Goal: Task Accomplishment & Management: Manage account settings

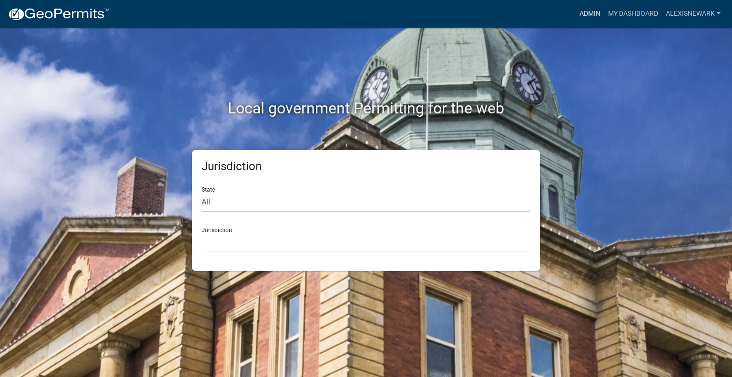
click at [598, 9] on link "Admin" at bounding box center [590, 14] width 29 height 18
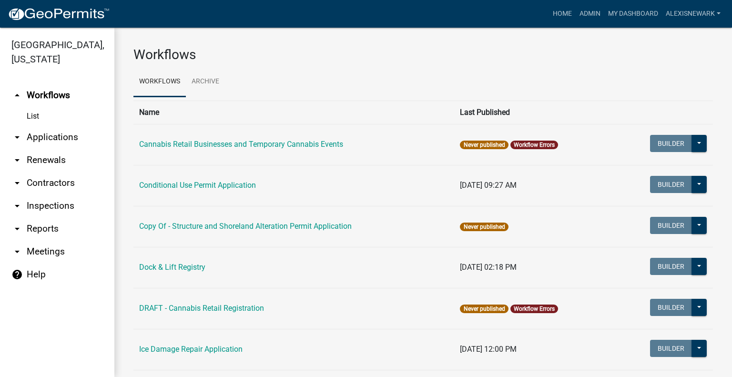
click at [95, 147] on link "arrow_drop_down Applications" at bounding box center [57, 137] width 114 height 23
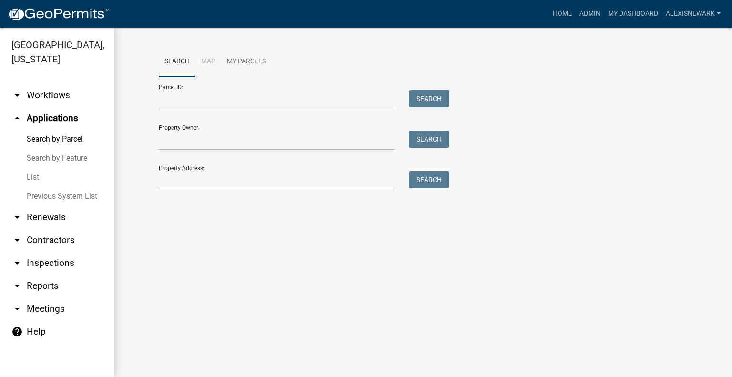
click at [250, 163] on div "Property Address: Search" at bounding box center [302, 174] width 286 height 33
click at [249, 173] on input "Property Address:" at bounding box center [277, 181] width 236 height 20
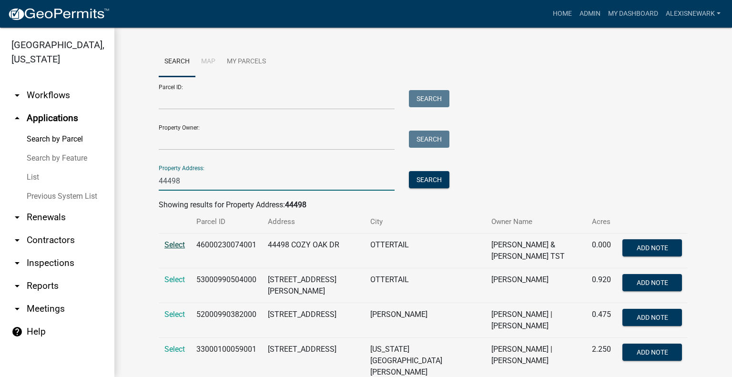
type input "44498"
click at [166, 245] on span "Select" at bounding box center [174, 244] width 20 height 9
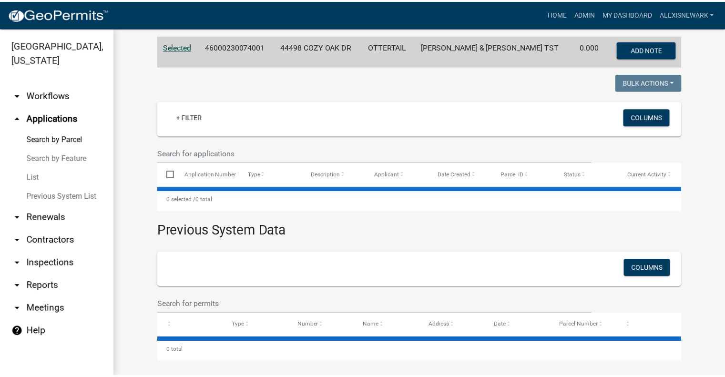
scroll to position [202, 0]
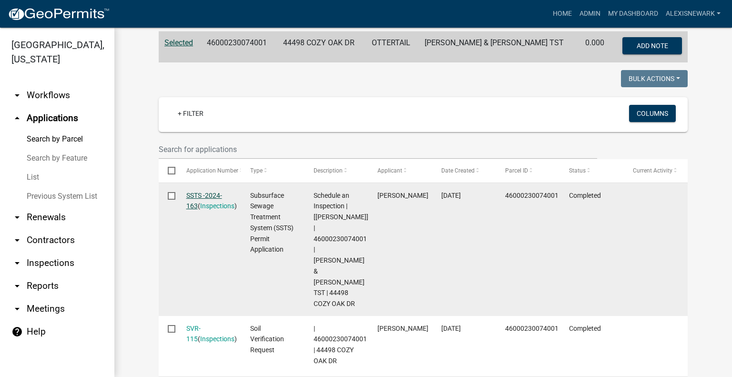
click at [202, 198] on link "SSTS -2024-163" at bounding box center [204, 201] width 36 height 19
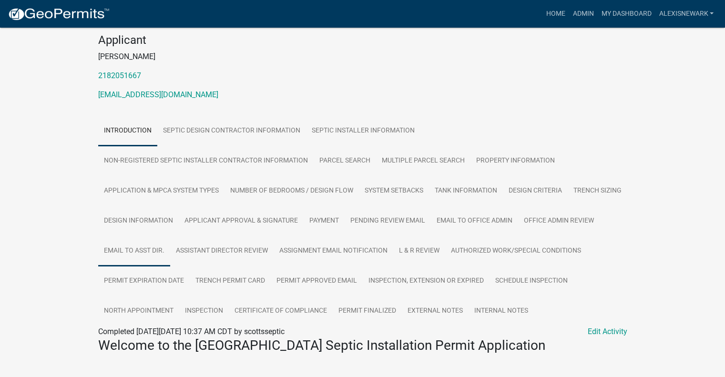
scroll to position [274, 0]
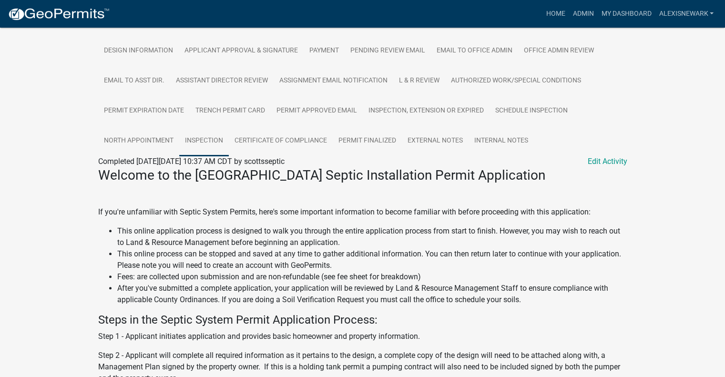
click at [229, 145] on link "Inspection" at bounding box center [204, 141] width 50 height 31
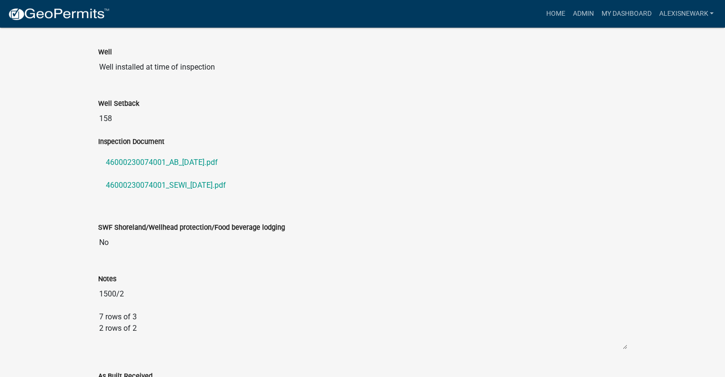
scroll to position [715, 0]
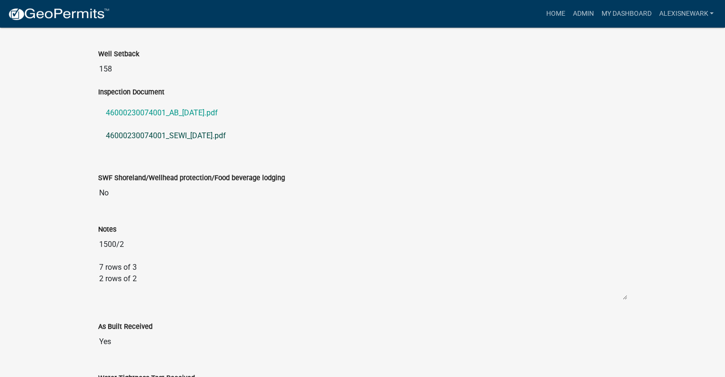
click at [196, 147] on link "46000230074001_SEWI_2024-09-26.pdf" at bounding box center [362, 135] width 529 height 23
click at [570, 15] on link "Admin" at bounding box center [583, 14] width 29 height 18
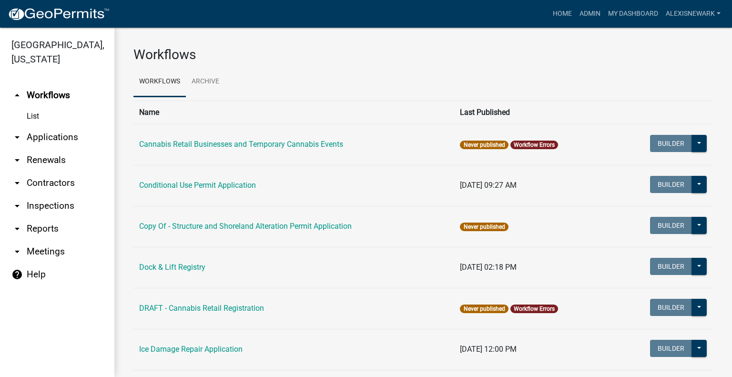
click at [56, 146] on link "arrow_drop_down Applications" at bounding box center [57, 137] width 114 height 23
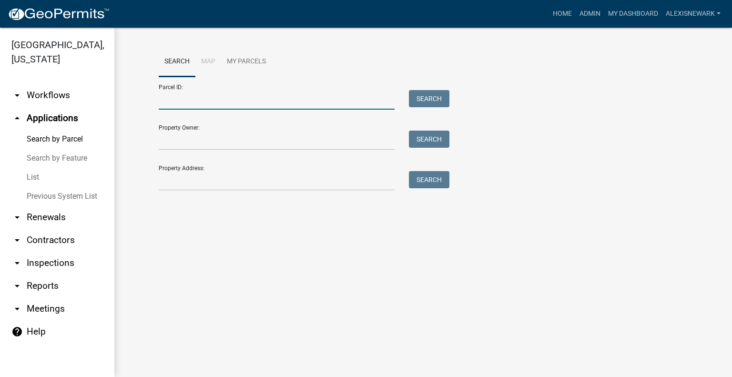
click at [264, 104] on input "Parcel ID:" at bounding box center [277, 100] width 236 height 20
click at [162, 190] on input "Property Address:" at bounding box center [277, 181] width 236 height 20
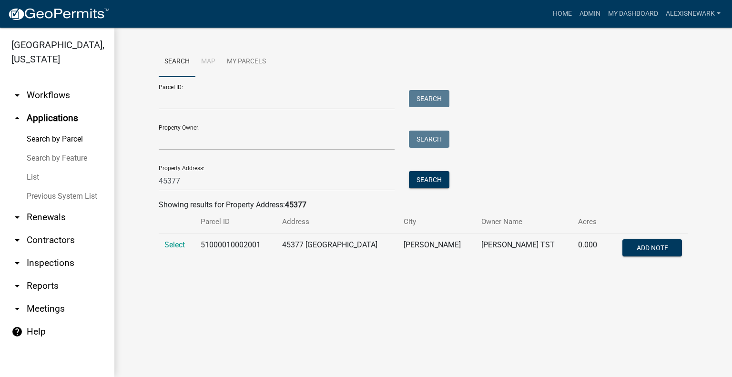
click at [186, 244] on td "Select" at bounding box center [177, 249] width 36 height 31
click at [181, 246] on span "Select" at bounding box center [174, 244] width 20 height 9
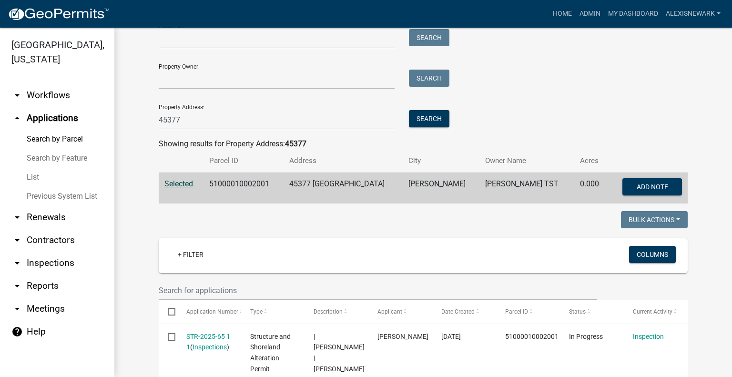
scroll to position [59, 0]
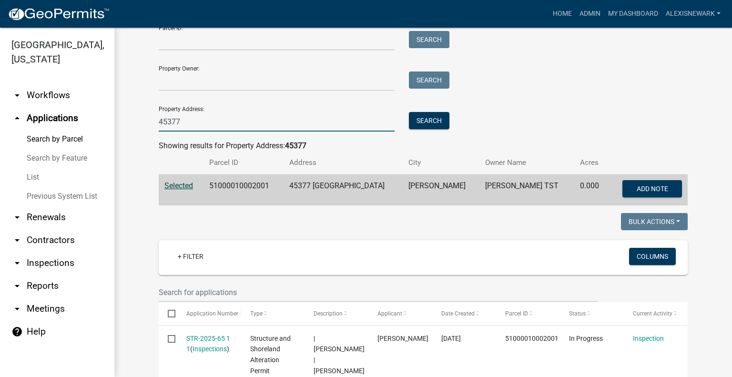
click at [226, 118] on input "45377" at bounding box center [277, 122] width 236 height 20
click at [419, 117] on button "Search" at bounding box center [429, 120] width 41 height 17
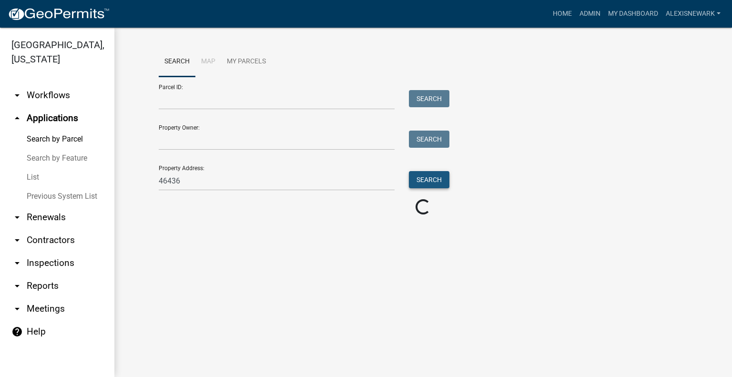
scroll to position [0, 0]
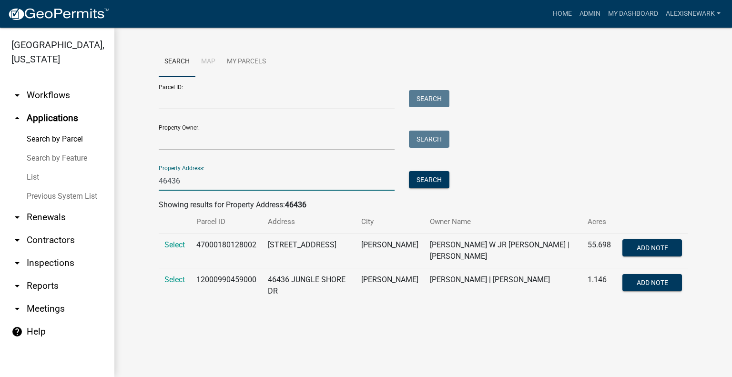
click at [199, 180] on input "46436" at bounding box center [277, 181] width 236 height 20
type input "6"
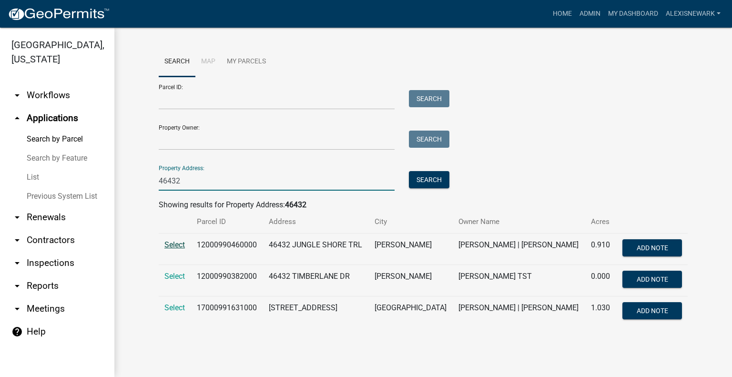
type input "46432"
click at [165, 243] on span "Select" at bounding box center [174, 244] width 20 height 9
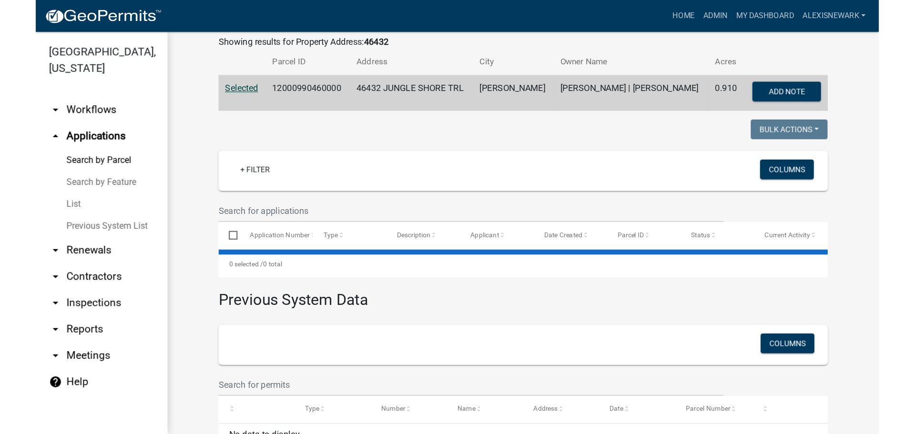
scroll to position [202, 0]
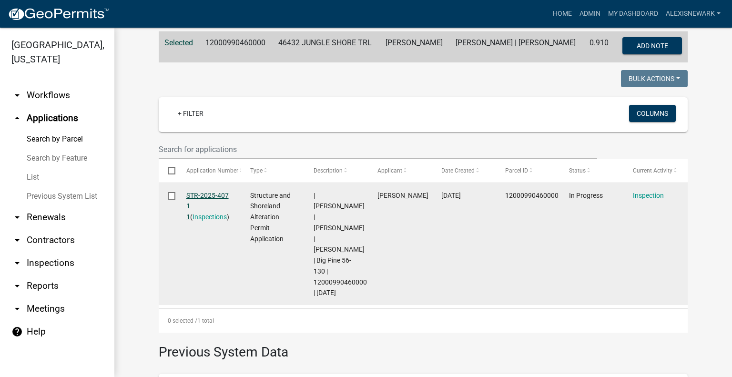
click at [200, 194] on link "STR-2025-407 1 1" at bounding box center [207, 207] width 42 height 30
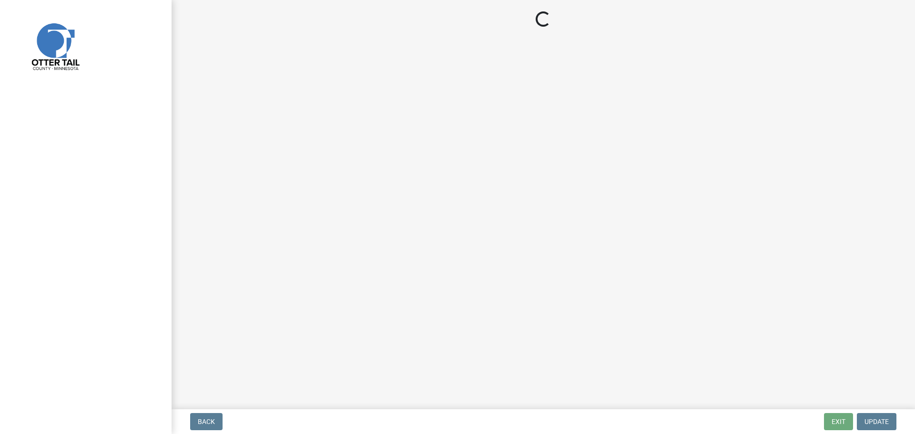
select select "710d5f49-2663-4e73-9718-d0c4e189f5ed"
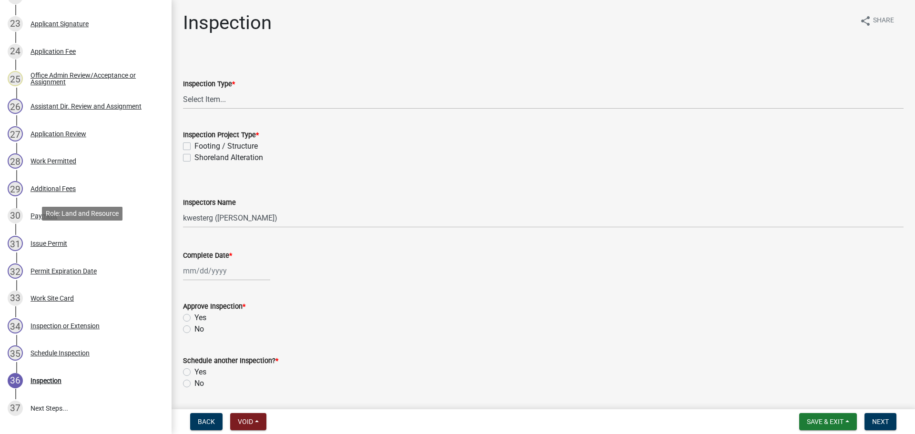
scroll to position [889, 0]
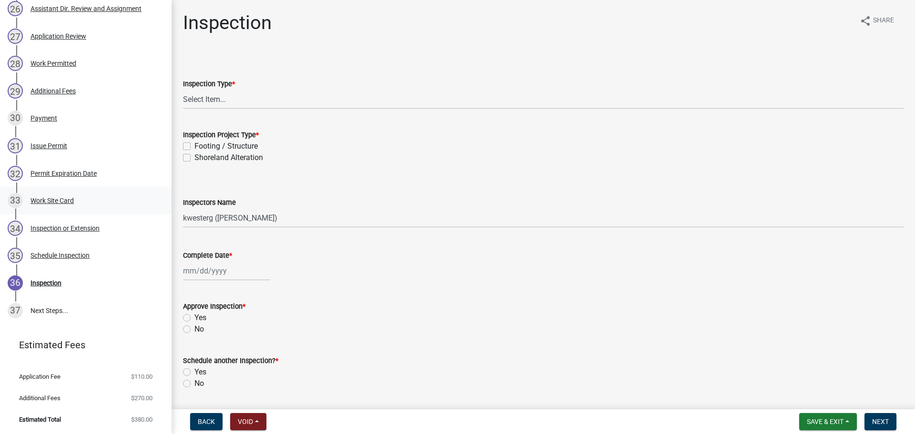
click at [83, 199] on div "33 Work Site Card" at bounding box center [82, 200] width 149 height 15
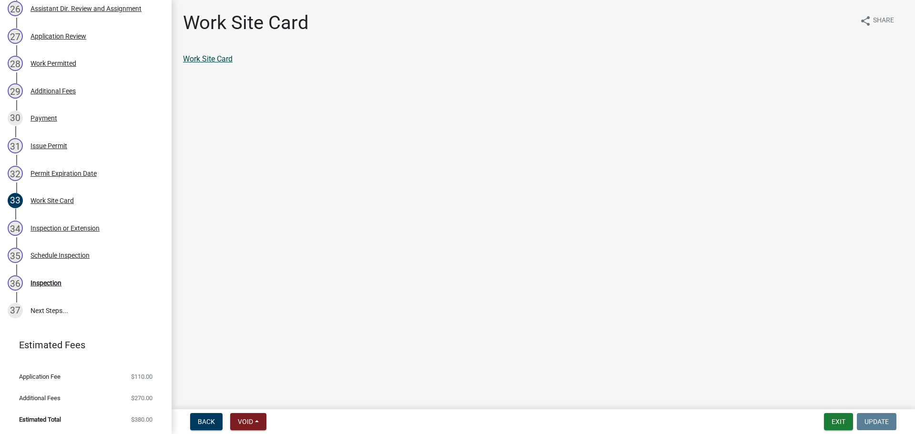
click at [216, 61] on link "Work Site Card" at bounding box center [208, 58] width 50 height 9
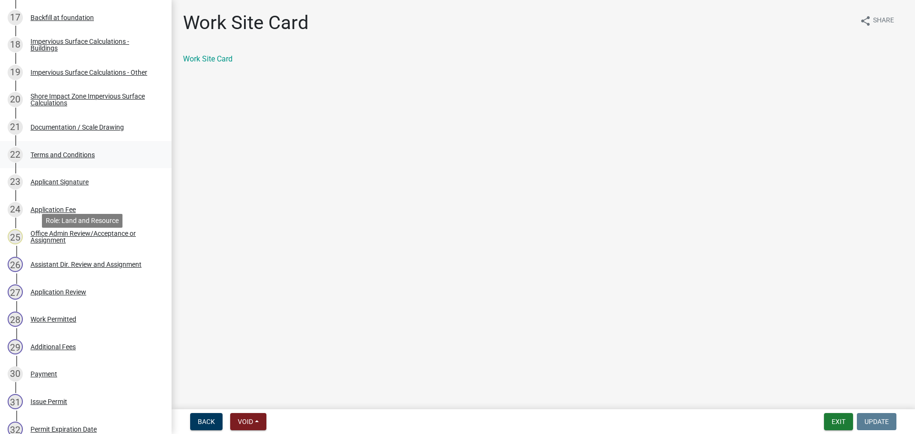
scroll to position [615, 0]
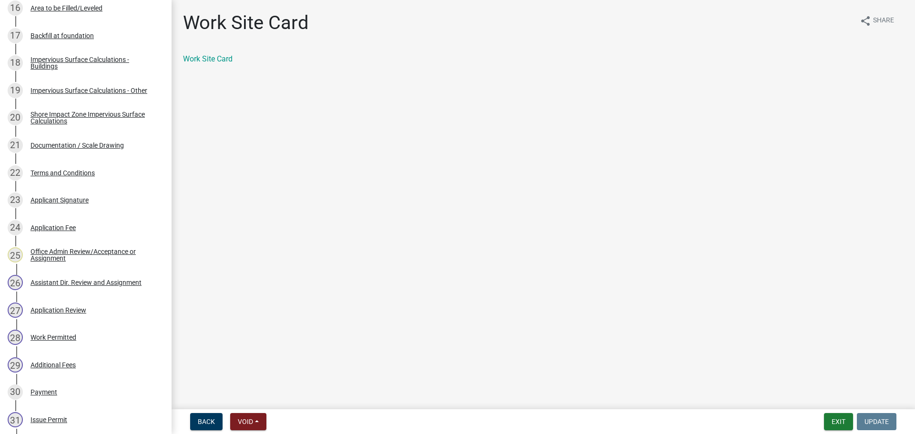
click at [107, 152] on div "21 Documentation / Scale Drawing" at bounding box center [82, 145] width 149 height 15
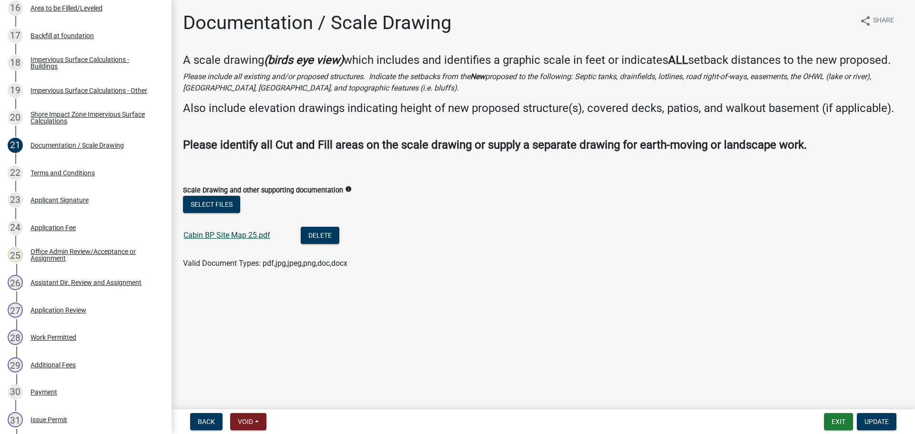
click at [264, 233] on link "Cabin BP Site Map 25.pdf" at bounding box center [226, 235] width 87 height 9
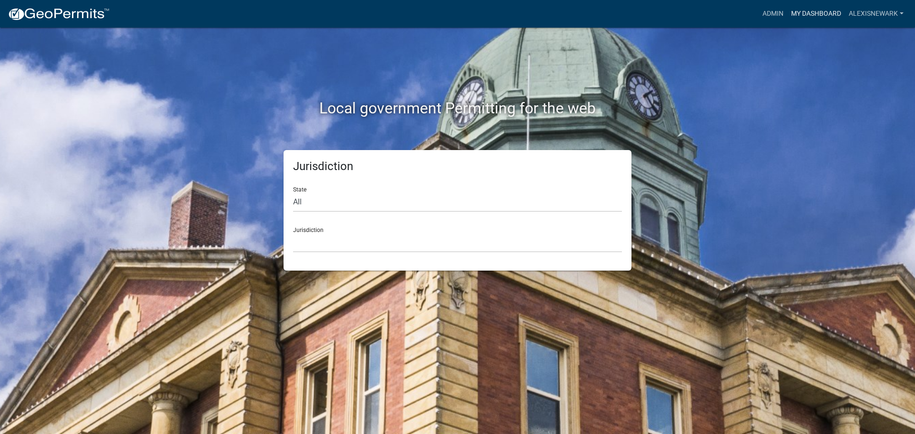
click at [732, 19] on link "My Dashboard" at bounding box center [816, 14] width 58 height 18
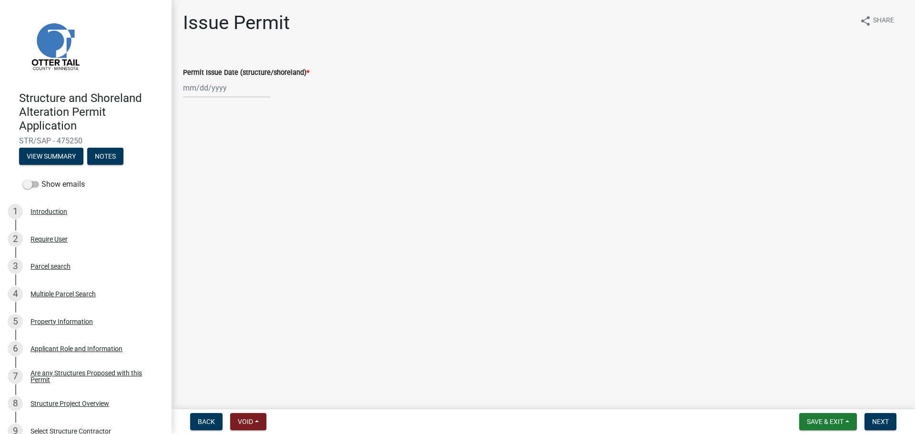
click at [195, 92] on div at bounding box center [226, 88] width 87 height 20
select select "9"
select select "2025"
click at [195, 168] on div "15" at bounding box center [192, 169] width 15 height 15
type input "09/15/2025"
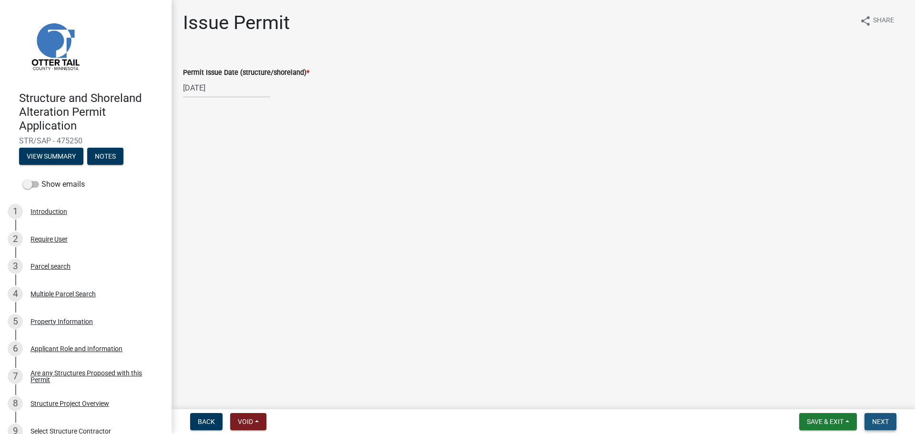
click at [873, 421] on span "Next" at bounding box center [880, 422] width 17 height 8
click at [893, 428] on button "Next" at bounding box center [880, 421] width 32 height 17
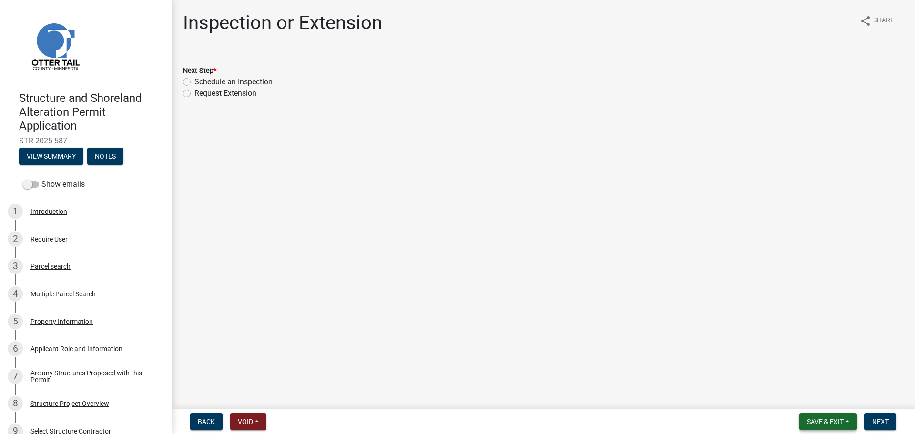
click at [835, 422] on span "Save & Exit" at bounding box center [825, 422] width 37 height 8
click at [830, 399] on button "Save & Exit" at bounding box center [819, 397] width 76 height 23
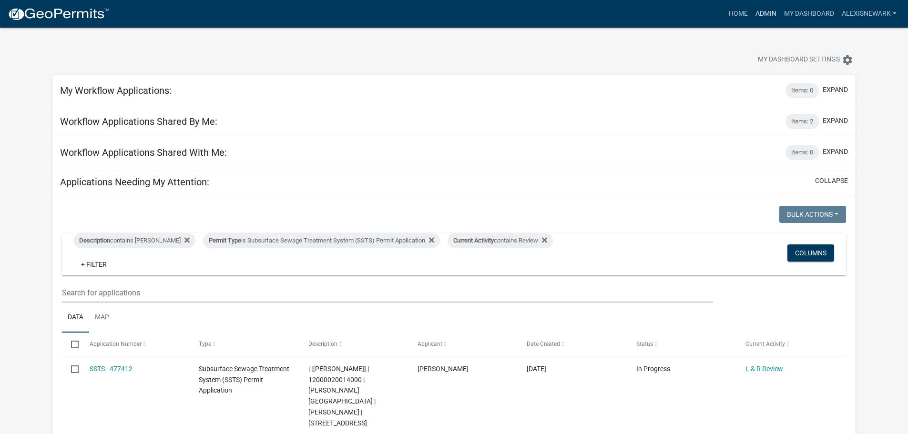
click at [754, 8] on link "Admin" at bounding box center [766, 14] width 29 height 18
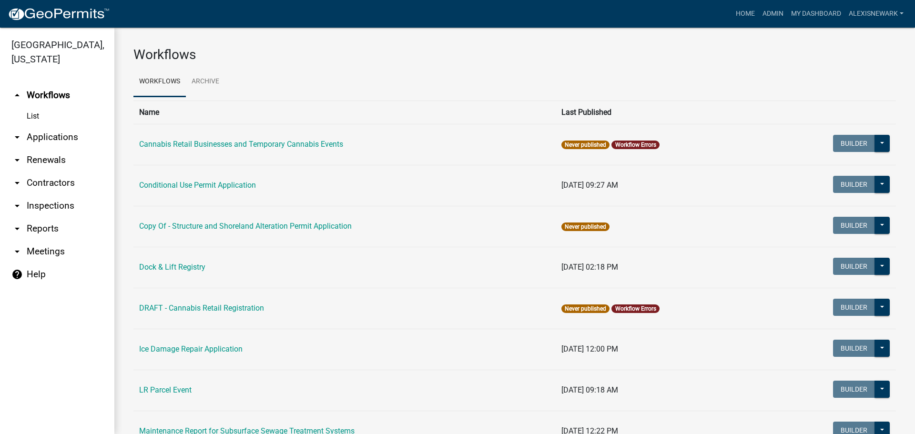
click at [52, 133] on link "arrow_drop_down Applications" at bounding box center [57, 137] width 114 height 23
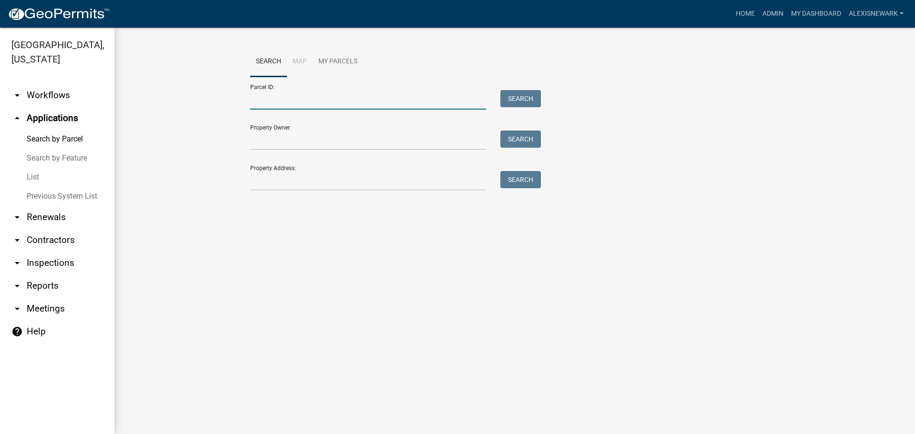
click at [268, 92] on input "Parcel ID:" at bounding box center [368, 100] width 236 height 20
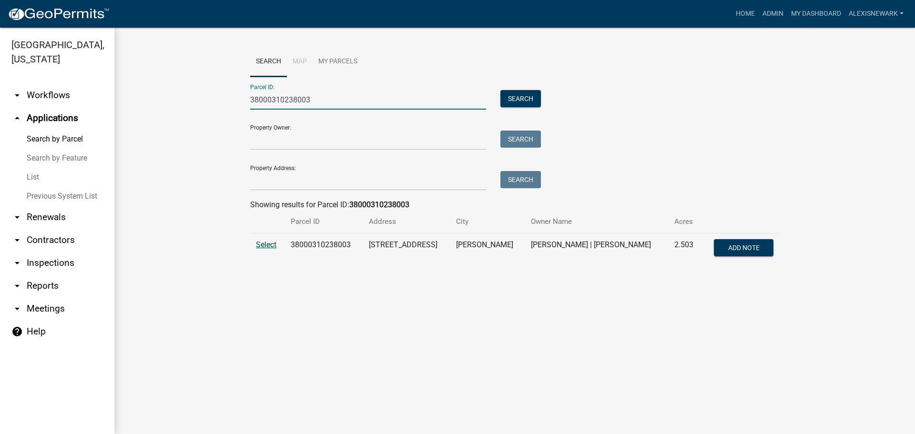
type input "38000310238003"
click at [264, 241] on span "Select" at bounding box center [266, 244] width 20 height 9
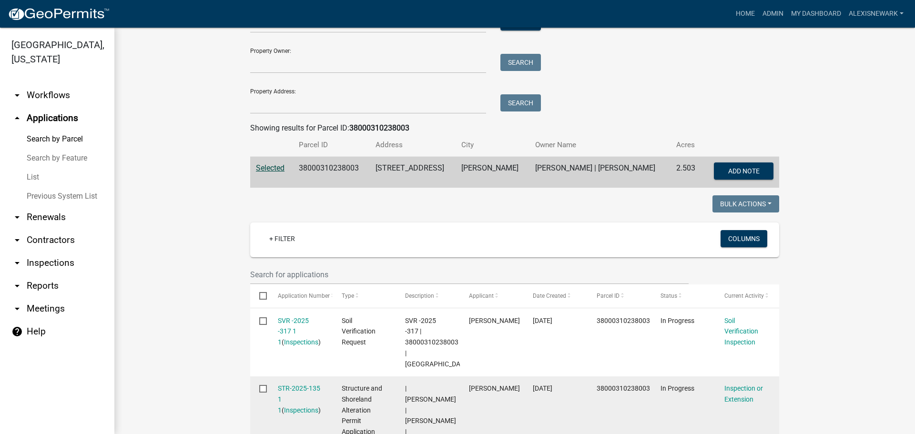
scroll to position [274, 0]
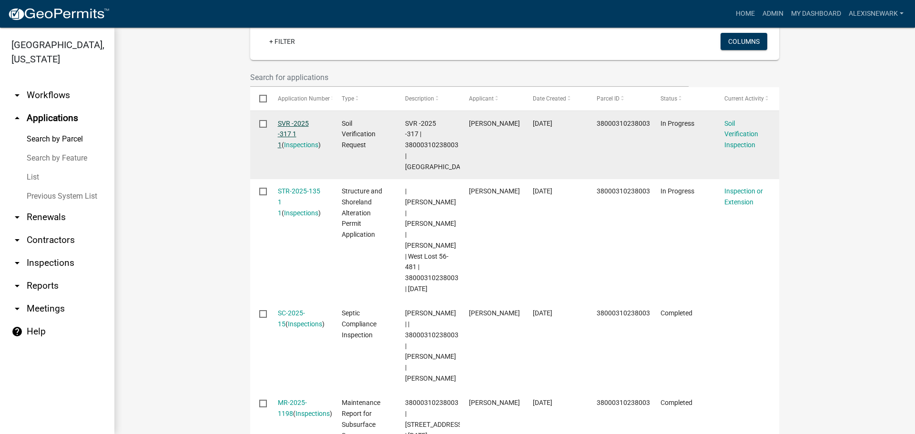
click at [297, 125] on link "SVR -2025 -317 1 1" at bounding box center [293, 135] width 31 height 30
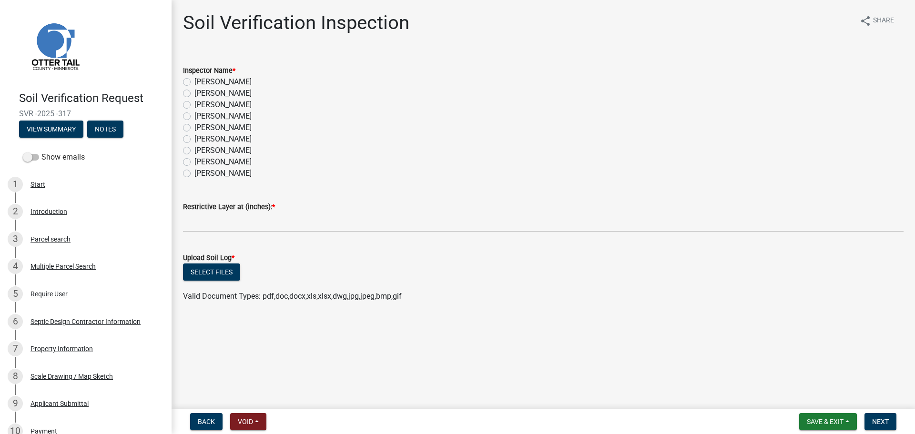
click at [238, 81] on label "Alexis Newark" at bounding box center [222, 81] width 57 height 11
click at [201, 81] on input "Alexis Newark" at bounding box center [197, 79] width 6 height 6
radio input "true"
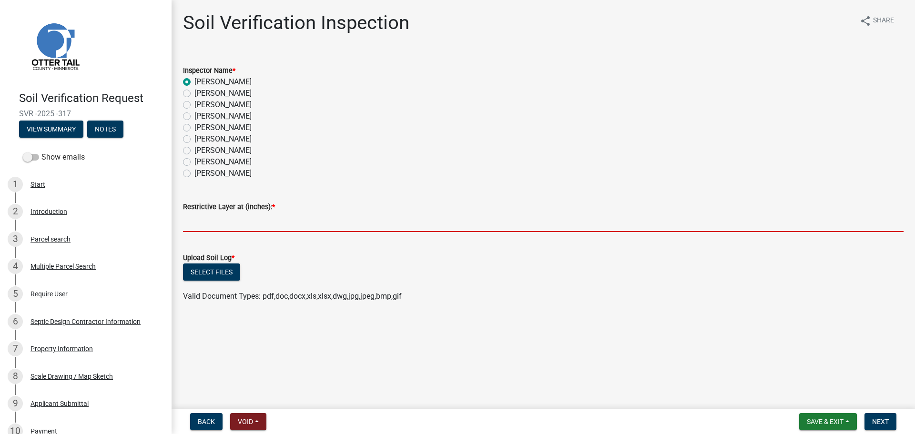
click at [282, 226] on input "text" at bounding box center [543, 223] width 721 height 20
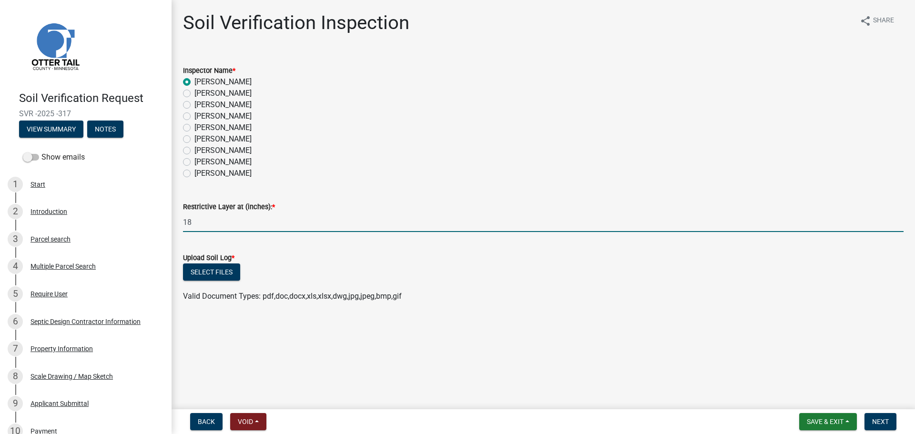
type input "18"
click at [217, 260] on label "Upload Soil Log *" at bounding box center [208, 258] width 51 height 7
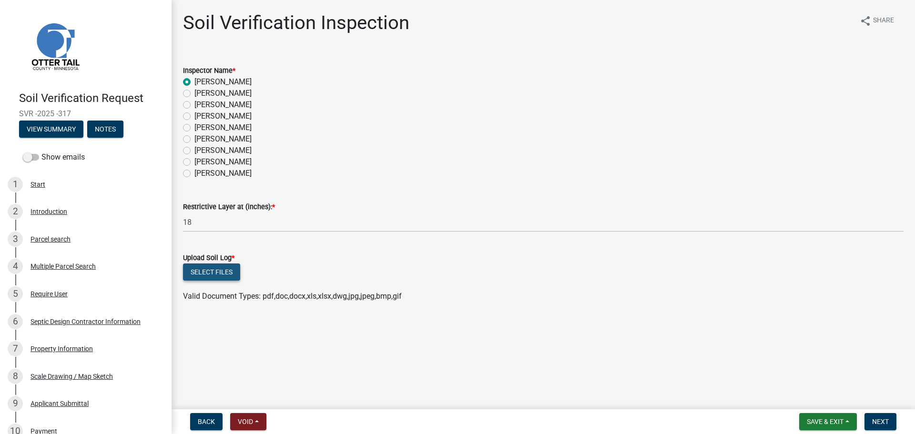
click at [225, 274] on button "Select files" at bounding box center [211, 272] width 57 height 17
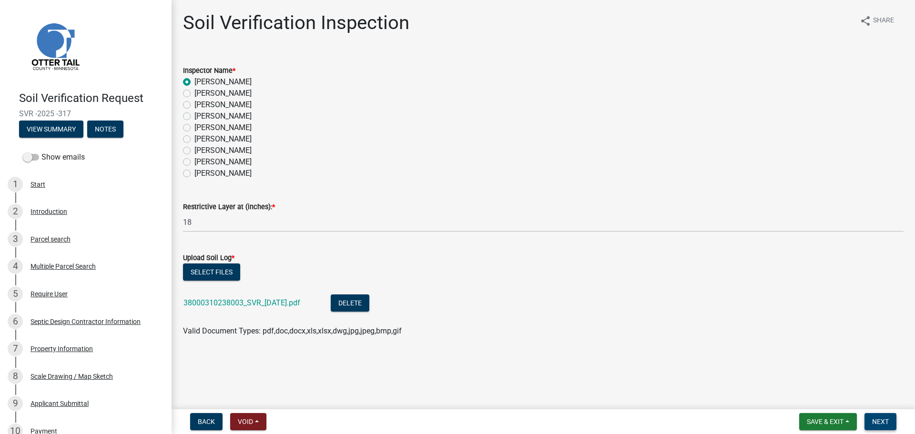
click at [887, 418] on span "Next" at bounding box center [880, 422] width 17 height 8
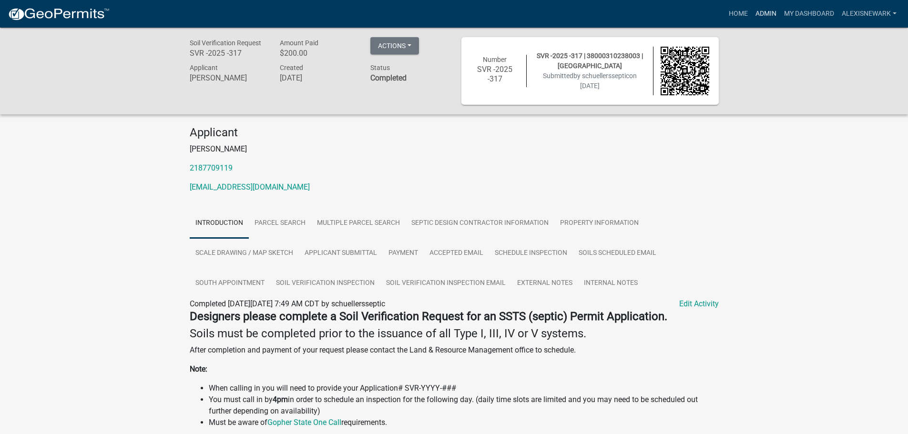
click at [772, 16] on link "Admin" at bounding box center [766, 14] width 29 height 18
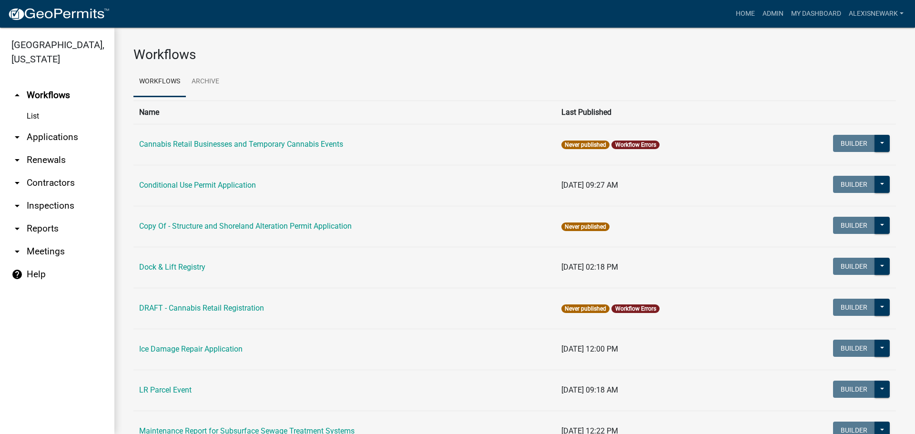
click at [65, 136] on link "arrow_drop_down Applications" at bounding box center [57, 137] width 114 height 23
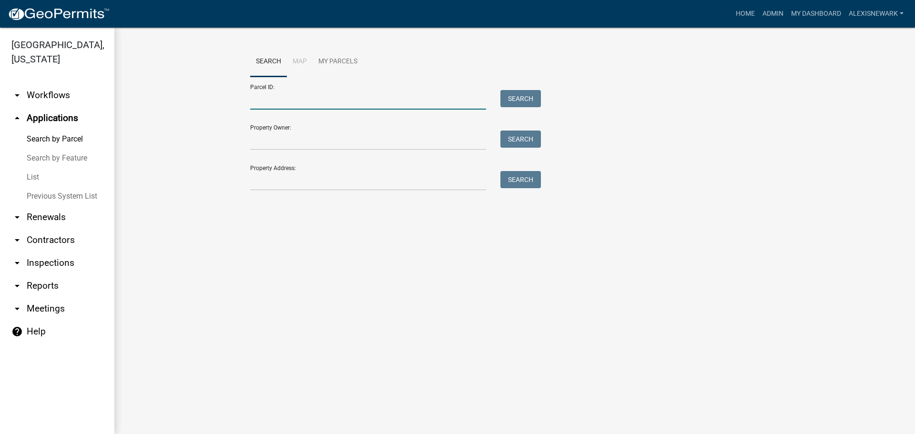
click at [265, 99] on input "Parcel ID:" at bounding box center [368, 100] width 236 height 20
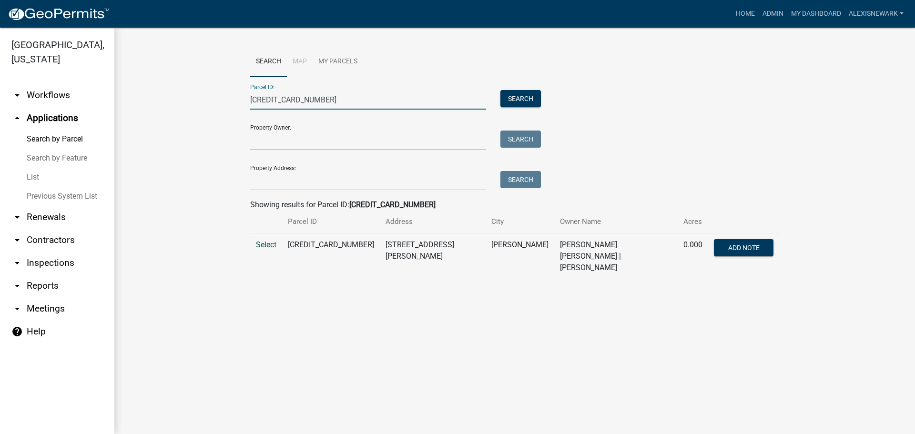
type input "58000010003003"
click at [274, 244] on span "Select" at bounding box center [266, 244] width 20 height 9
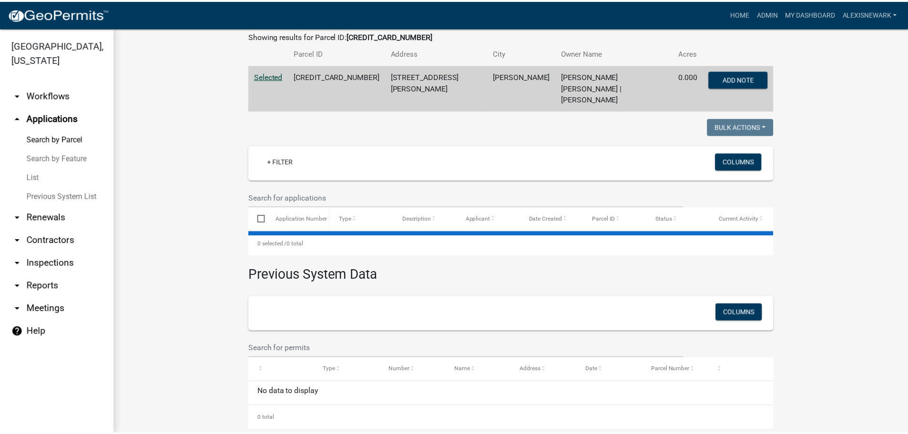
scroll to position [169, 0]
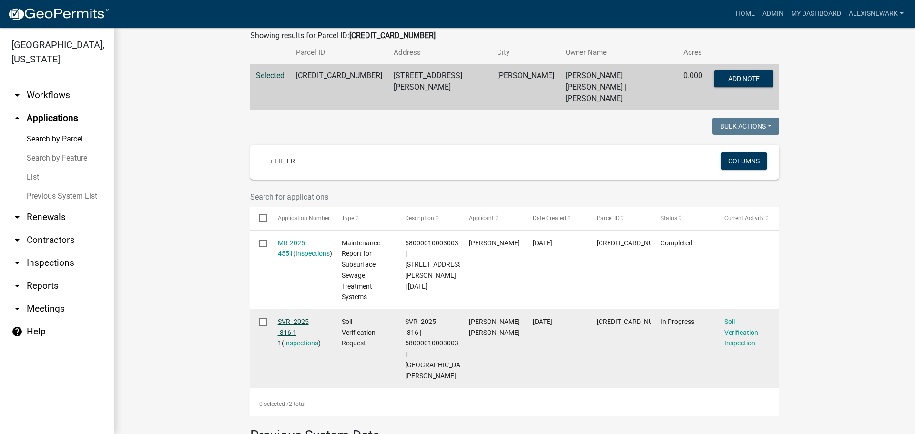
click at [300, 318] on link "SVR -2025 -316 1 1" at bounding box center [293, 333] width 31 height 30
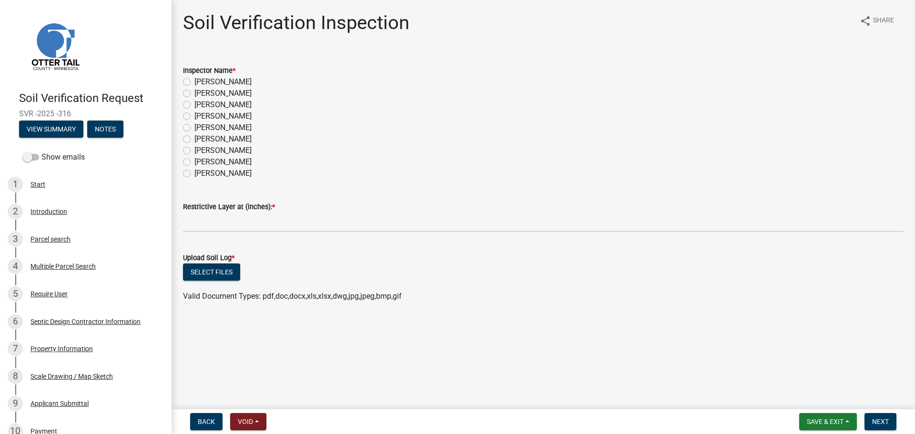
click at [226, 84] on label "Alexis Newark" at bounding box center [222, 81] width 57 height 11
click at [201, 82] on input "Alexis Newark" at bounding box center [197, 79] width 6 height 6
radio input "true"
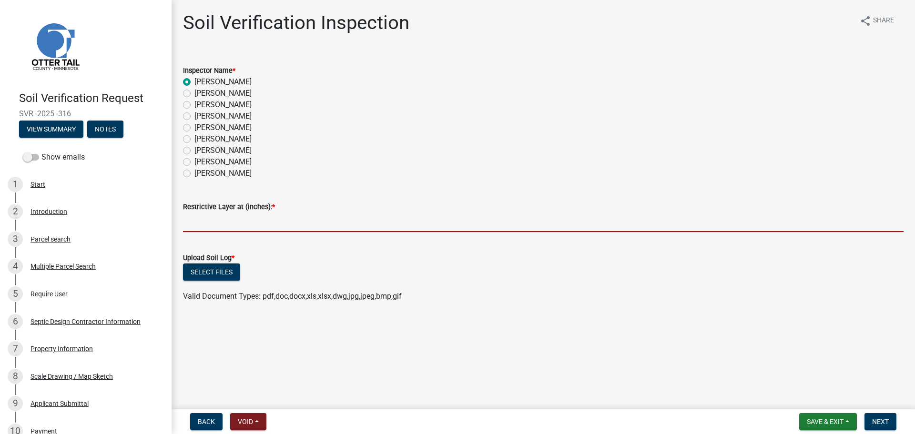
click at [270, 222] on input "text" at bounding box center [543, 223] width 721 height 20
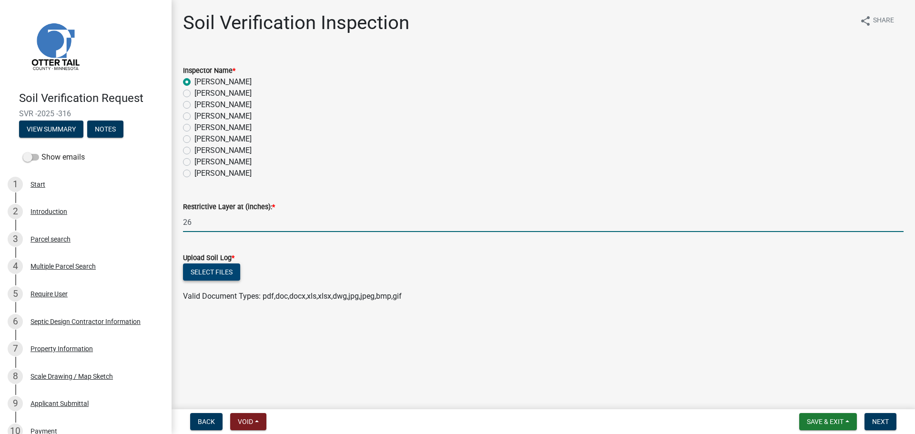
type input "26"
click at [214, 276] on button "Select files" at bounding box center [211, 272] width 57 height 17
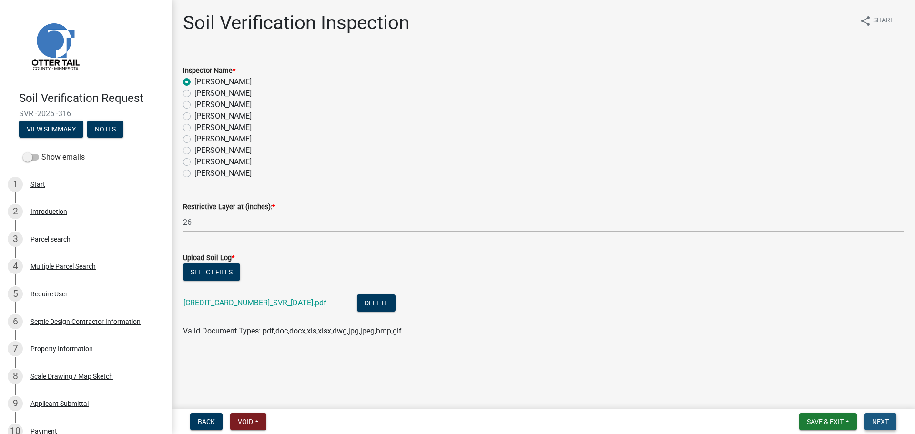
click at [882, 422] on span "Next" at bounding box center [880, 422] width 17 height 8
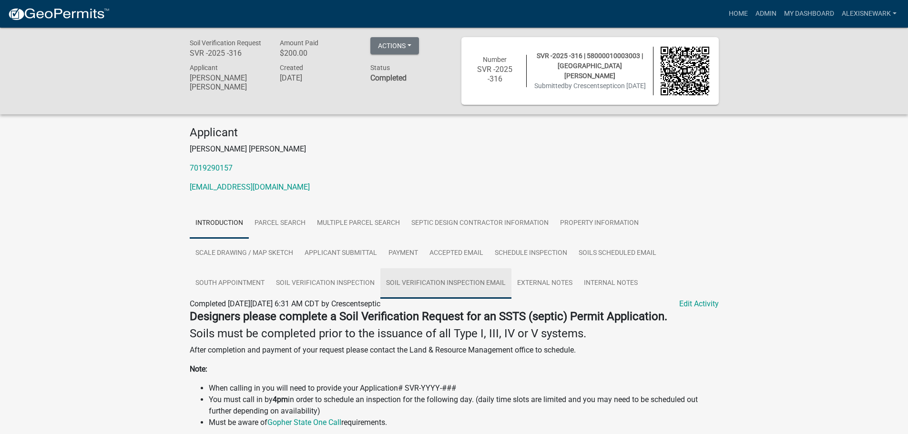
click at [458, 291] on link "Soil Verification Inspection Email" at bounding box center [445, 283] width 131 height 31
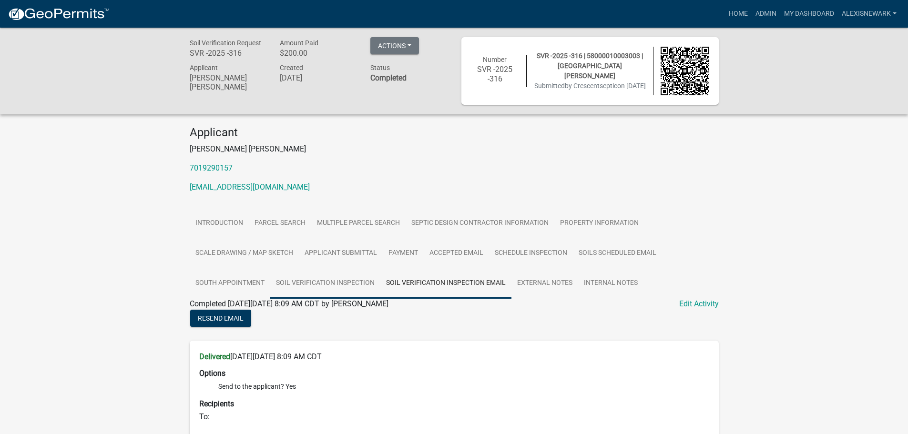
click at [369, 275] on link "Soil Verification Inspection" at bounding box center [325, 283] width 110 height 31
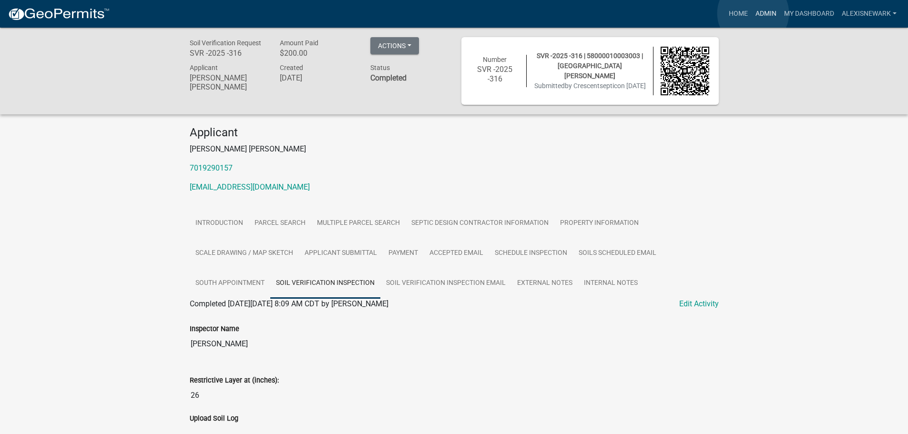
click at [753, 13] on link "Admin" at bounding box center [766, 14] width 29 height 18
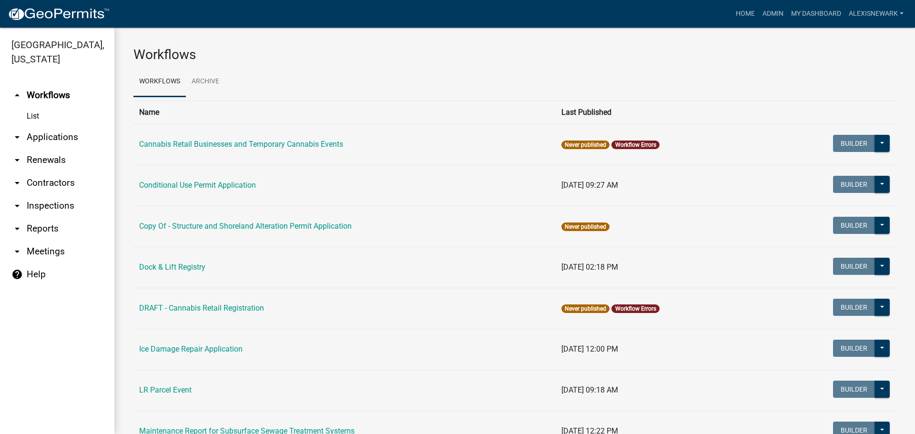
click at [61, 126] on link "arrow_drop_down Applications" at bounding box center [57, 137] width 114 height 23
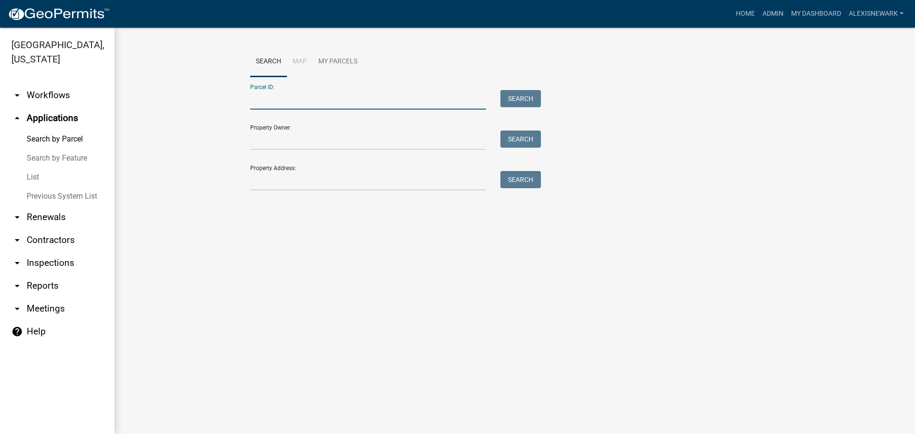
click at [297, 92] on input "Parcel ID:" at bounding box center [368, 100] width 236 height 20
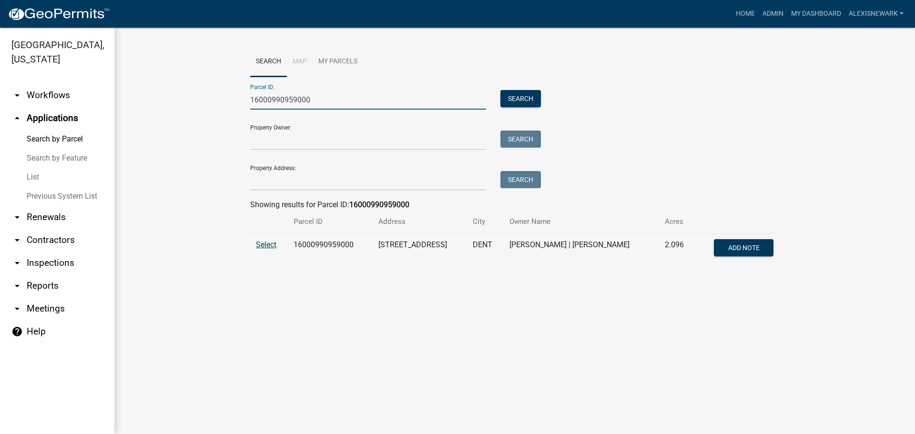
type input "16000990959000"
click at [259, 247] on span "Select" at bounding box center [266, 244] width 20 height 9
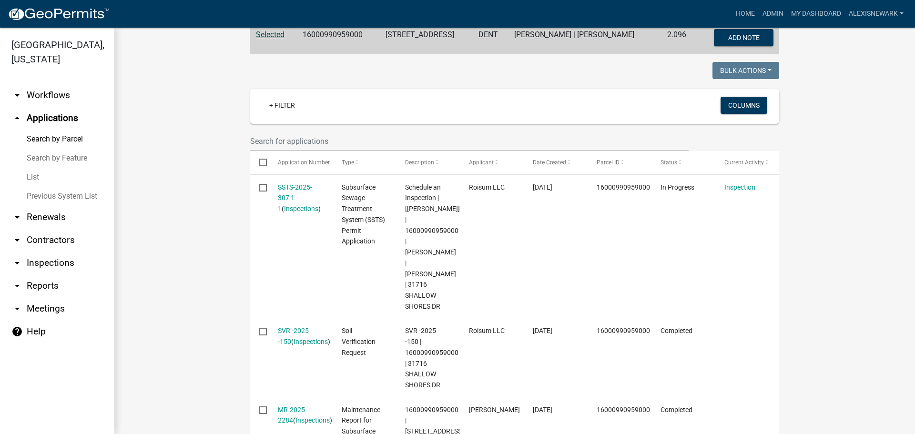
scroll to position [253, 0]
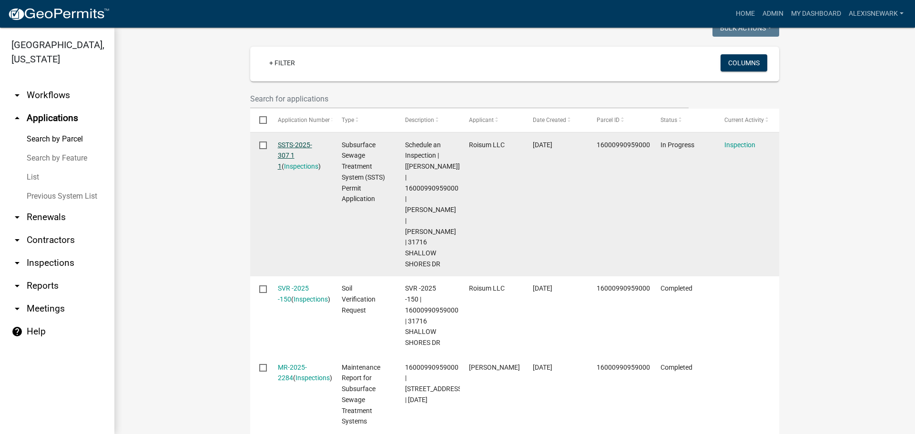
click at [284, 143] on link "SSTS-2025-307 1 1" at bounding box center [295, 156] width 34 height 30
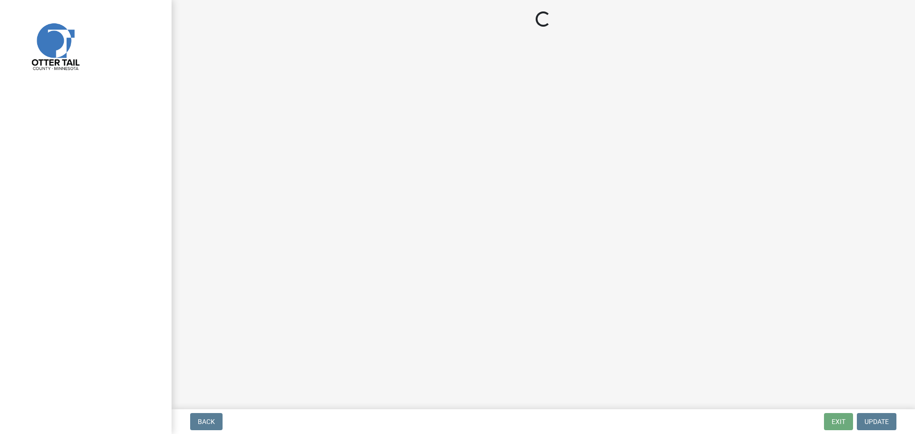
select select "710d5f49-2663-4e73-9718-d0c4e189f5ed"
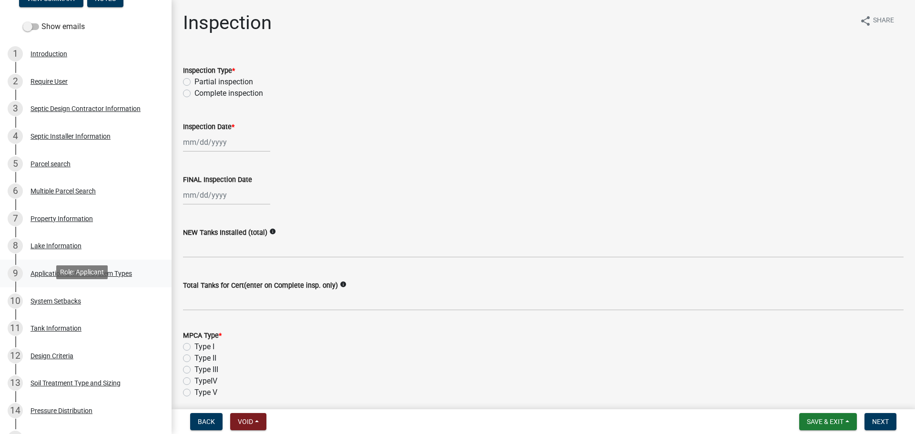
scroll to position [131, 0]
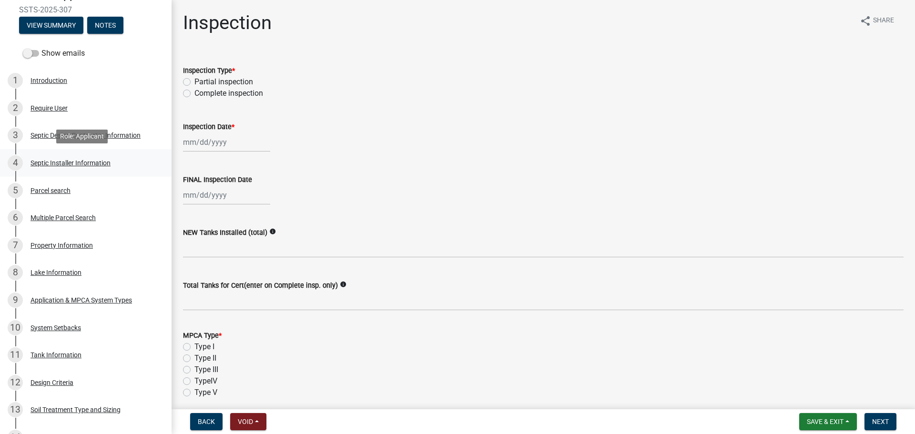
click at [101, 160] on div "Septic Installer Information" at bounding box center [71, 163] width 80 height 7
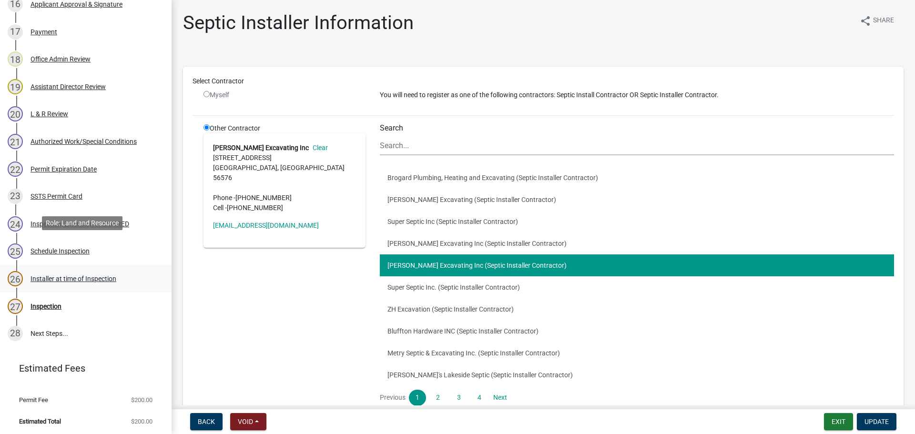
scroll to position [621, 0]
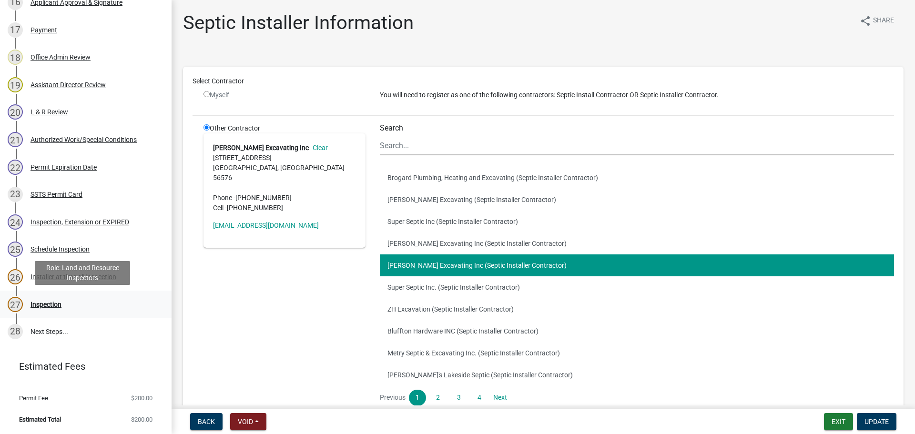
click at [100, 310] on div "27 Inspection" at bounding box center [82, 304] width 149 height 15
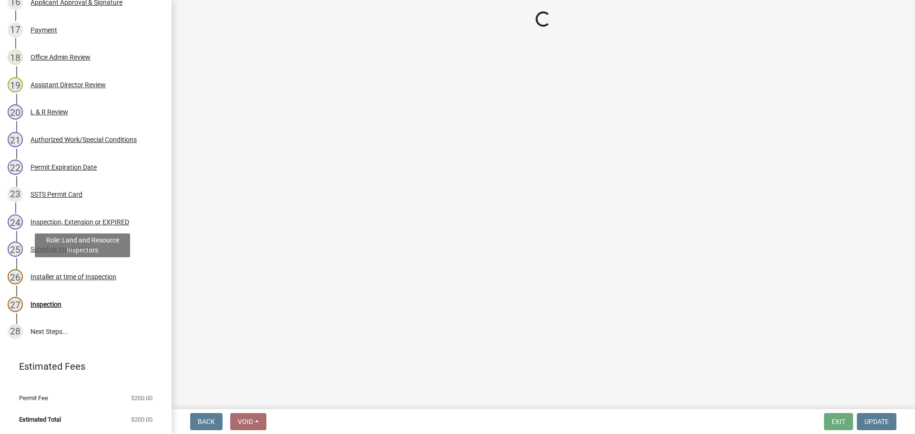
select select "710d5f49-2663-4e73-9718-d0c4e189f5ed"
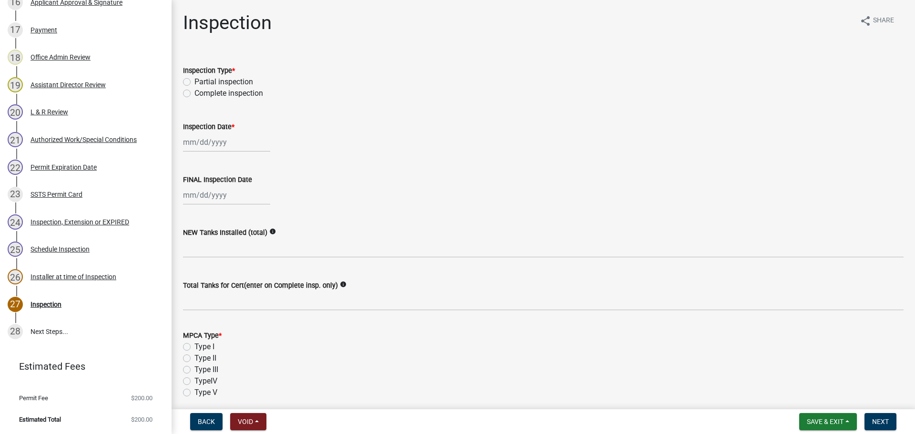
click at [239, 94] on label "Complete inspection" at bounding box center [228, 93] width 69 height 11
click at [201, 94] on input "Complete inspection" at bounding box center [197, 91] width 6 height 6
radio input "true"
click at [227, 167] on div "FINAL Inspection Date" at bounding box center [543, 183] width 721 height 44
click at [212, 134] on div at bounding box center [226, 142] width 87 height 20
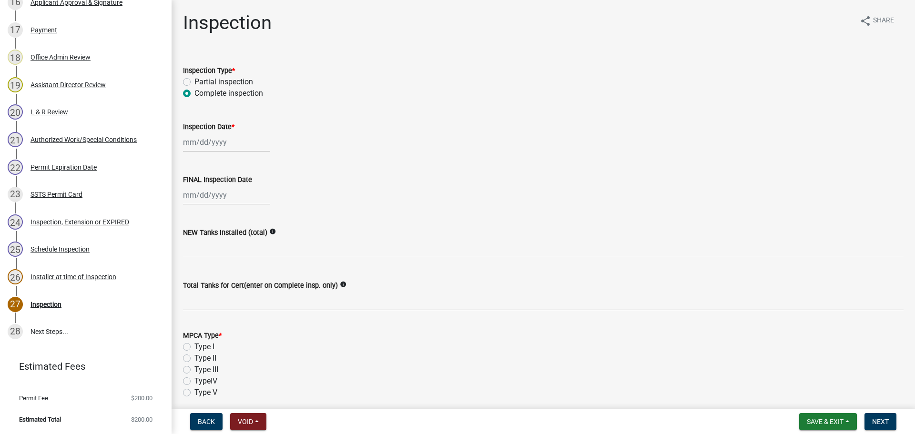
select select "9"
select select "2025"
click at [235, 208] on div "11" at bounding box center [238, 208] width 15 height 15
type input "09/11/2025"
select select "9"
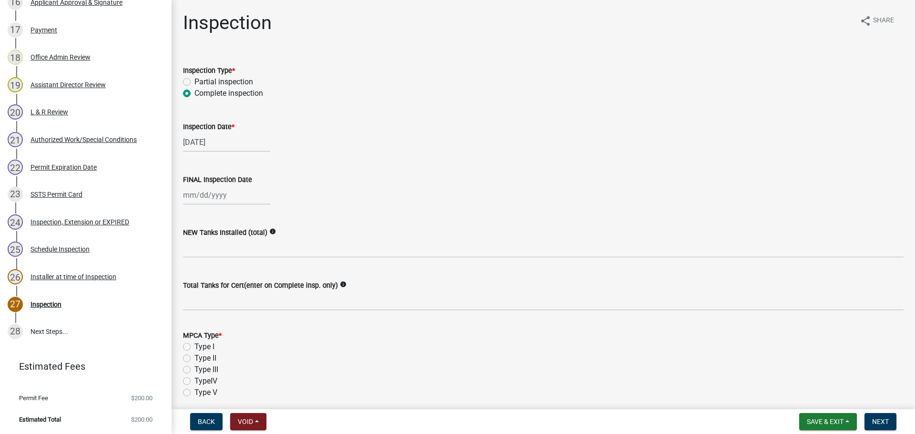
select select "2025"
click at [213, 201] on div "Jan Feb Mar Apr May Jun Jul Aug Sep Oct Nov Dec 1525 1526 1527 1528 1529 1530 1…" at bounding box center [226, 195] width 87 height 20
click at [236, 259] on div "11" at bounding box center [238, 261] width 15 height 15
type input "09/11/2025"
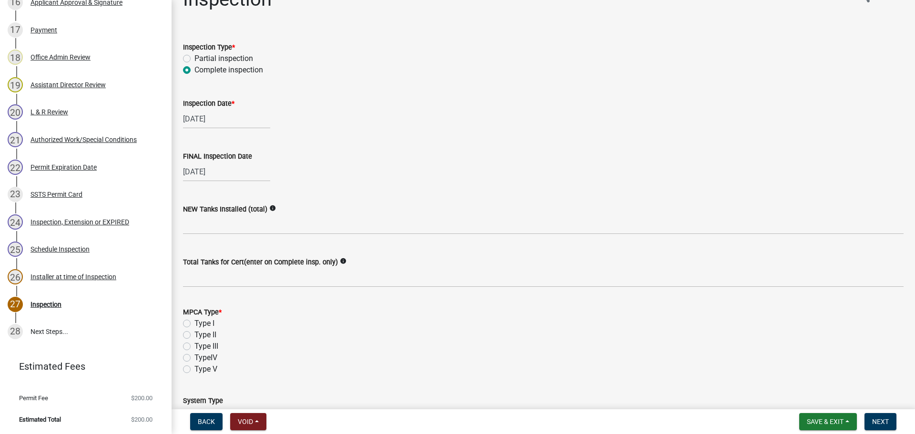
scroll to position [24, 0]
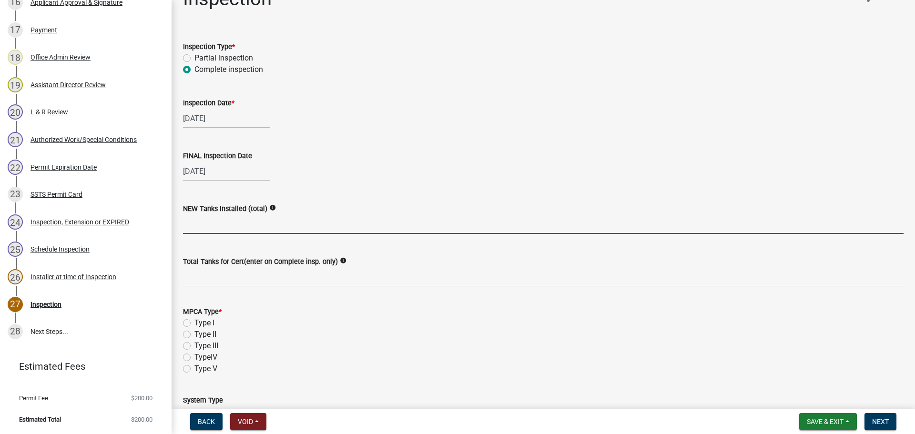
click at [223, 224] on input "text" at bounding box center [543, 224] width 721 height 20
type input "1"
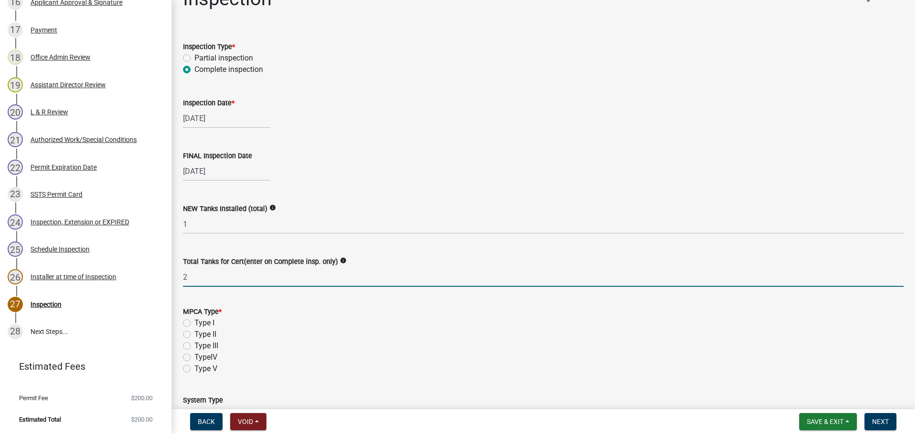
type input "2"
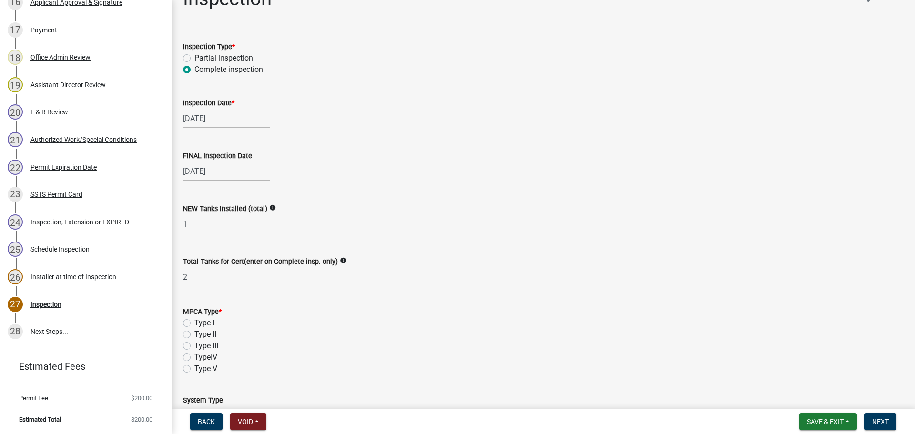
click at [205, 321] on label "Type I" at bounding box center [204, 322] width 20 height 11
click at [201, 321] on input "Type I" at bounding box center [197, 320] width 6 height 6
radio input "true"
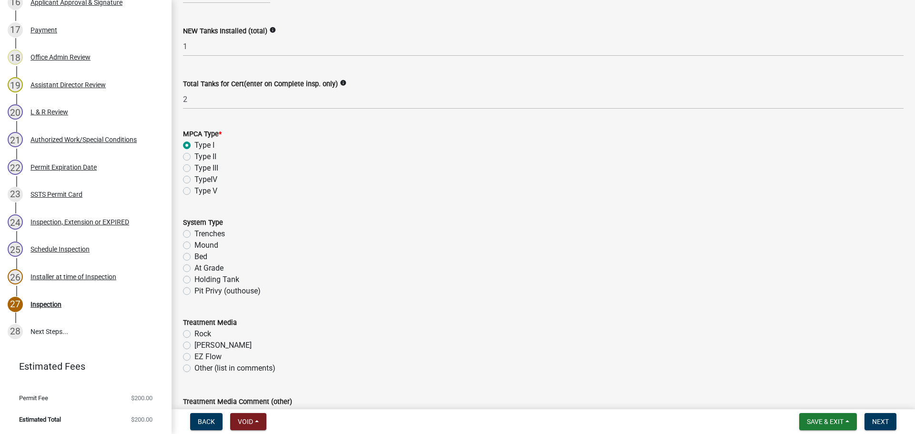
scroll to position [203, 0]
click at [194, 232] on label "Trenches" at bounding box center [209, 232] width 31 height 11
click at [194, 232] on input "Trenches" at bounding box center [197, 230] width 6 height 6
radio input "true"
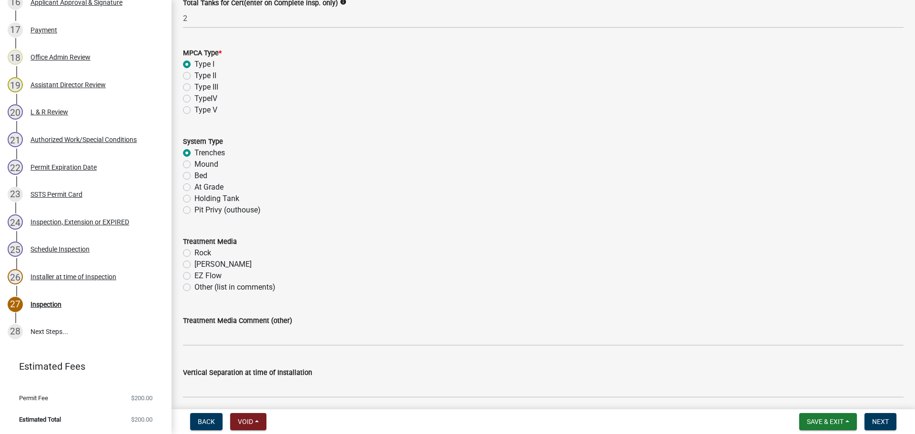
scroll to position [334, 0]
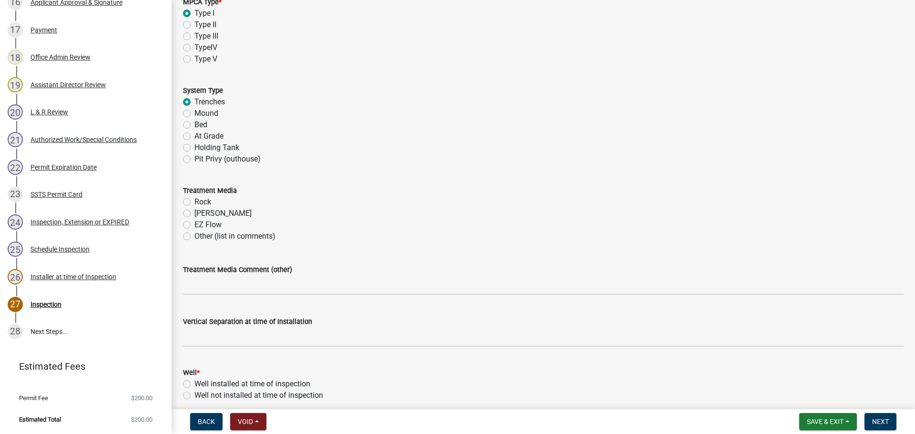
click at [207, 214] on label "Chambers" at bounding box center [222, 213] width 57 height 11
click at [201, 214] on input "Chambers" at bounding box center [197, 211] width 6 height 6
radio input "true"
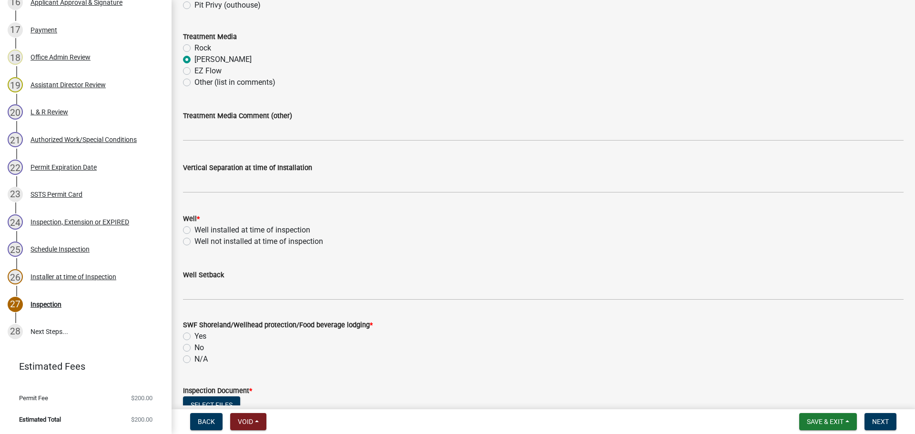
scroll to position [488, 0]
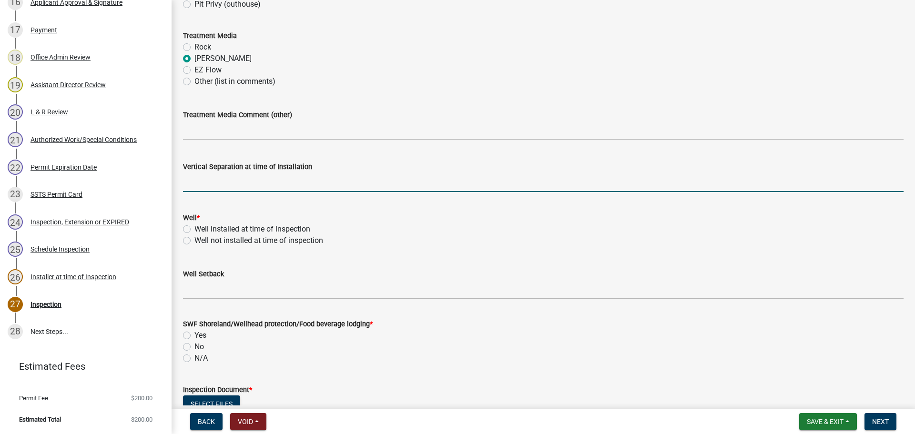
click at [262, 180] on input "text" at bounding box center [543, 183] width 721 height 20
type input "6"
type input "36"
click at [247, 227] on label "Well installed at time of inspection" at bounding box center [252, 229] width 116 height 11
click at [201, 227] on input "Well installed at time of inspection" at bounding box center [197, 227] width 6 height 6
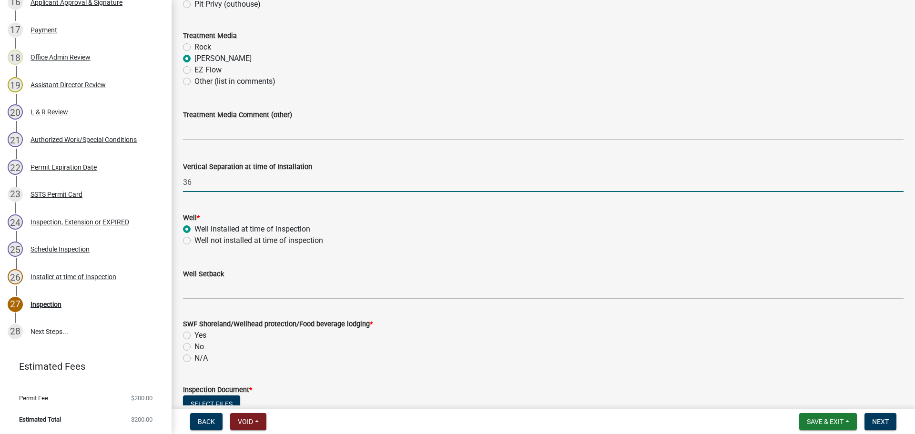
radio input "true"
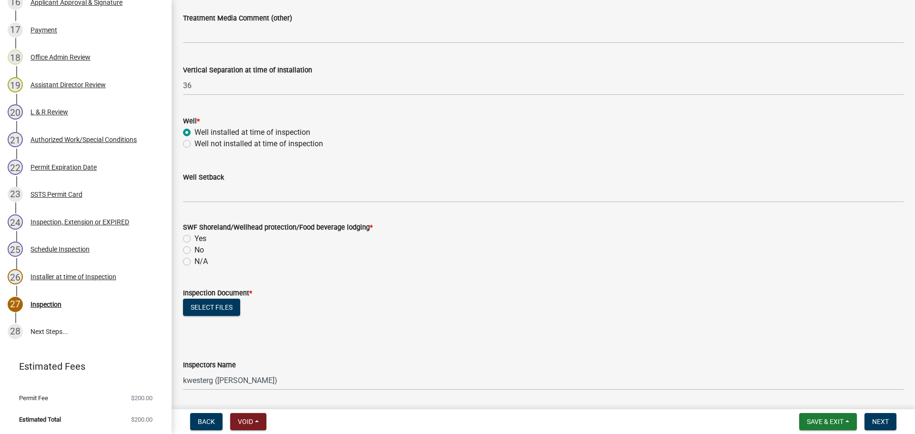
scroll to position [608, 0]
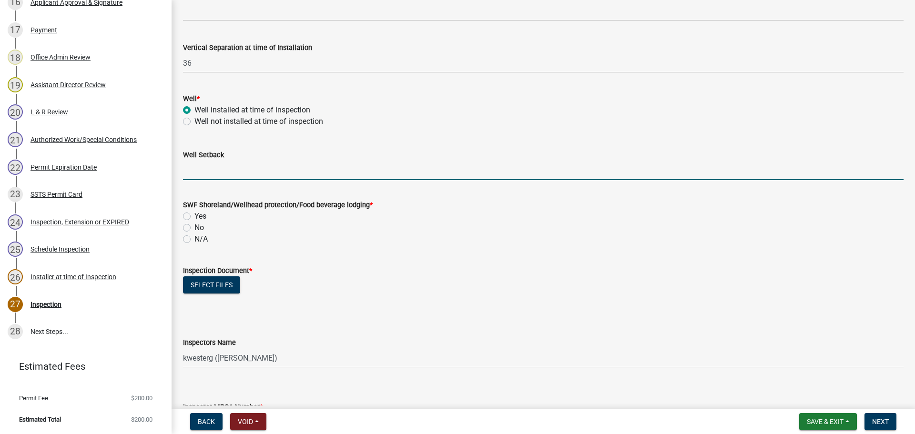
click at [217, 173] on input "Well Setback" at bounding box center [543, 171] width 721 height 20
type input "54"
click at [351, 188] on form "SWF Shoreland/Wellhead protection/Food beverage lodging * Yes No N/A" at bounding box center [543, 216] width 721 height 57
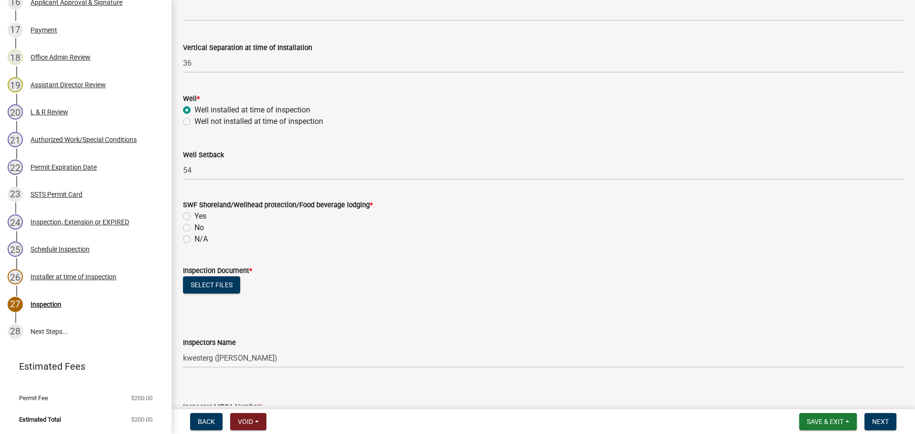
click at [205, 218] on label "Yes" at bounding box center [200, 216] width 12 height 11
click at [201, 217] on input "Yes" at bounding box center [197, 214] width 6 height 6
radio input "true"
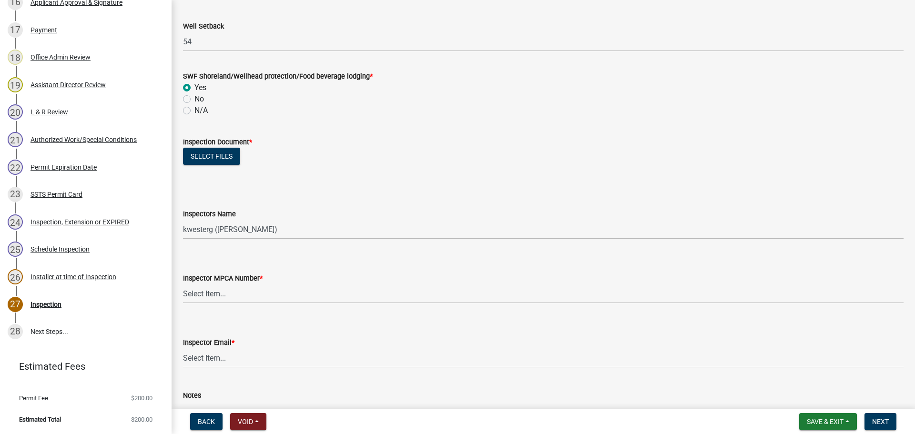
scroll to position [822, 0]
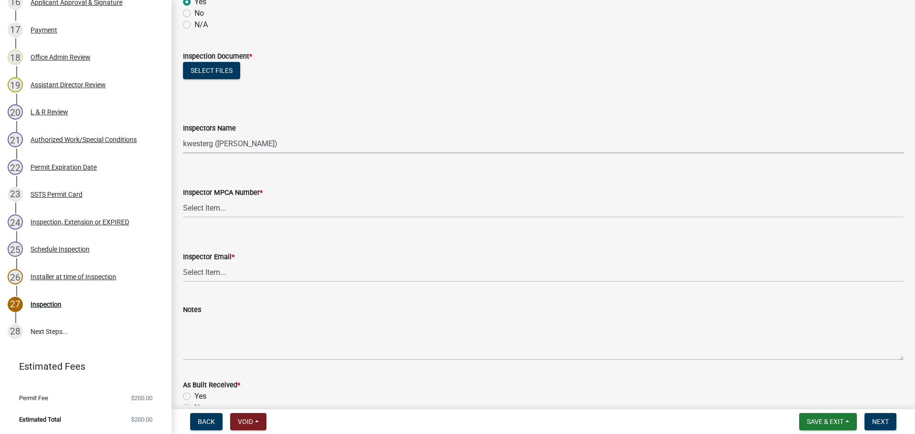
click at [237, 143] on select "Select Item... btollefson (Brittany Tollefson) alexisnewark (Alexis Newark) epl…" at bounding box center [543, 144] width 721 height 20
select select "540cdff0-8667-4a16-ad1f-2fbf1edb8379"
click at [183, 134] on select "Select Item... btollefson (Brittany Tollefson) alexisnewark (Alexis Newark) epl…" at bounding box center [543, 144] width 721 height 20
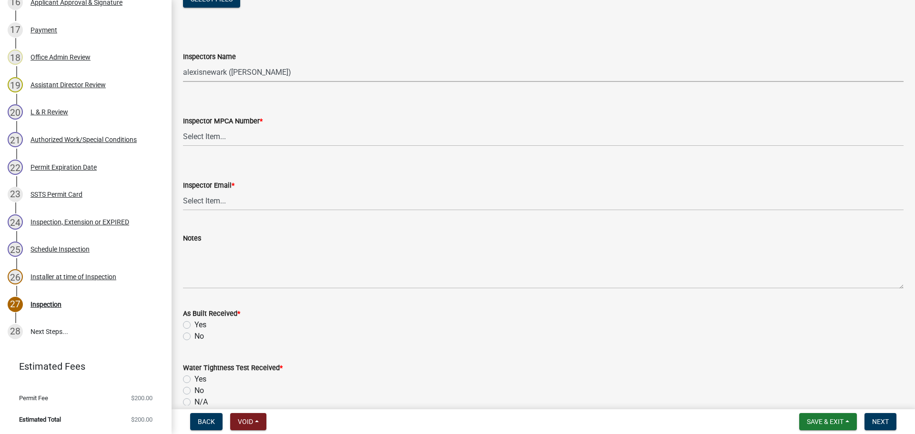
scroll to position [929, 0]
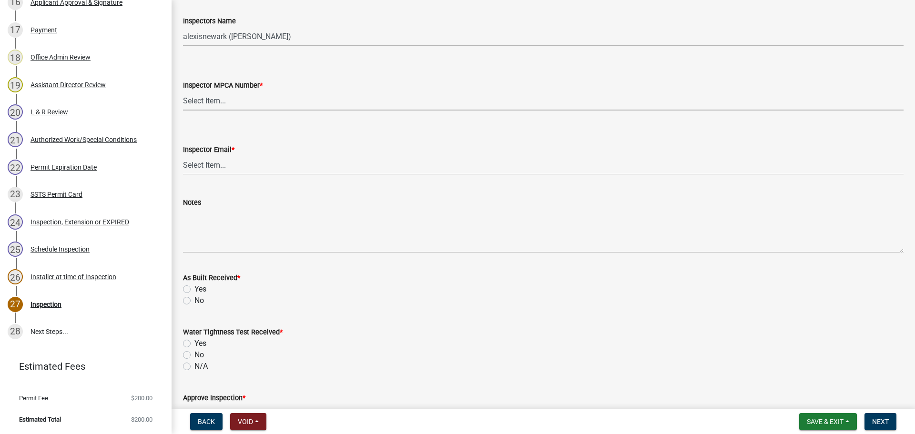
click at [224, 108] on select "Select Item... Alexis Newark (10415) Andrea Perales (924) Brittany Tollefson (1…" at bounding box center [543, 101] width 721 height 20
click at [183, 91] on select "Select Item... Alexis Newark (10415) Andrea Perales (924) Brittany Tollefson (1…" at bounding box center [543, 101] width 721 height 20
select select "d127207f-e6b2-42e2-ba4c-6918cdf94176"
click at [241, 165] on select "Select Item... Alexis Newark (anewark@ottertailcounty.gov) Amy Busko (abusko@ot…" at bounding box center [543, 165] width 721 height 20
click at [183, 155] on select "Select Item... Alexis Newark (anewark@ottertailcounty.gov) Amy Busko (abusko@ot…" at bounding box center [543, 165] width 721 height 20
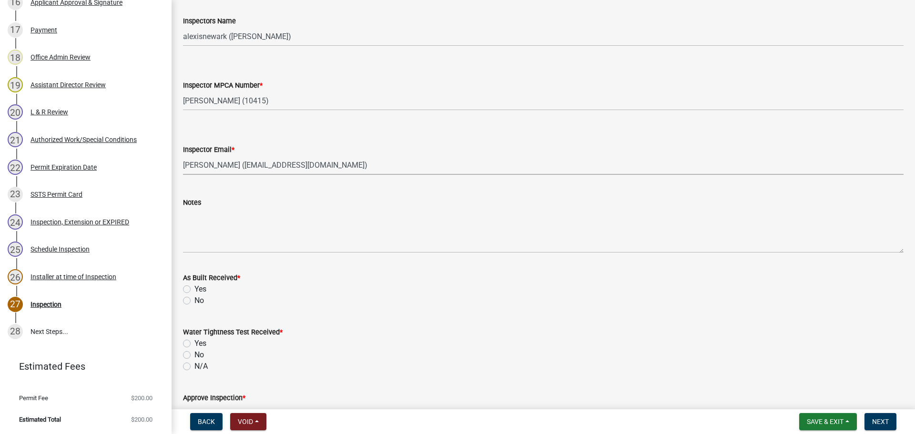
select select "46a67eee-2c7d-4579-9973-15a8b9f9d8c4"
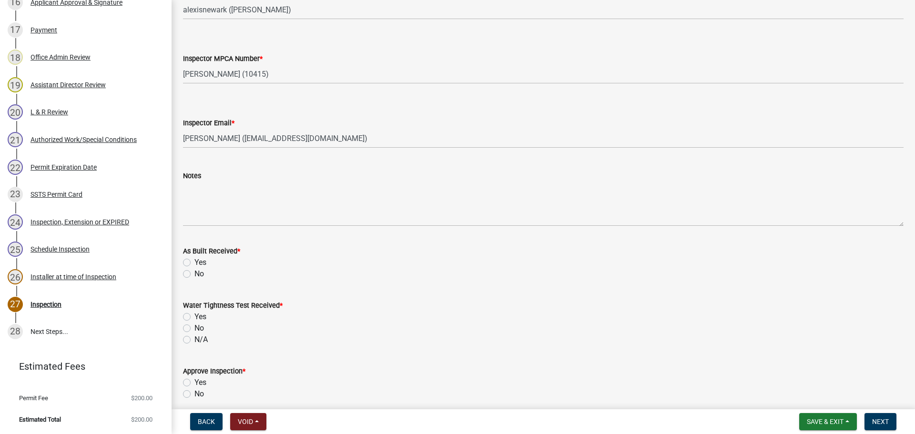
scroll to position [953, 0]
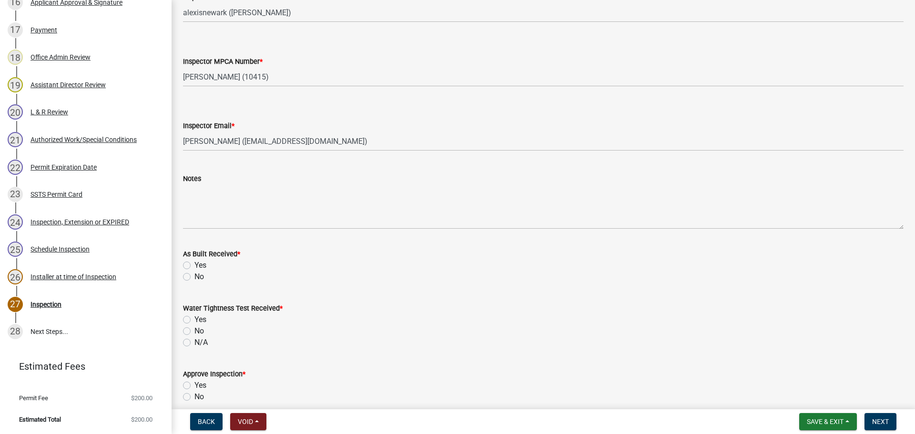
click at [194, 280] on label "No" at bounding box center [199, 276] width 10 height 11
click at [194, 277] on input "No" at bounding box center [197, 274] width 6 height 6
radio input "true"
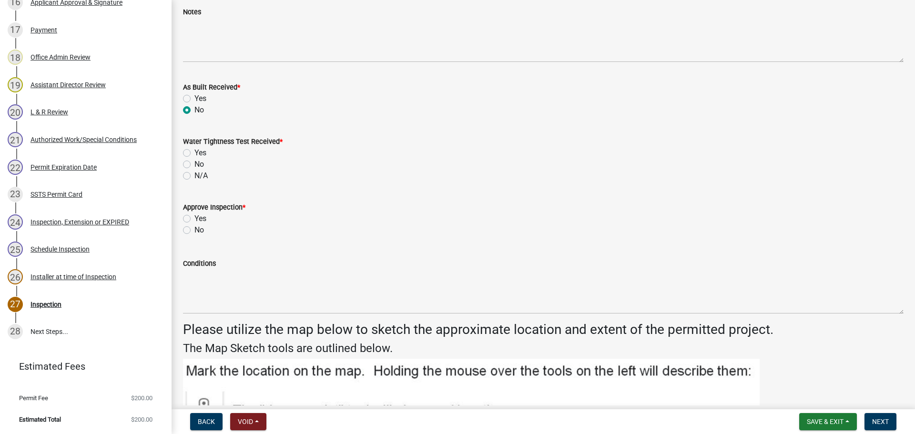
click at [194, 176] on label "N/A" at bounding box center [200, 175] width 13 height 11
click at [194, 176] on input "N/A" at bounding box center [197, 173] width 6 height 6
radio input "true"
click at [194, 217] on label "Yes" at bounding box center [200, 218] width 12 height 11
click at [194, 217] on input "Yes" at bounding box center [197, 216] width 6 height 6
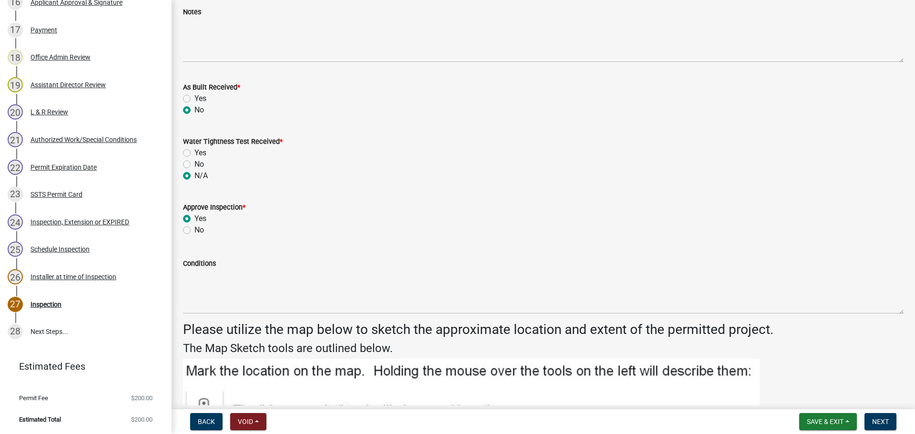
radio input "true"
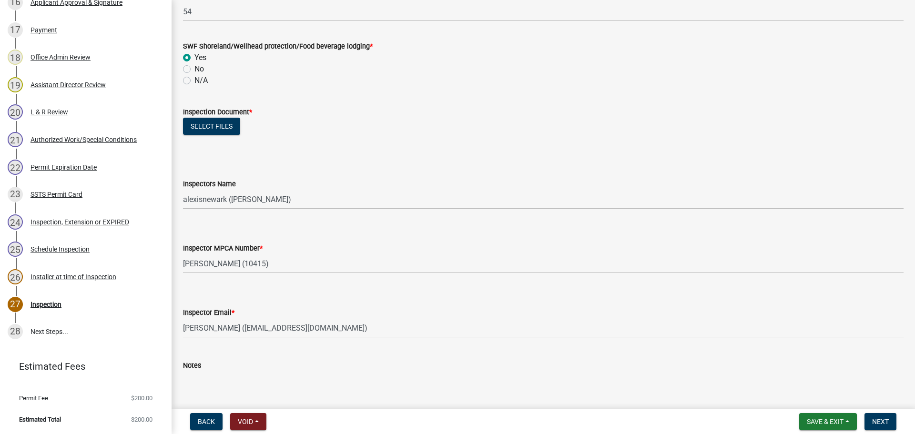
scroll to position [739, 0]
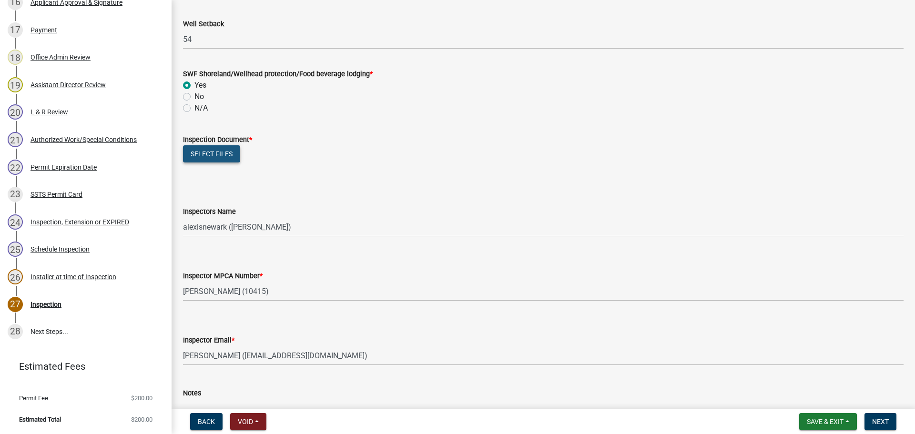
click at [217, 156] on button "Select files" at bounding box center [211, 153] width 57 height 17
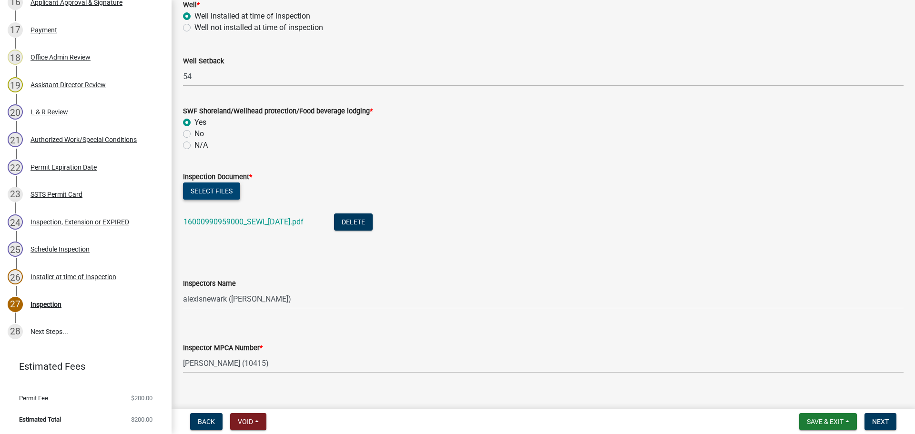
scroll to position [846, 0]
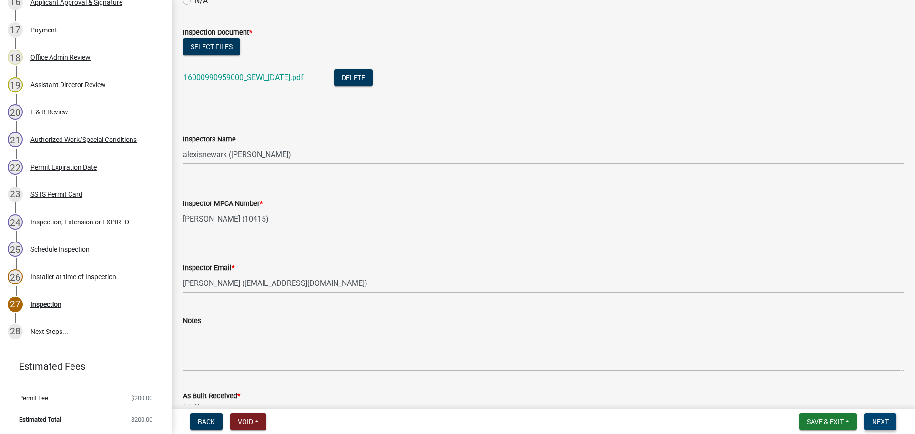
click at [892, 422] on button "Next" at bounding box center [880, 421] width 32 height 17
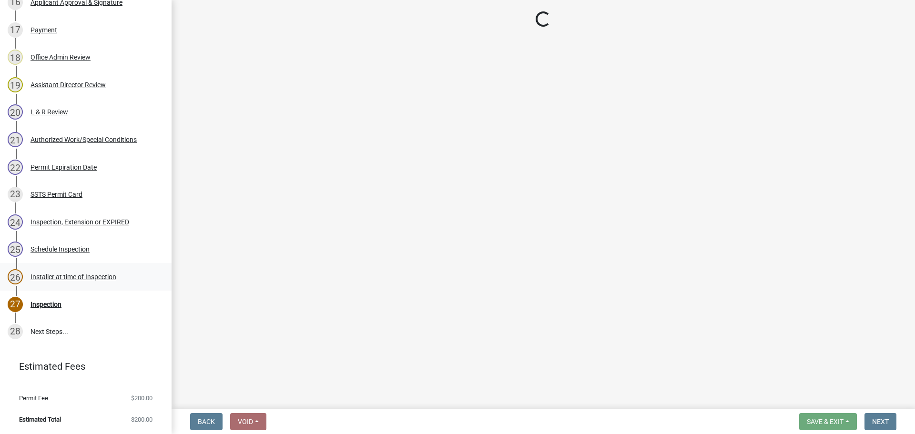
scroll to position [703, 0]
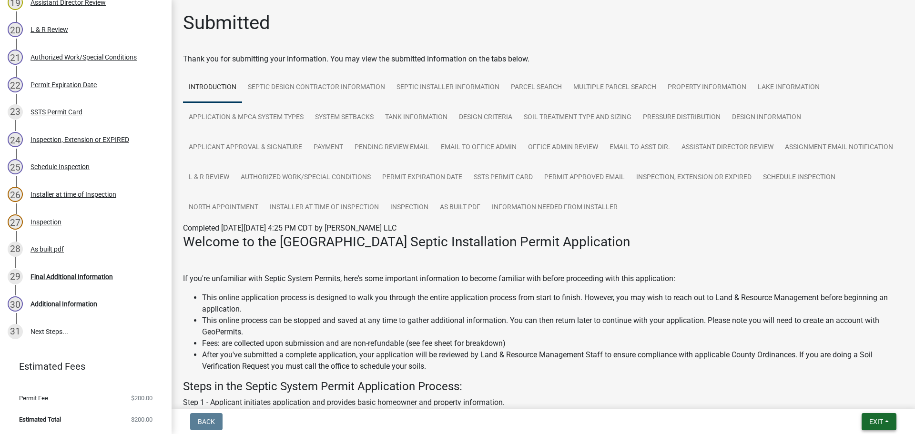
click at [865, 417] on button "Exit" at bounding box center [879, 421] width 35 height 17
click at [868, 401] on button "Save & Exit" at bounding box center [858, 397] width 76 height 23
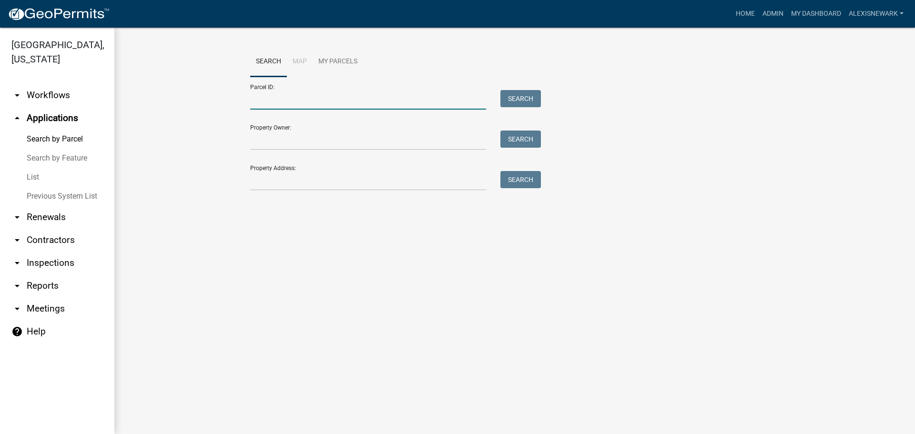
click at [278, 103] on input "Parcel ID:" at bounding box center [368, 100] width 236 height 20
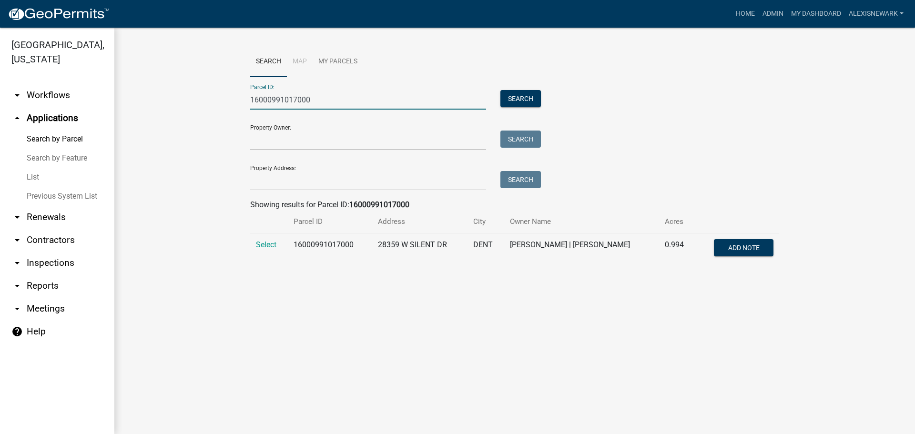
type input "16000991017000"
click at [255, 244] on td "Select" at bounding box center [269, 249] width 38 height 31
click at [265, 245] on span "Select" at bounding box center [266, 244] width 20 height 9
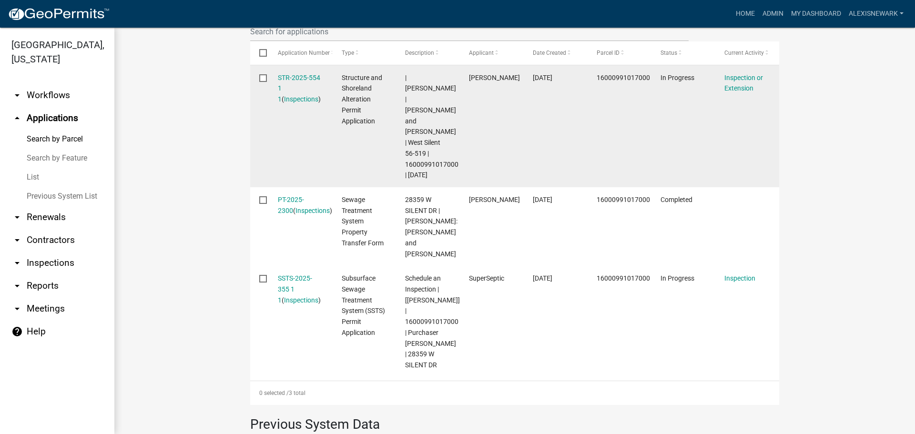
scroll to position [322, 0]
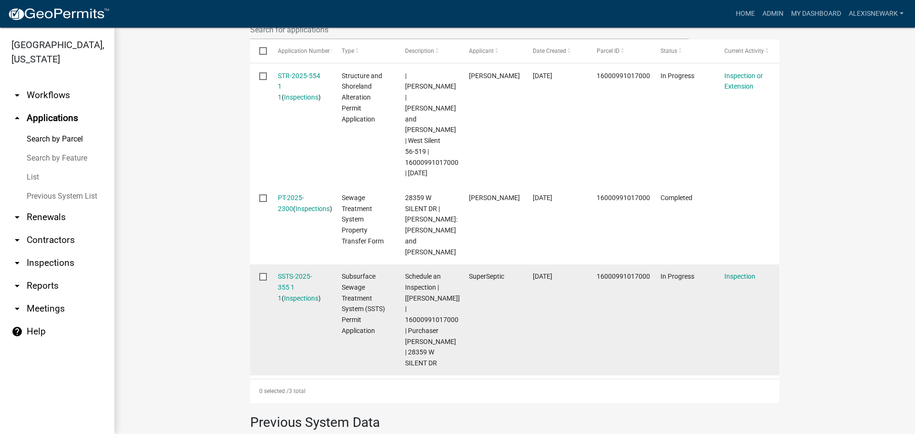
click at [297, 271] on div "SSTS-2025-355 1 1 ( Inspections )" at bounding box center [301, 287] width 46 height 32
click at [297, 273] on link "SSTS-2025-355 1 1" at bounding box center [295, 288] width 34 height 30
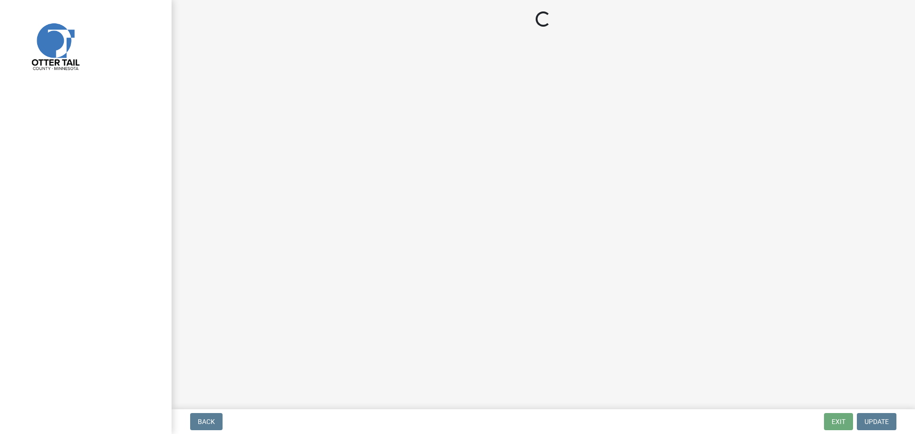
select select "710d5f49-2663-4e73-9718-d0c4e189f5ed"
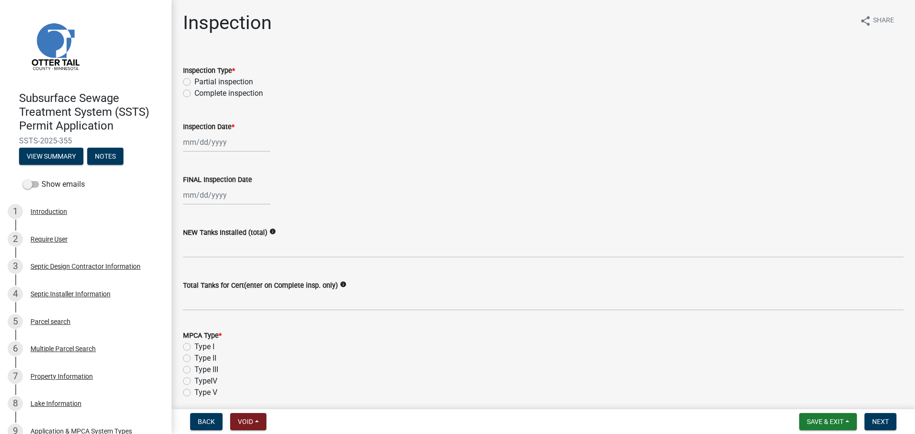
click at [210, 95] on label "Complete inspection" at bounding box center [228, 93] width 69 height 11
click at [201, 94] on input "Complete inspection" at bounding box center [197, 91] width 6 height 6
radio input "true"
click at [216, 130] on label "Inspection Date *" at bounding box center [208, 127] width 51 height 7
click at [216, 132] on input "Inspection Date *" at bounding box center [226, 142] width 87 height 20
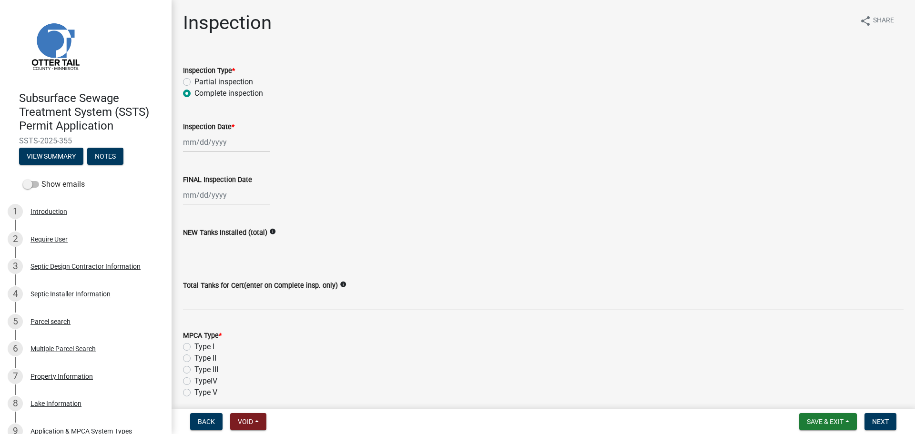
select select "9"
select select "2025"
click at [238, 204] on div "11" at bounding box center [238, 208] width 15 height 15
type input "09/11/2025"
click at [212, 190] on div at bounding box center [226, 195] width 87 height 20
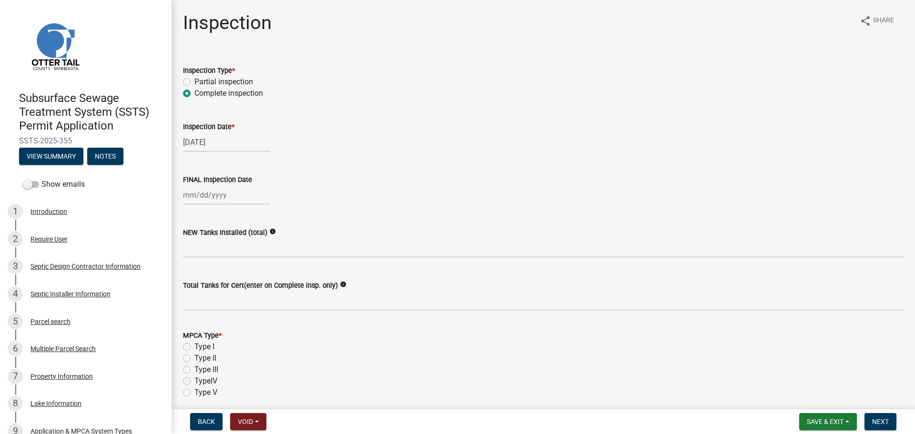
select select "9"
select select "2025"
click at [237, 261] on div "11" at bounding box center [238, 261] width 15 height 15
type input "09/11/2025"
click at [225, 235] on label "NEW Tanks Installed (total)" at bounding box center [225, 233] width 84 height 7
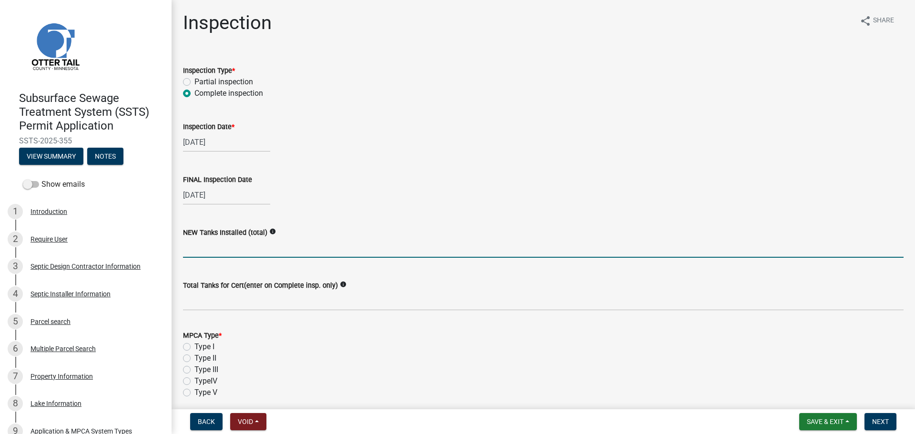
click at [213, 243] on input "text" at bounding box center [543, 248] width 721 height 20
type input "1"
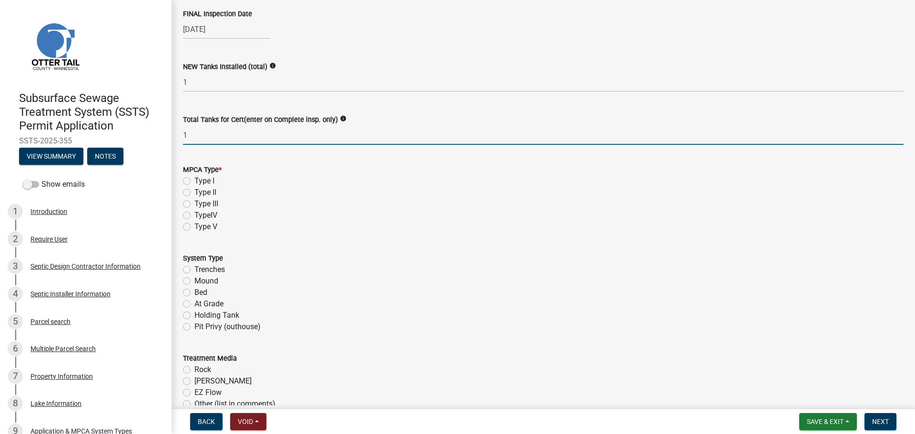
scroll to position [179, 0]
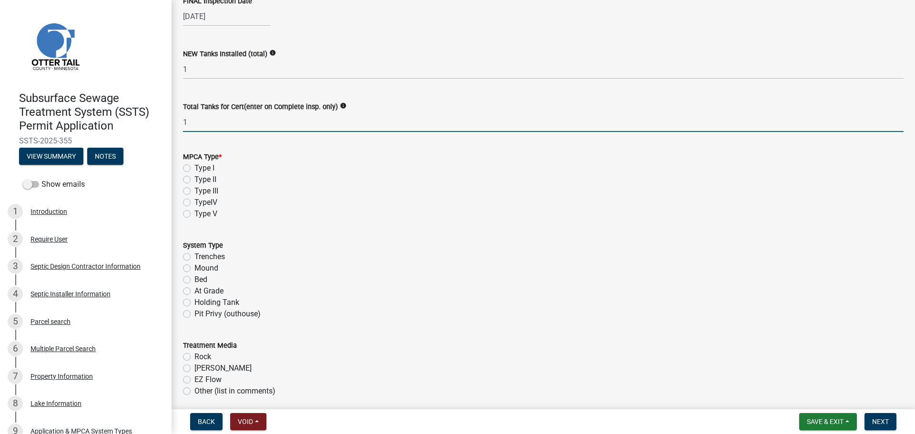
type input "1"
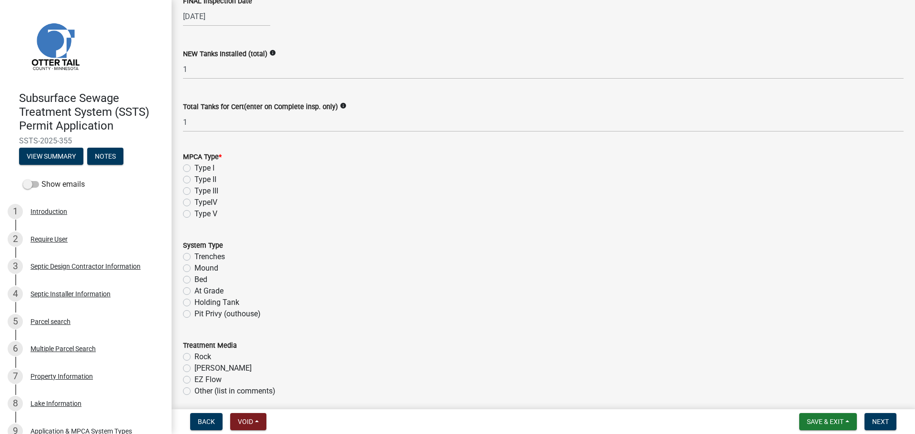
click at [203, 176] on label "Type II" at bounding box center [205, 179] width 22 height 11
click at [201, 176] on input "Type II" at bounding box center [197, 177] width 6 height 6
radio input "true"
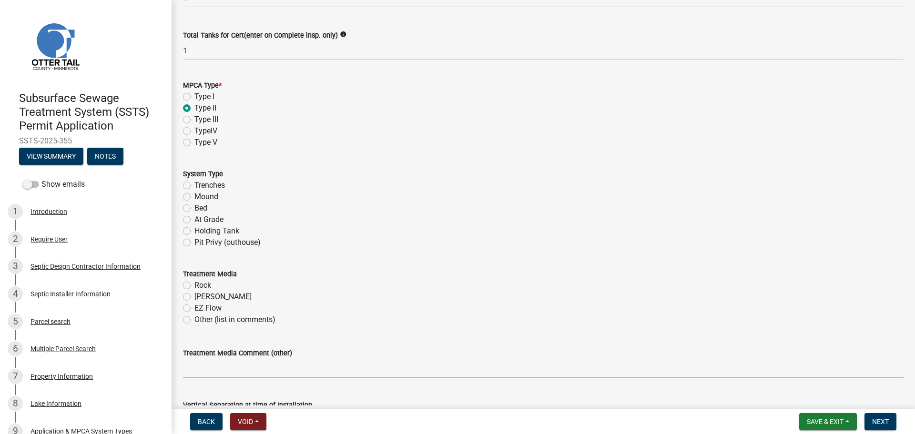
click at [209, 227] on label "Holding Tank" at bounding box center [216, 230] width 45 height 11
click at [201, 227] on input "Holding Tank" at bounding box center [197, 228] width 6 height 6
radio input "true"
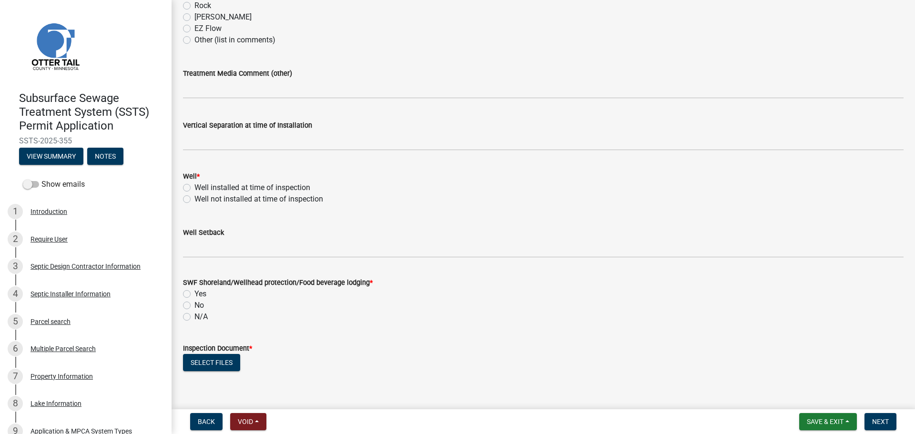
scroll to position [536, 0]
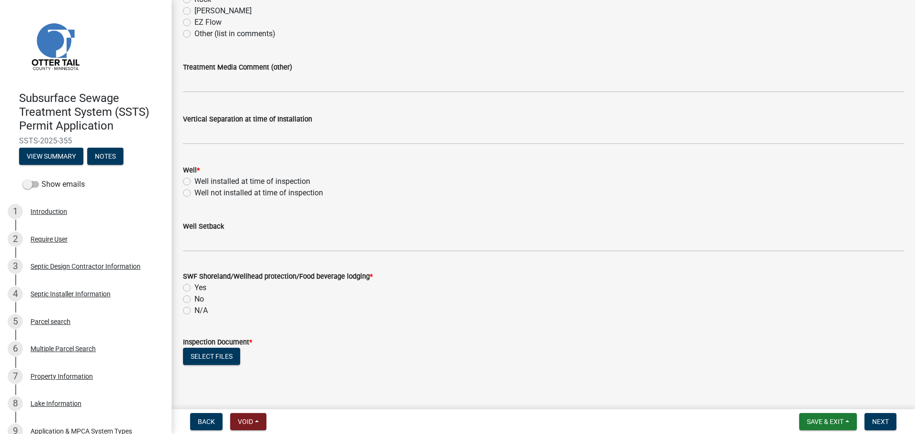
click at [217, 181] on label "Well installed at time of inspection" at bounding box center [252, 181] width 116 height 11
click at [201, 181] on input "Well installed at time of inspection" at bounding box center [197, 179] width 6 height 6
radio input "true"
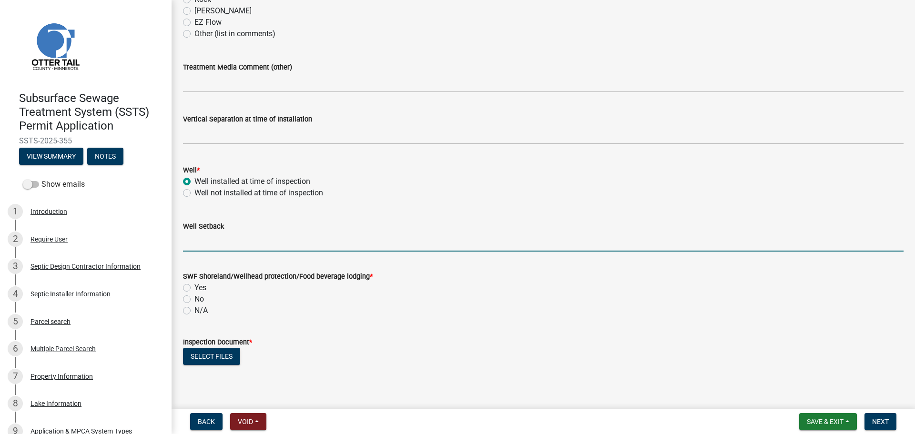
click at [224, 239] on input "Well Setback" at bounding box center [543, 242] width 721 height 20
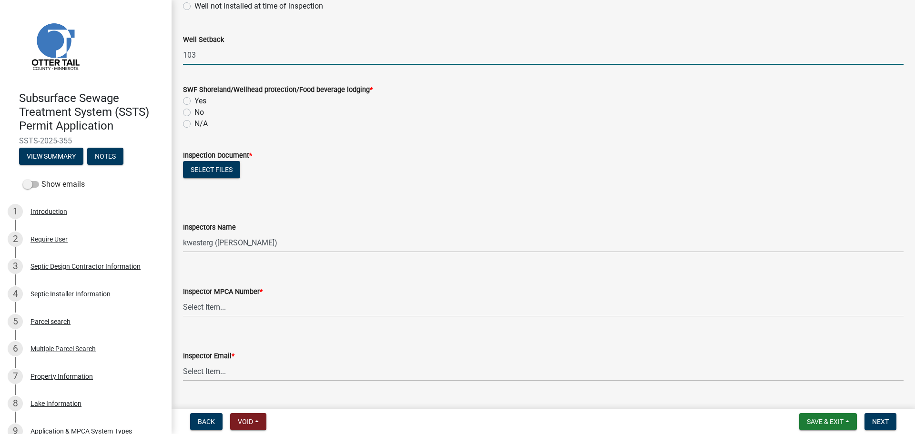
scroll to position [727, 0]
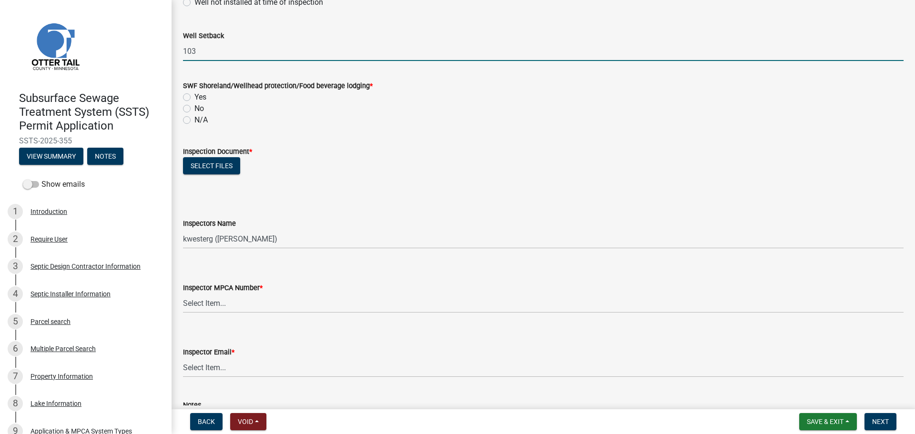
type input "103"
click at [196, 96] on label "Yes" at bounding box center [200, 97] width 12 height 11
click at [196, 96] on input "Yes" at bounding box center [197, 95] width 6 height 6
radio input "true"
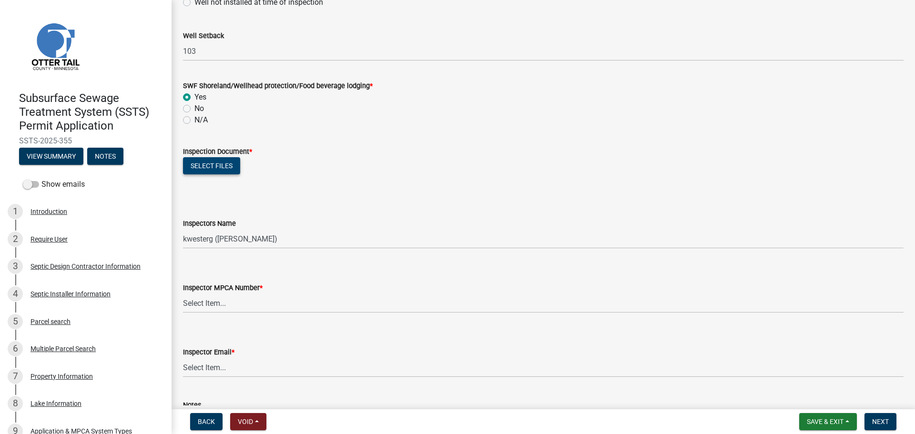
click at [203, 163] on button "Select files" at bounding box center [211, 165] width 57 height 17
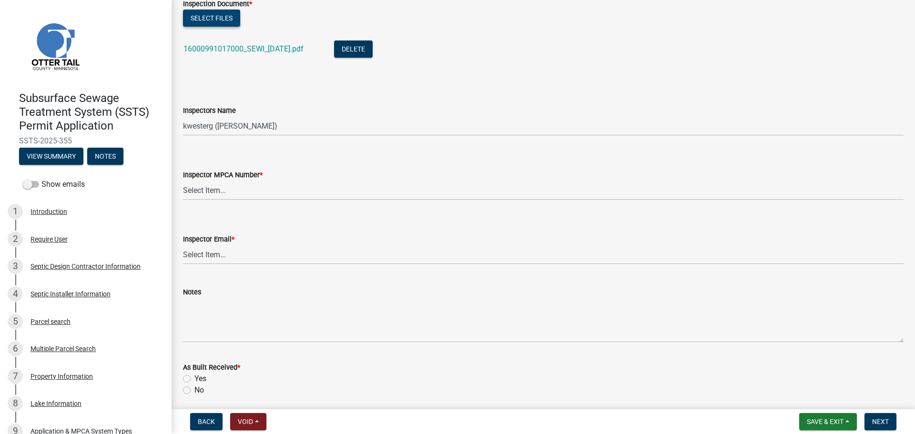
scroll to position [882, 0]
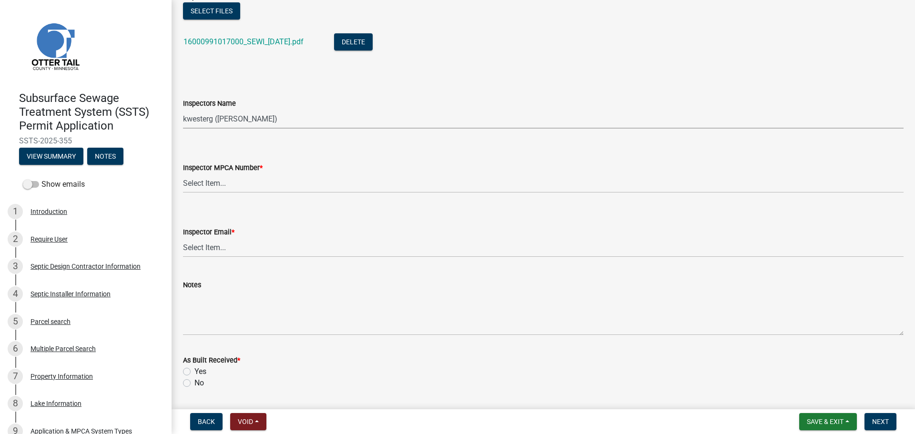
click at [219, 120] on select "Select Item... btollefson (Brittany Tollefson) alexisnewark (Alexis Newark) epl…" at bounding box center [543, 119] width 721 height 20
select select "540cdff0-8667-4a16-ad1f-2fbf1edb8379"
click at [183, 109] on select "Select Item... btollefson (Brittany Tollefson) alexisnewark (Alexis Newark) epl…" at bounding box center [543, 119] width 721 height 20
click at [240, 179] on select "Select Item... Alexis Newark (10415) Andrea Perales (924) Brittany Tollefson (1…" at bounding box center [543, 183] width 721 height 20
click at [183, 173] on select "Select Item... Alexis Newark (10415) Andrea Perales (924) Brittany Tollefson (1…" at bounding box center [543, 183] width 721 height 20
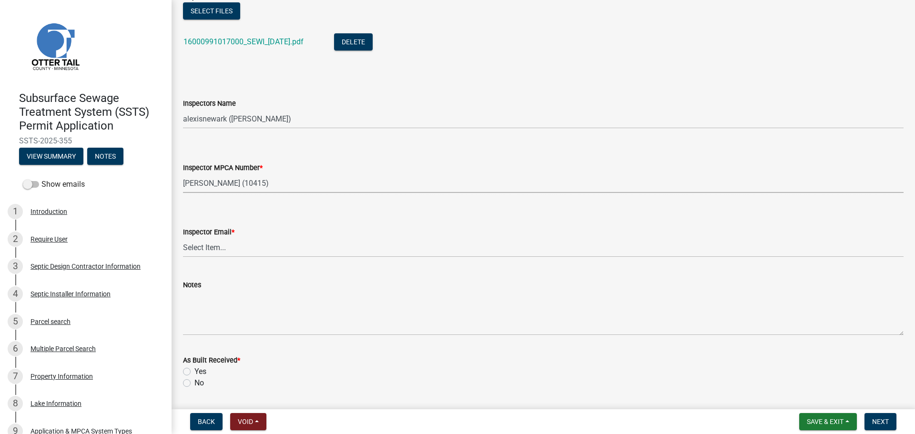
select select "d127207f-e6b2-42e2-ba4c-6918cdf94176"
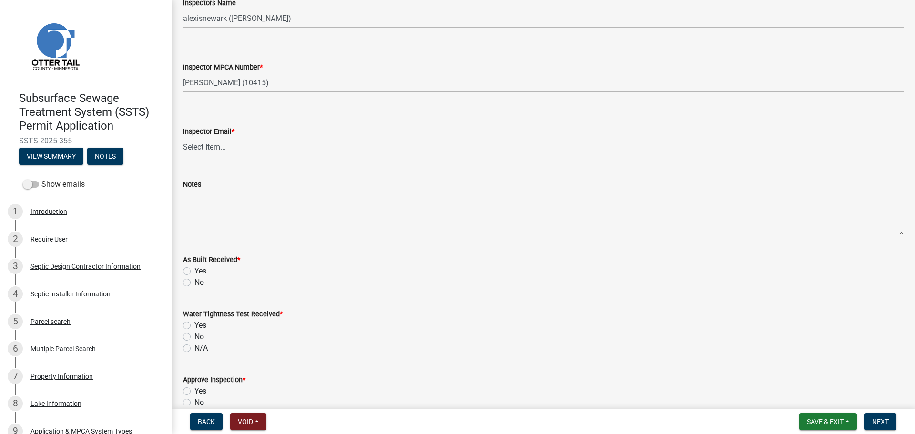
scroll to position [1001, 0]
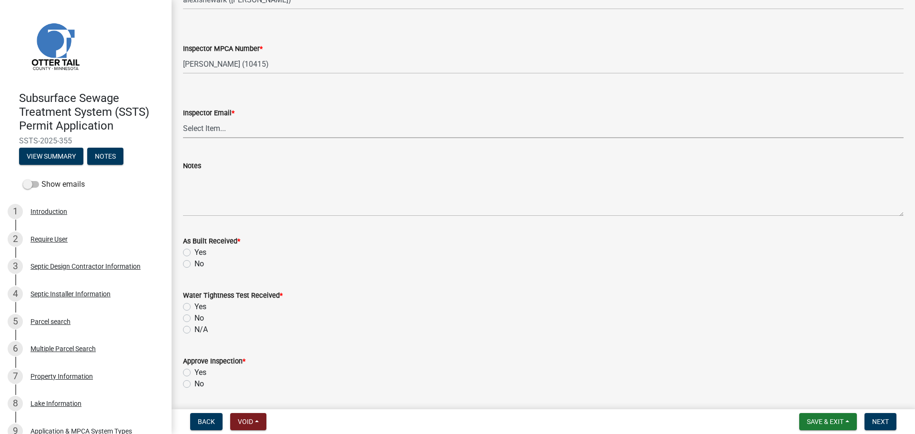
click at [219, 130] on select "Select Item... Alexis Newark (anewark@ottertailcounty.gov) Amy Busko (abusko@ot…" at bounding box center [543, 129] width 721 height 20
click at [183, 119] on select "Select Item... Alexis Newark (anewark@ottertailcounty.gov) Amy Busko (abusko@ot…" at bounding box center [543, 129] width 721 height 20
select select "46a67eee-2c7d-4579-9973-15a8b9f9d8c4"
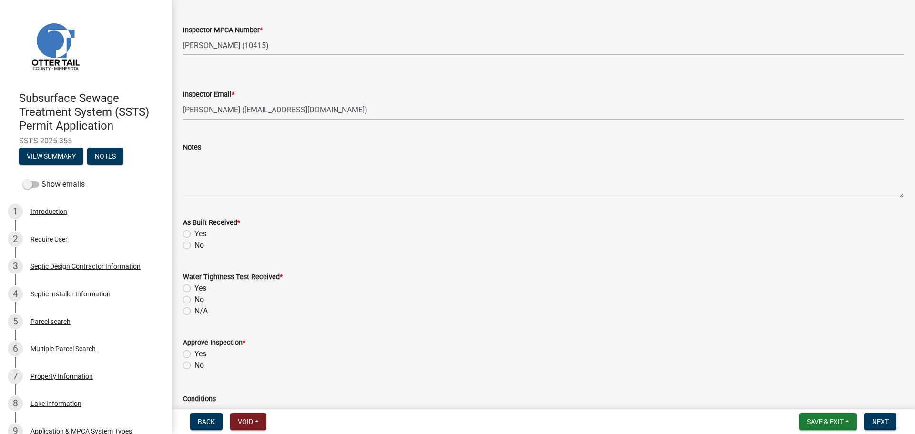
scroll to position [1060, 0]
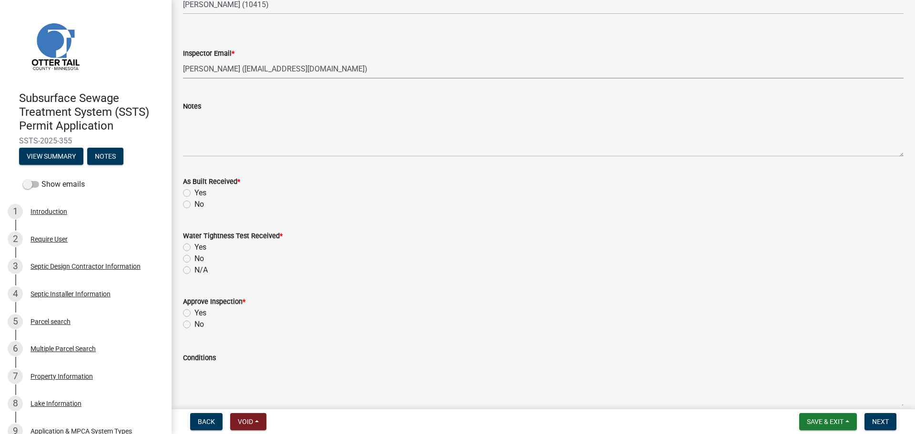
click at [196, 202] on label "No" at bounding box center [199, 204] width 10 height 11
click at [196, 202] on input "No" at bounding box center [197, 202] width 6 height 6
radio input "true"
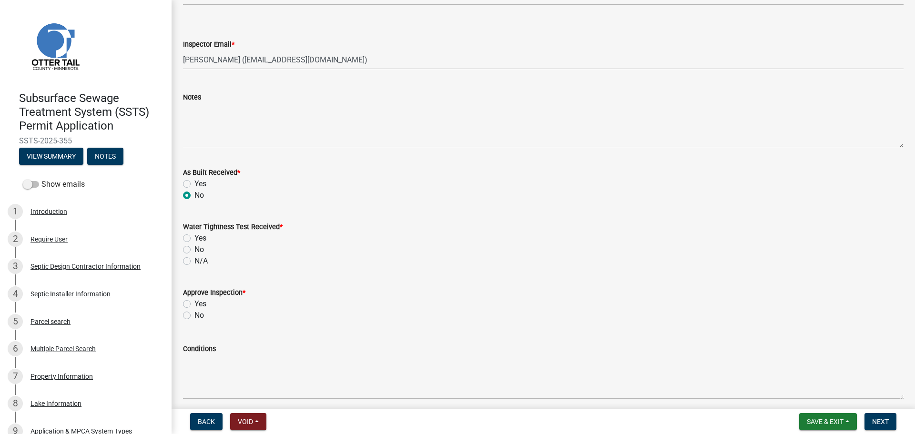
scroll to position [1072, 0]
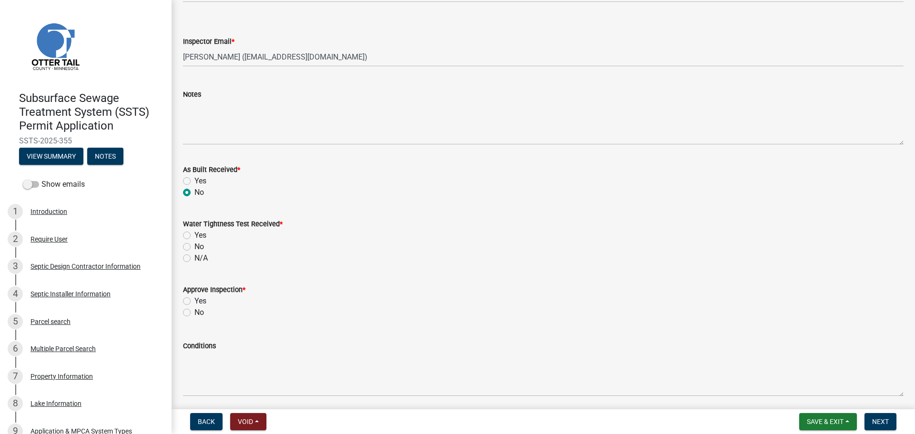
click at [194, 250] on label "No" at bounding box center [199, 246] width 10 height 11
click at [194, 247] on input "No" at bounding box center [197, 244] width 6 height 6
radio input "true"
click at [194, 301] on label "Yes" at bounding box center [200, 300] width 12 height 11
click at [194, 301] on input "Yes" at bounding box center [197, 298] width 6 height 6
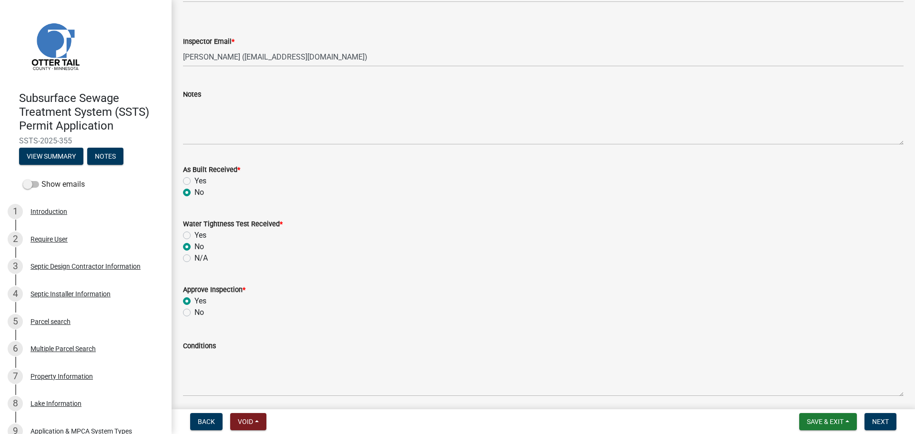
radio input "true"
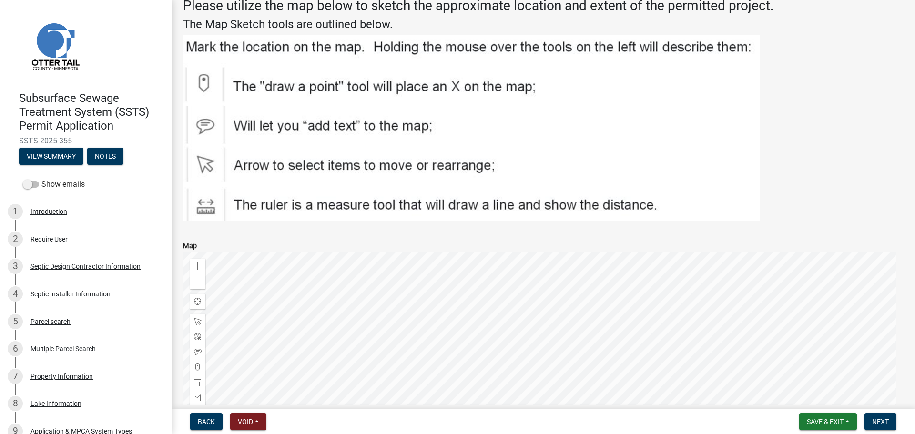
scroll to position [1609, 0]
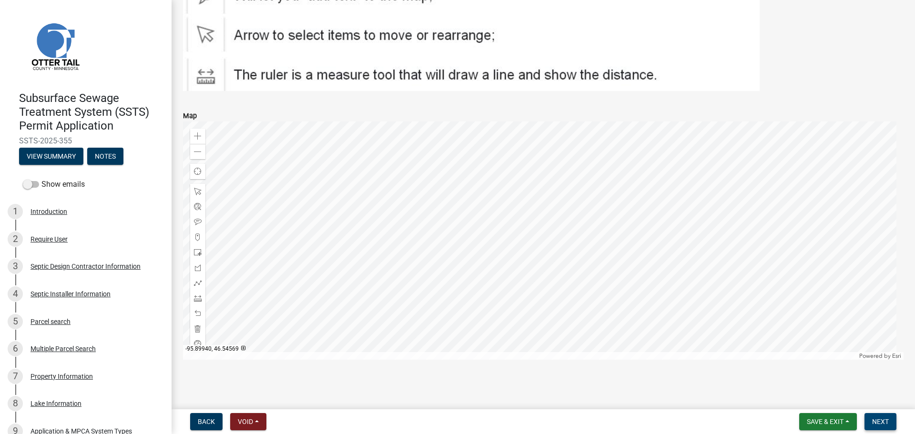
click at [889, 423] on span "Next" at bounding box center [880, 422] width 17 height 8
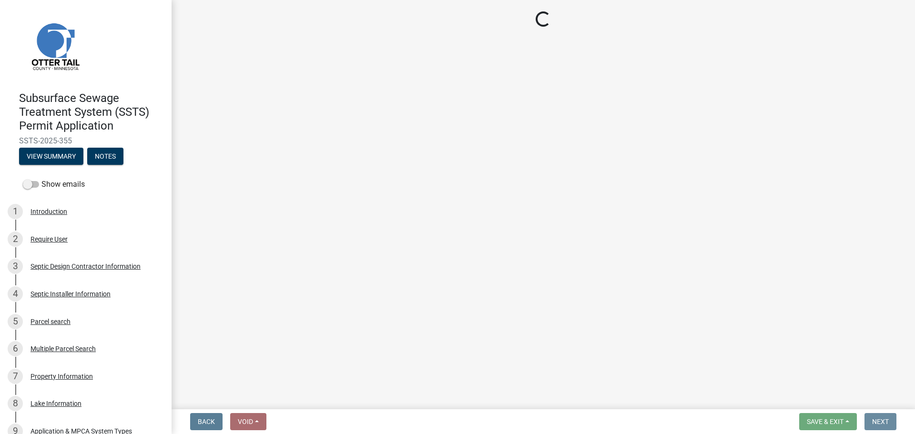
scroll to position [0, 0]
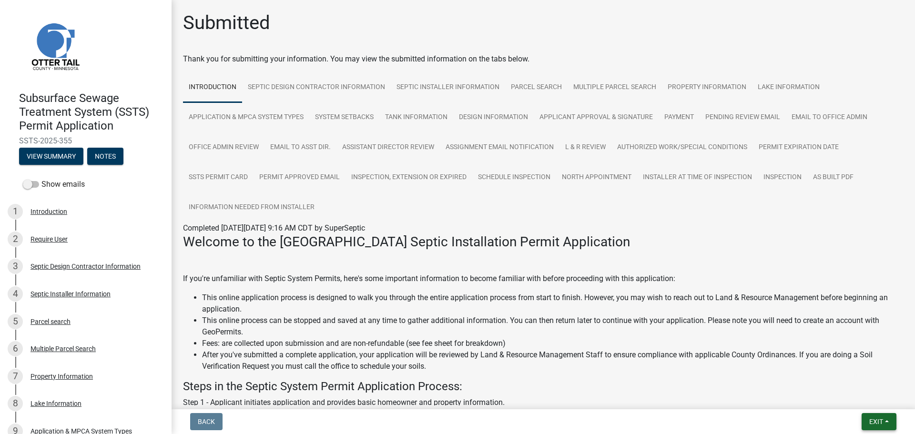
click at [881, 426] on button "Exit" at bounding box center [879, 421] width 35 height 17
click at [866, 404] on button "Save & Exit" at bounding box center [858, 397] width 76 height 23
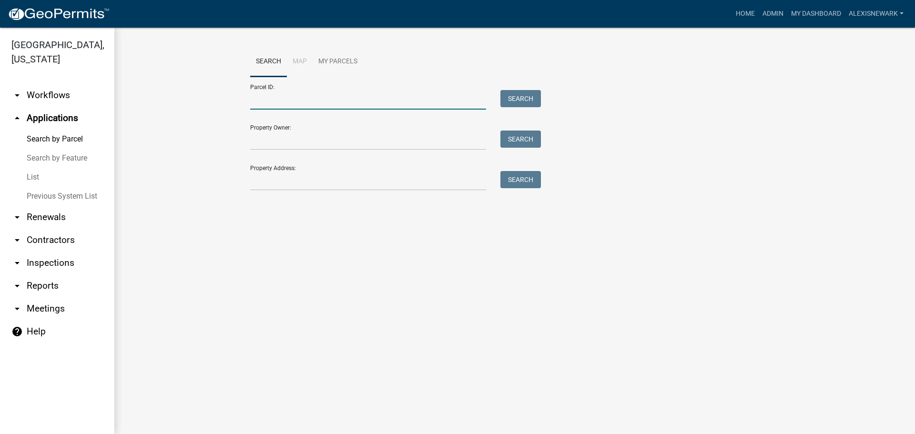
click at [394, 106] on input "Parcel ID:" at bounding box center [368, 100] width 236 height 20
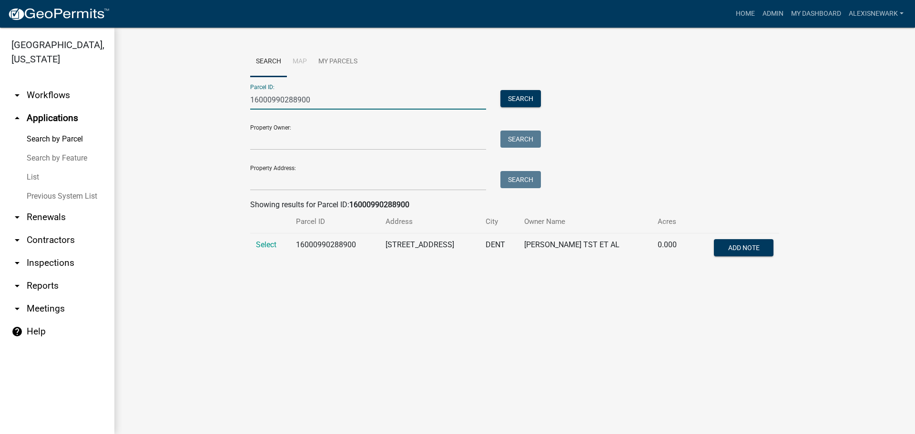
type input "16000990288900"
click at [274, 239] on td "Select" at bounding box center [270, 249] width 40 height 31
click at [274, 243] on span "Select" at bounding box center [266, 244] width 20 height 9
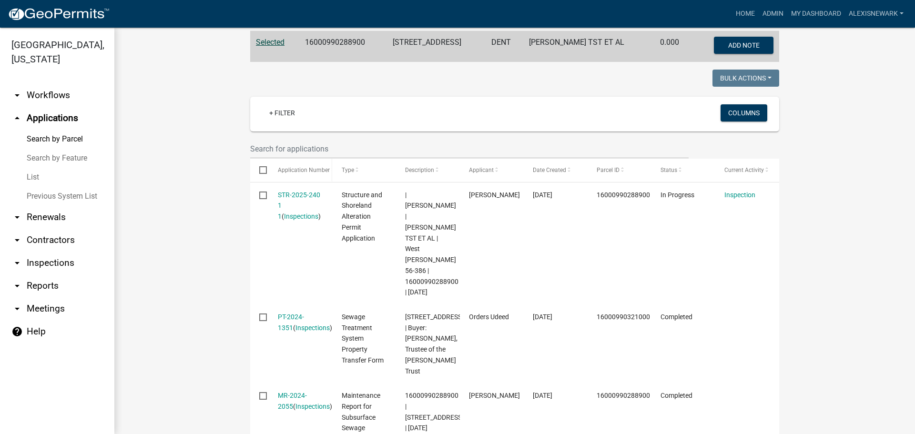
scroll to position [312, 0]
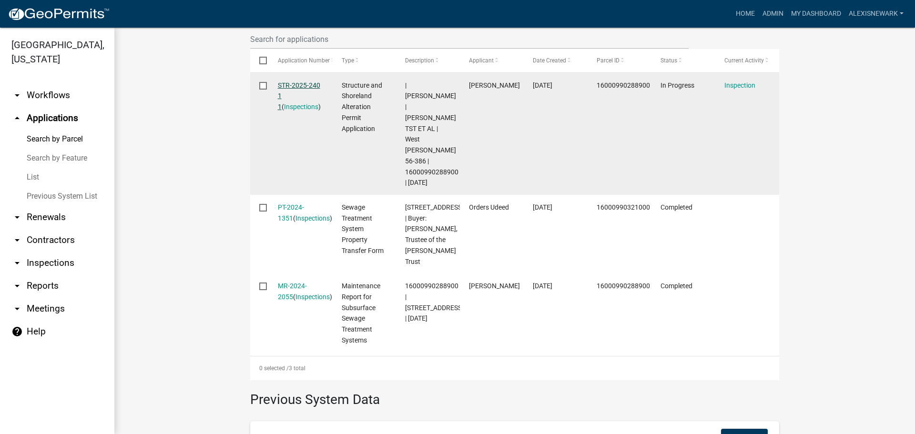
click at [307, 82] on link "STR-2025-240 1 1" at bounding box center [299, 96] width 42 height 30
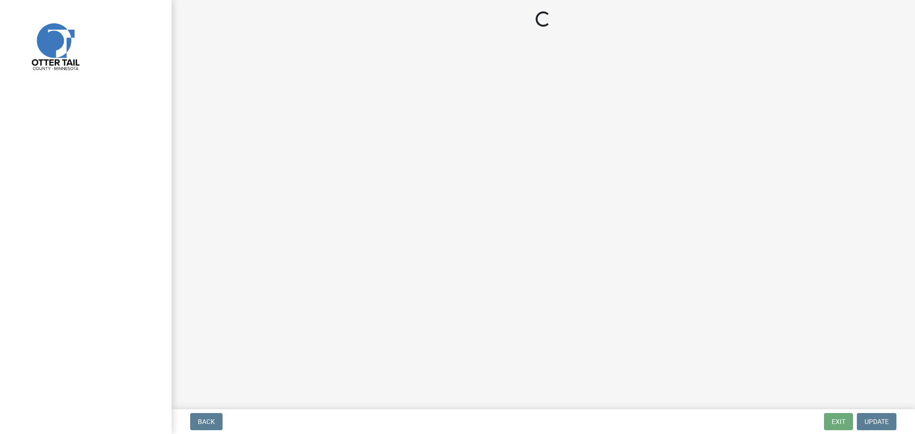
select select "710d5f49-2663-4e73-9718-d0c4e189f5ed"
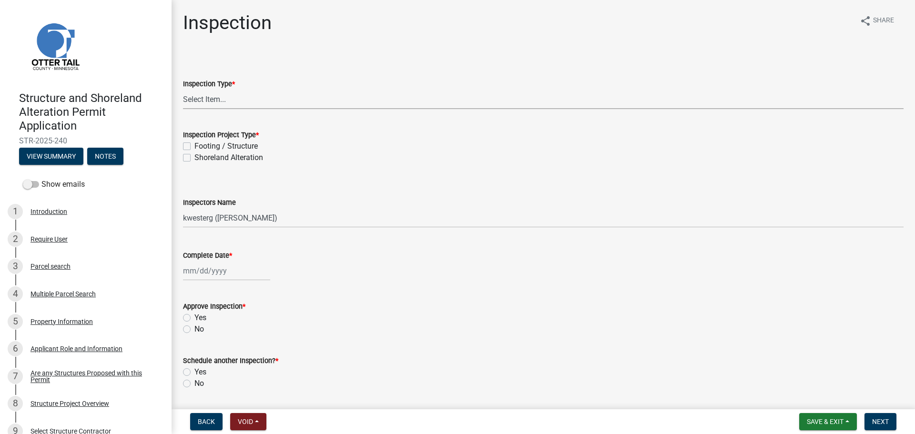
click at [213, 98] on select "Select Item... Inspection Complete Partial Inspection Inspected Not Built" at bounding box center [543, 100] width 721 height 20
click at [183, 90] on select "Select Item... Inspection Complete Partial Inspection Inspected Not Built" at bounding box center [543, 100] width 721 height 20
select select "409c2f88-eb3f-474f-aeae-54c427f2203e"
click at [239, 144] on label "Footing / Structure" at bounding box center [225, 146] width 63 height 11
click at [201, 144] on input "Footing / Structure" at bounding box center [197, 144] width 6 height 6
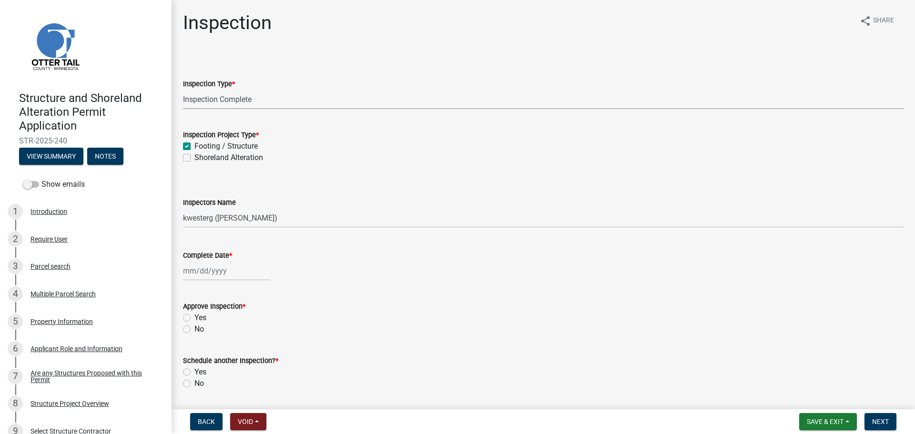
checkbox input "true"
checkbox input "false"
click at [255, 222] on select "Select Item... cwleclair (Chris LeClair) btollefson (Brittany Tollefson) abusko…" at bounding box center [543, 218] width 721 height 20
select select "540cdff0-8667-4a16-ad1f-2fbf1edb8379"
click at [183, 208] on select "Select Item... cwleclair (Chris LeClair) btollefson (Brittany Tollefson) abusko…" at bounding box center [543, 218] width 721 height 20
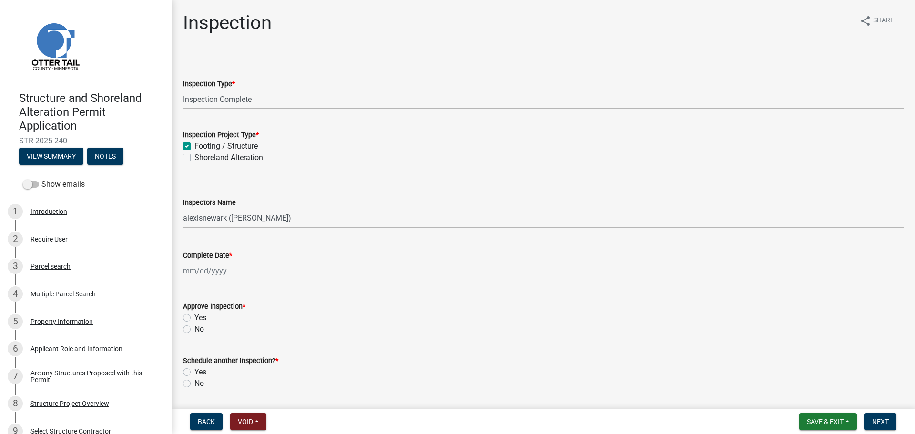
click at [254, 275] on div at bounding box center [226, 271] width 87 height 20
select select "9"
select select "2025"
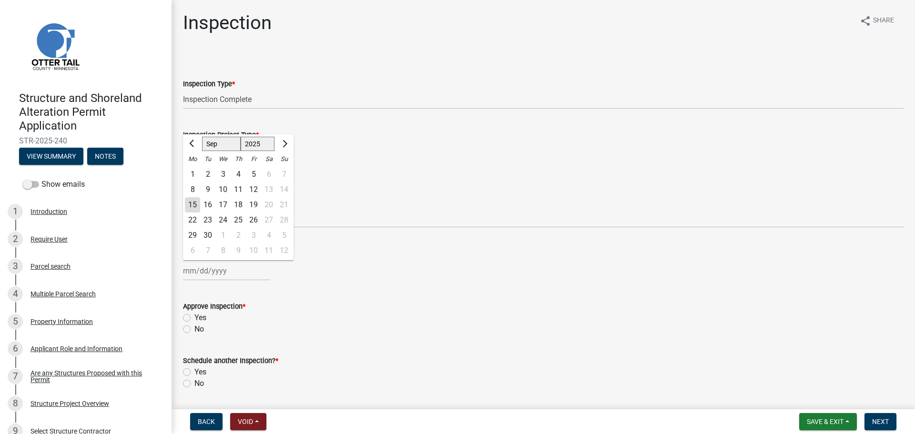
click at [237, 187] on div "11" at bounding box center [238, 189] width 15 height 15
type input "09/11/2025"
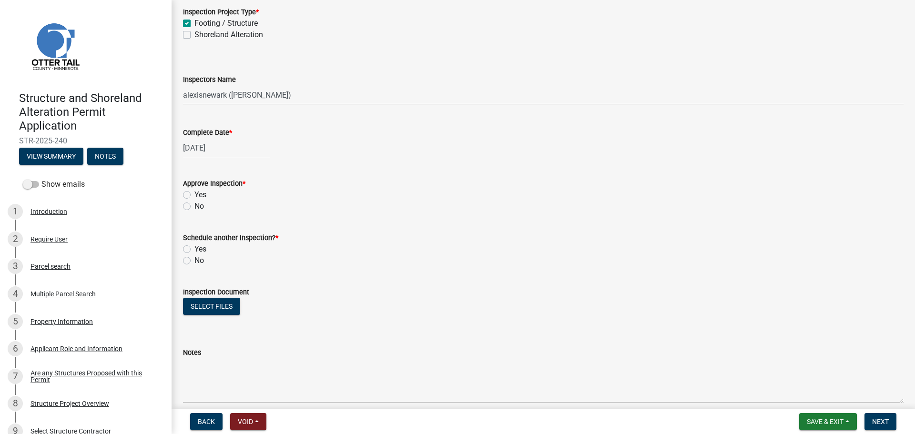
scroll to position [131, 0]
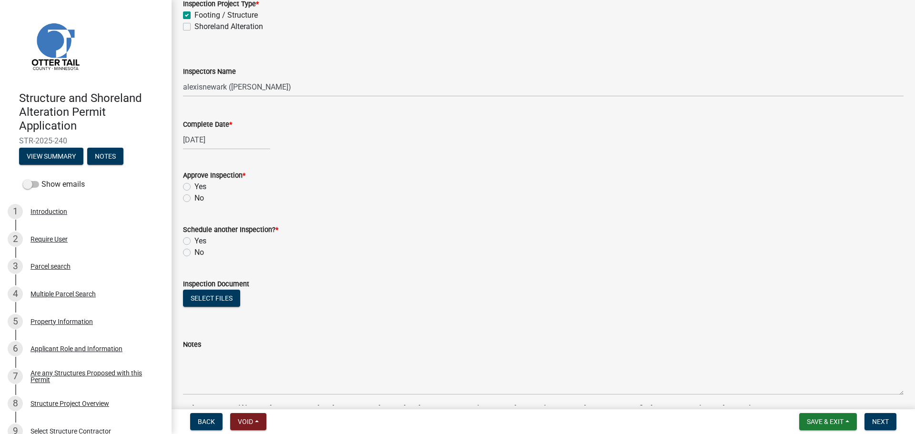
click at [197, 187] on label "Yes" at bounding box center [200, 186] width 12 height 11
click at [197, 187] on input "Yes" at bounding box center [197, 184] width 6 height 6
radio input "true"
click at [194, 259] on wm-data-entity-input "Schedule another Inspection? * Yes No" at bounding box center [543, 240] width 721 height 54
click at [194, 253] on label "No" at bounding box center [199, 252] width 10 height 11
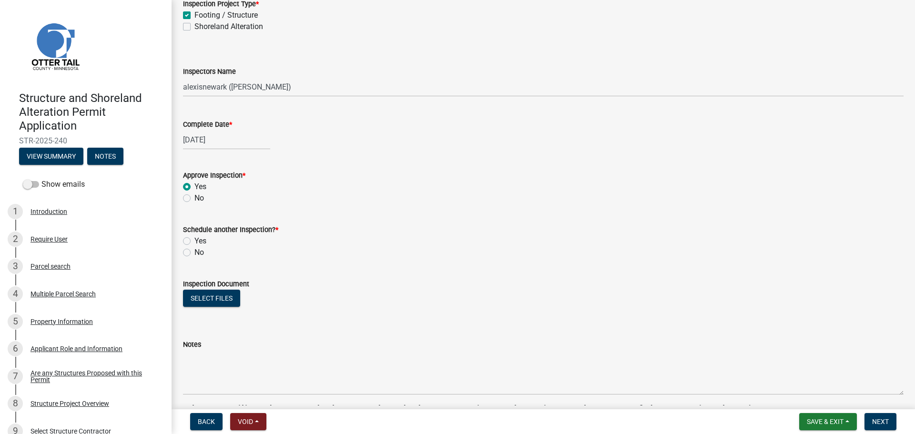
click at [194, 253] on input "No" at bounding box center [197, 250] width 6 height 6
radio input "true"
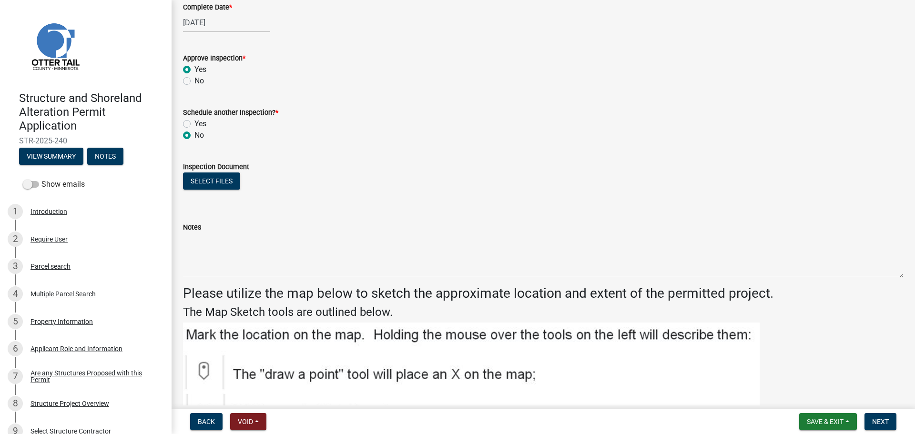
scroll to position [250, 0]
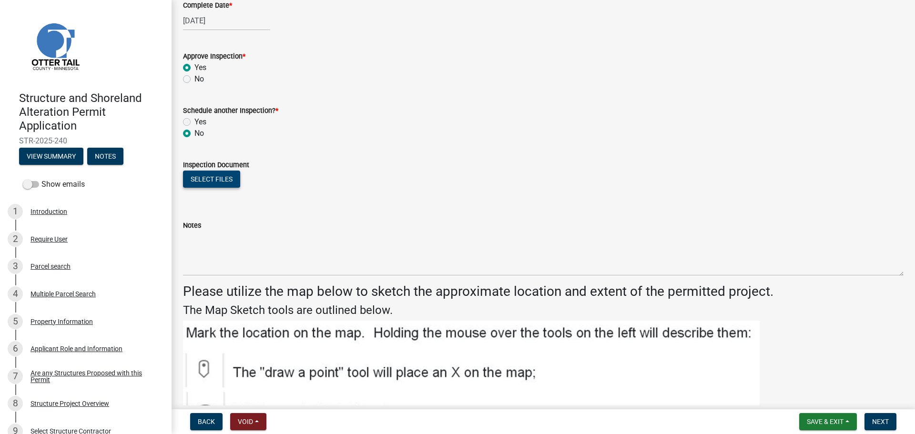
click at [213, 178] on button "Select files" at bounding box center [211, 179] width 57 height 17
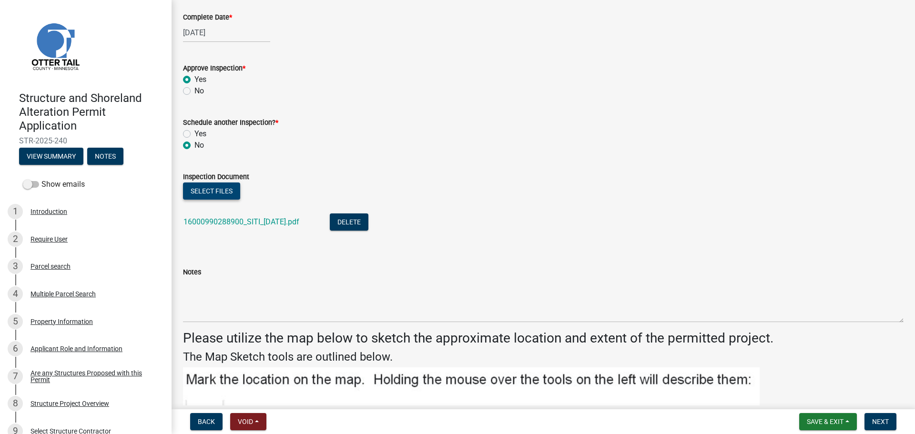
scroll to position [381, 0]
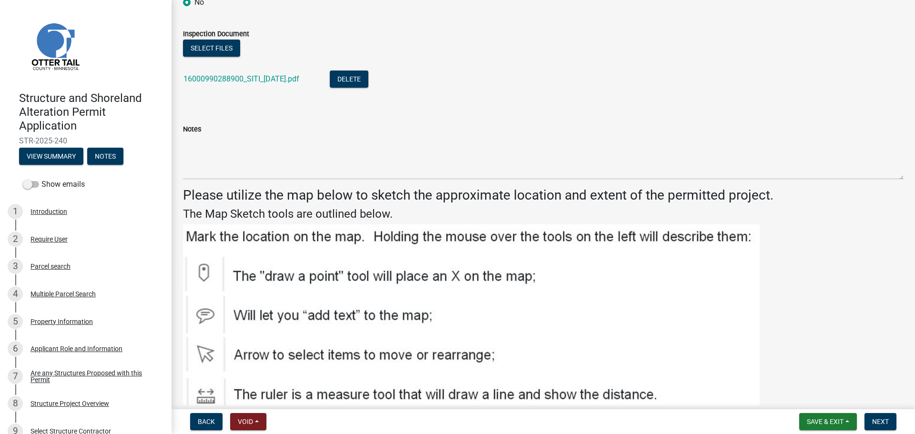
click at [270, 185] on wm-data-entity-input "Notes" at bounding box center [543, 148] width 721 height 77
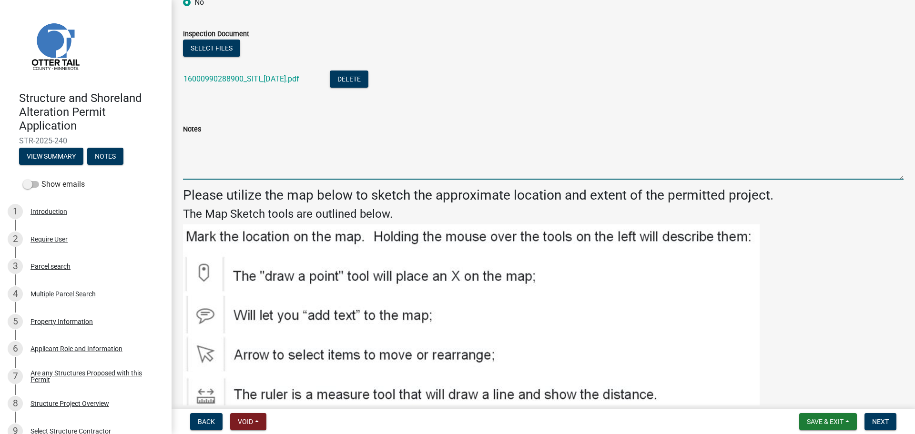
click at [266, 163] on textarea "Notes" at bounding box center [543, 157] width 721 height 45
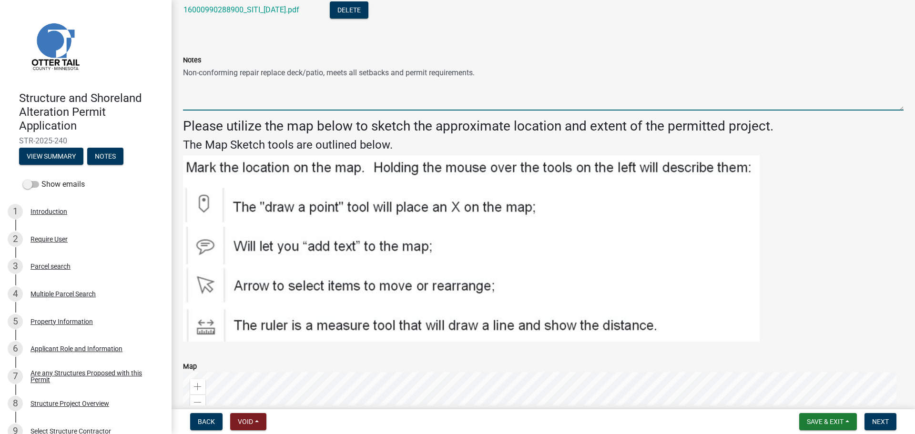
scroll to position [477, 0]
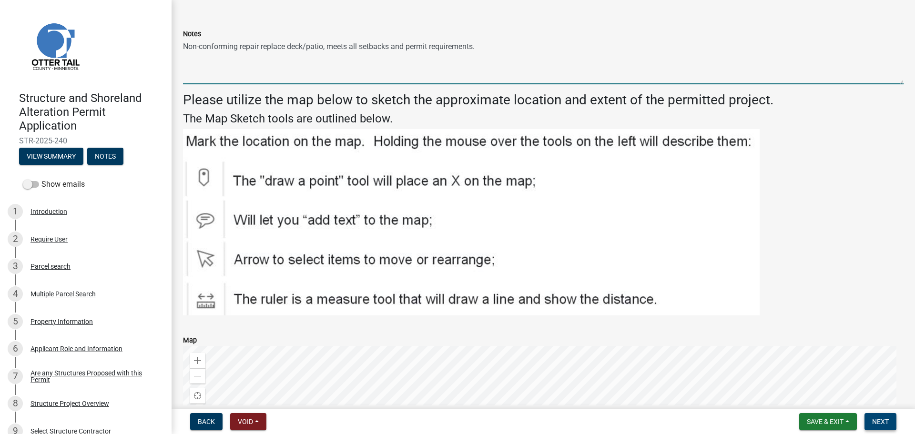
type textarea "Non-conforming repair replace deck/patio, meets all setbacks and permit require…"
click at [871, 415] on button "Next" at bounding box center [880, 421] width 32 height 17
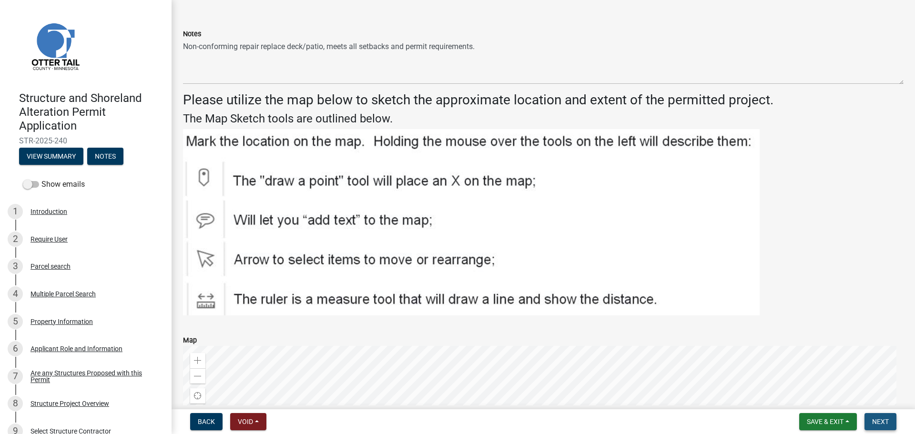
scroll to position [0, 0]
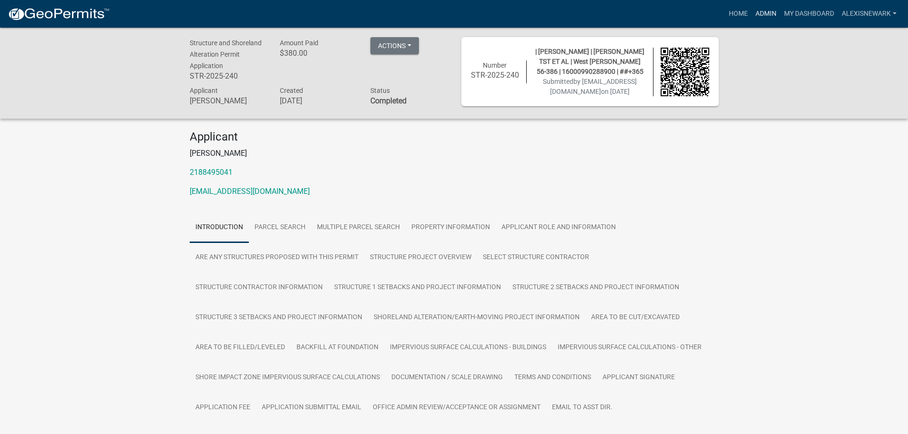
click at [759, 12] on link "Admin" at bounding box center [766, 14] width 29 height 18
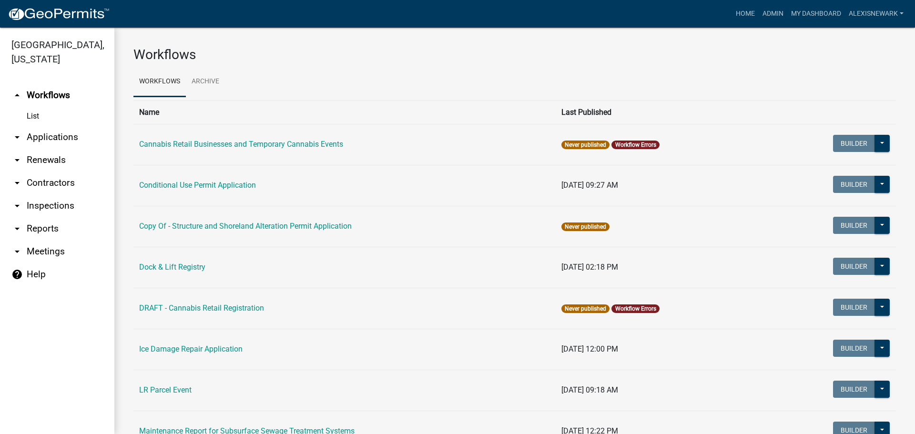
click at [67, 143] on link "arrow_drop_down Applications" at bounding box center [57, 137] width 114 height 23
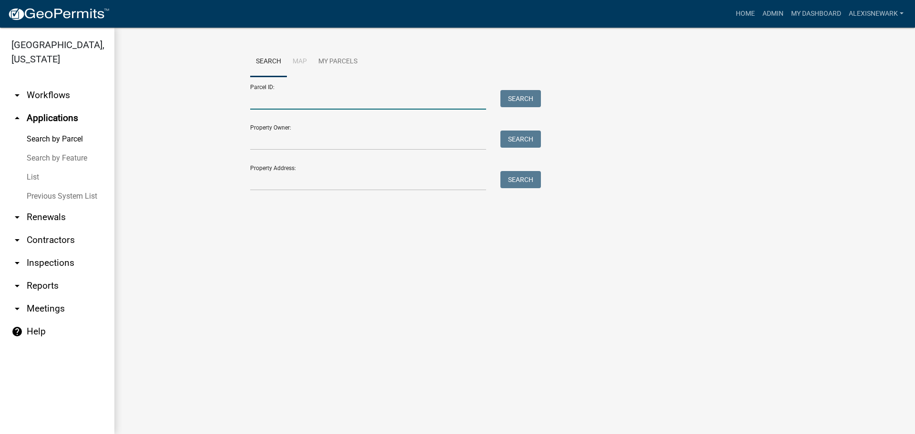
click at [258, 95] on input "Parcel ID:" at bounding box center [368, 100] width 236 height 20
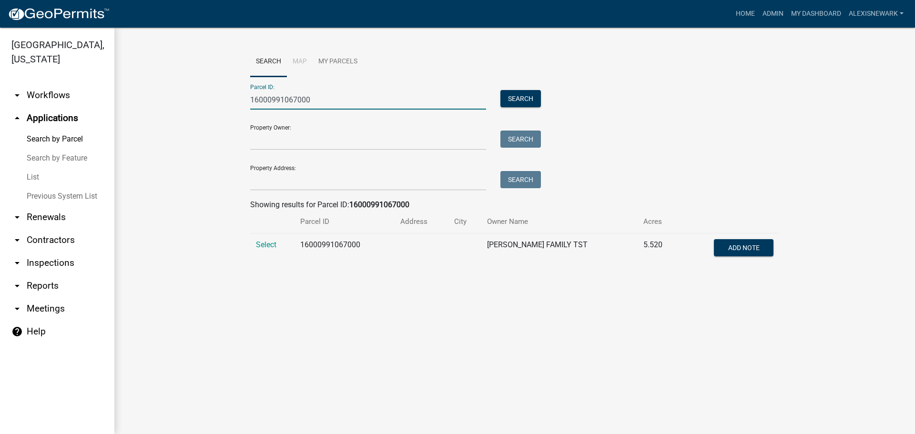
type input "16000991067000"
click at [258, 251] on td "Select" at bounding box center [272, 249] width 44 height 31
click at [261, 243] on span "Select" at bounding box center [266, 244] width 20 height 9
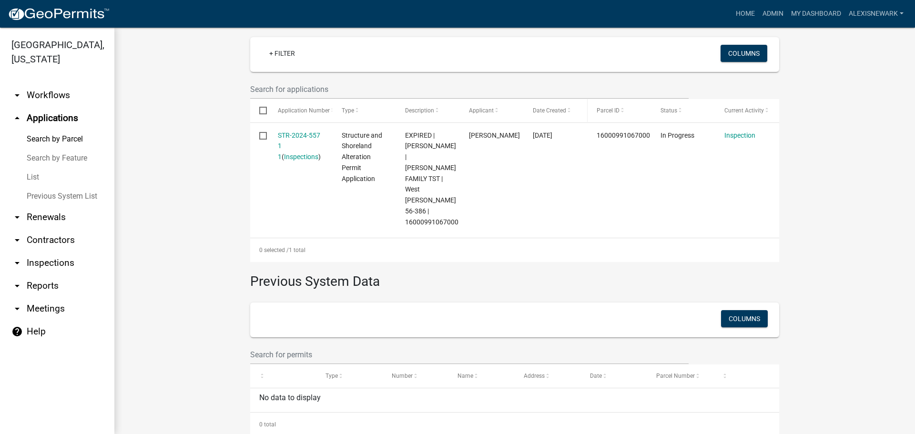
scroll to position [273, 0]
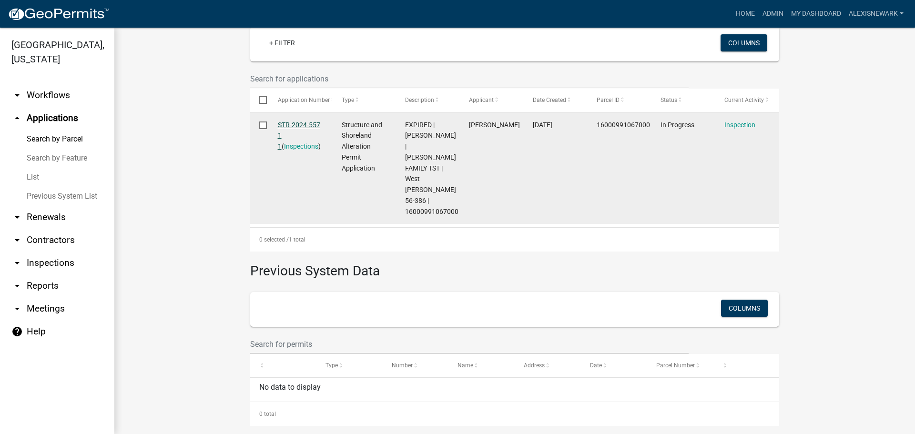
click at [308, 125] on link "STR-2024-557 1 1" at bounding box center [299, 136] width 42 height 30
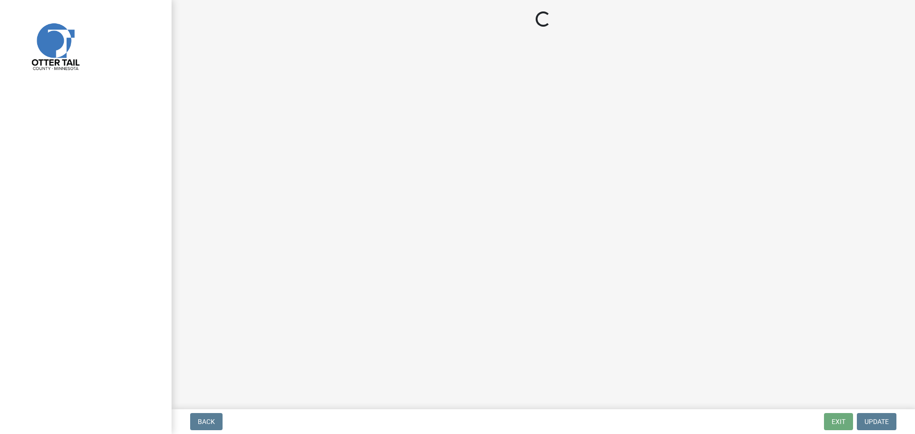
select select "710d5f49-2663-4e73-9718-d0c4e189f5ed"
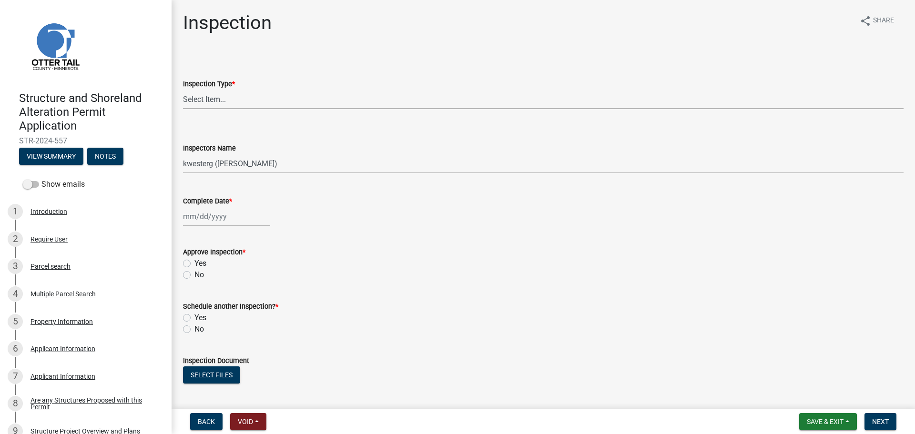
click at [246, 105] on select "Select Item... Footing / Structure Inspection Shoreland Alteration Not Built" at bounding box center [543, 100] width 721 height 20
click at [183, 90] on select "Select Item... Footing / Structure Inspection Shoreland Alteration Not Built" at bounding box center [543, 100] width 721 height 20
select select "29b027fa-a62f-4639-a4c1-67ac8b0bd2a2"
click at [268, 162] on select "Select Item... btollefson (Brittany Tollefson) alexisnewark (Alexis Newark) epl…" at bounding box center [543, 164] width 721 height 20
select select "540cdff0-8667-4a16-ad1f-2fbf1edb8379"
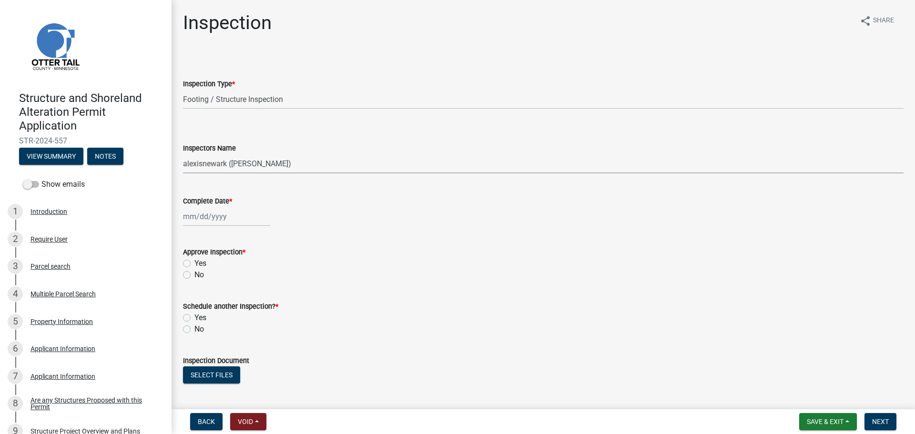
click at [183, 154] on select "Select Item... btollefson (Brittany Tollefson) alexisnewark (Alexis Newark) epl…" at bounding box center [543, 164] width 721 height 20
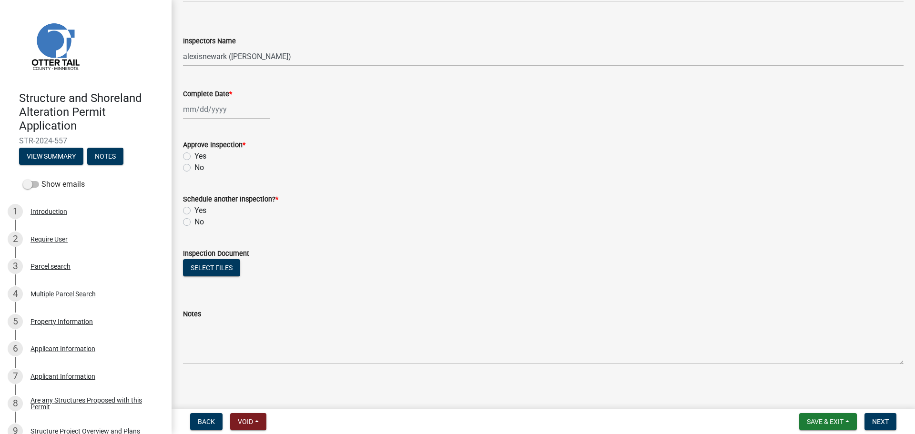
scroll to position [111, 0]
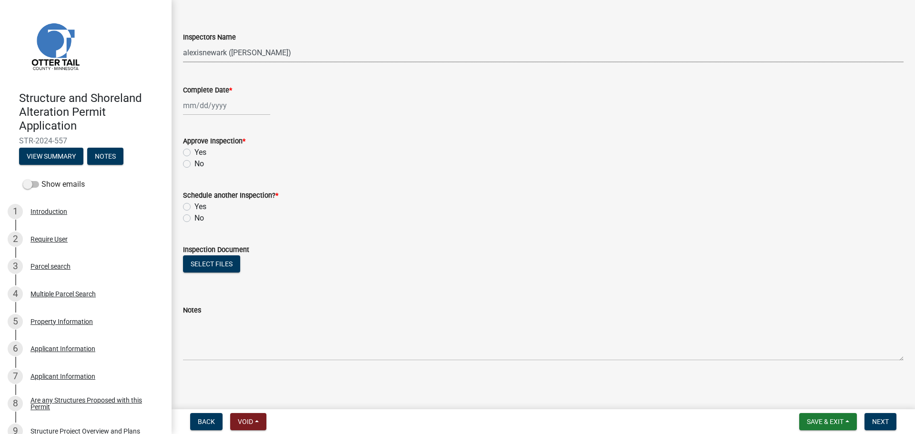
click at [208, 107] on div at bounding box center [226, 106] width 87 height 20
select select "9"
select select "2025"
click at [239, 172] on div "11" at bounding box center [238, 171] width 15 height 15
type input "09/11/2025"
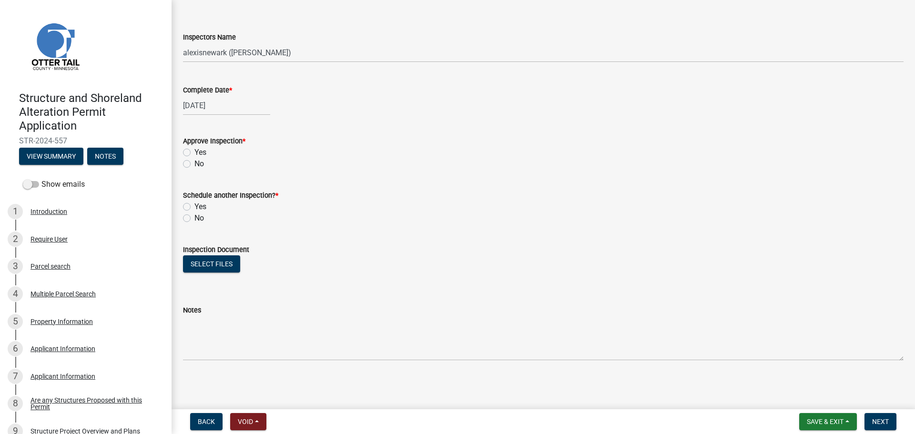
click at [191, 154] on div "Yes" at bounding box center [543, 152] width 721 height 11
click at [194, 151] on label "Yes" at bounding box center [200, 152] width 12 height 11
click at [194, 151] on input "Yes" at bounding box center [197, 150] width 6 height 6
radio input "true"
click at [194, 214] on label "No" at bounding box center [199, 218] width 10 height 11
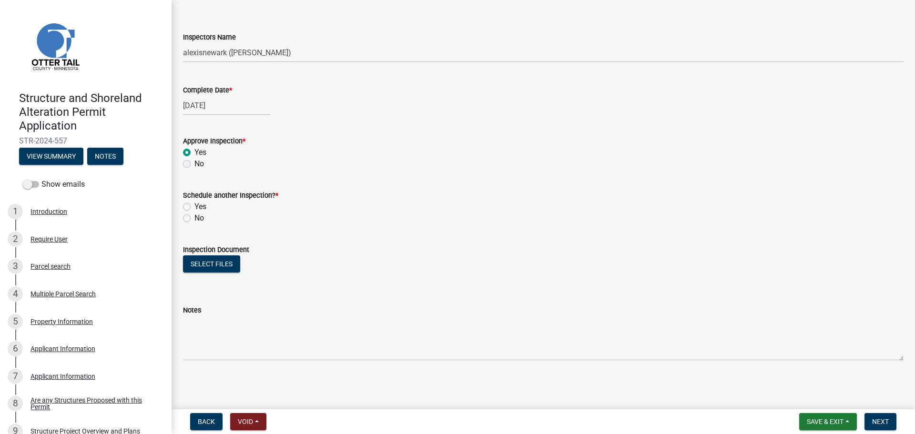
click at [194, 214] on input "No" at bounding box center [197, 216] width 6 height 6
radio input "true"
click at [229, 265] on button "Select files" at bounding box center [211, 263] width 57 height 17
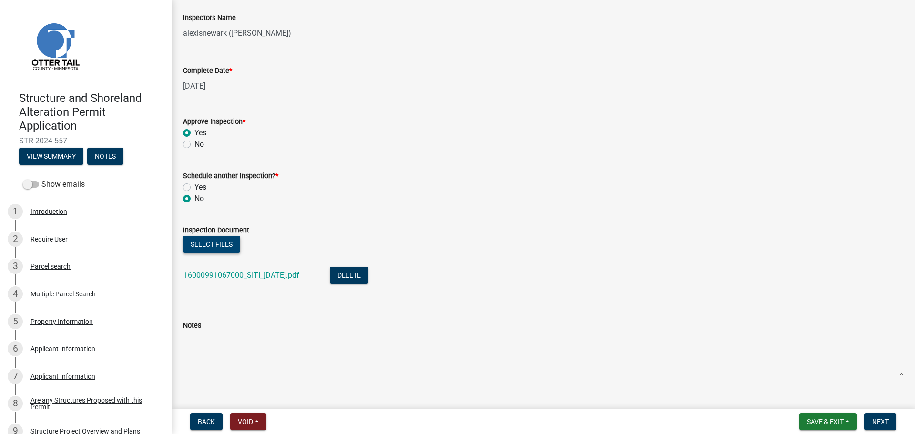
scroll to position [146, 0]
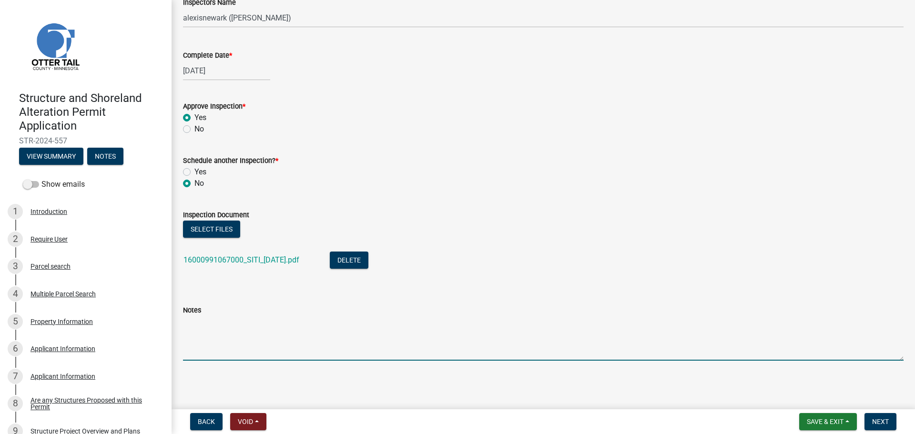
click at [206, 350] on textarea "Notes" at bounding box center [543, 338] width 721 height 45
click at [347, 324] on textarea "Storage structure 42 ft tall - over 400 ft from water allows the height. Meetin…" at bounding box center [543, 338] width 721 height 45
type textarea "Storage structure 42 ft tall - over 400 ft from OHWL allows the height. Meeting…"
click at [893, 423] on button "Next" at bounding box center [880, 421] width 32 height 17
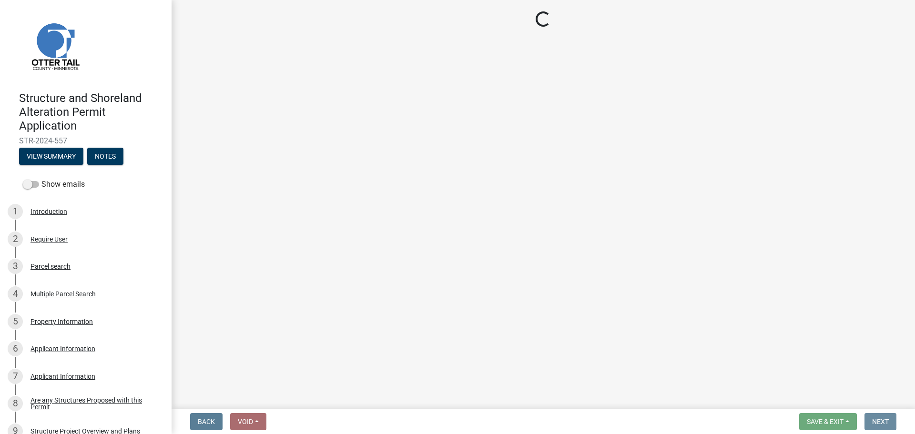
scroll to position [0, 0]
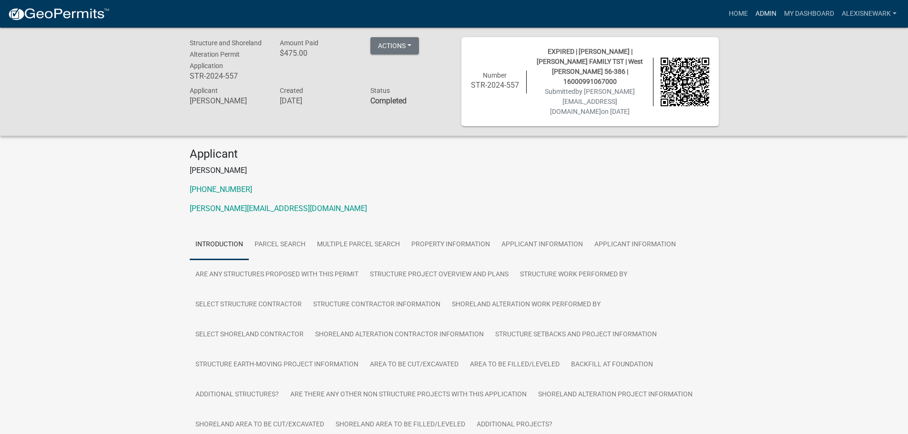
click at [758, 12] on link "Admin" at bounding box center [766, 14] width 29 height 18
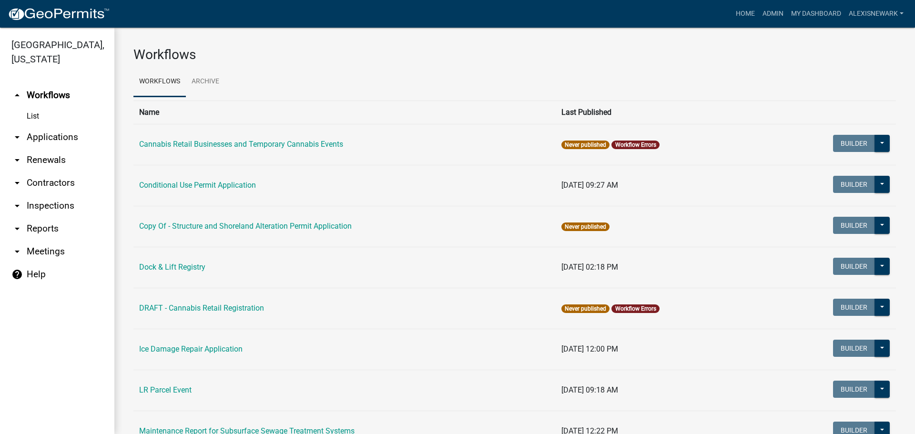
click at [75, 129] on link "arrow_drop_down Applications" at bounding box center [57, 137] width 114 height 23
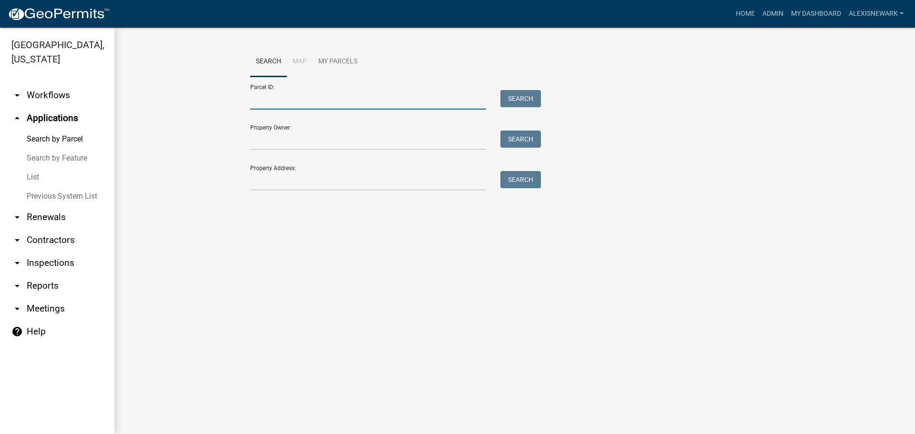
click at [265, 97] on input "Parcel ID:" at bounding box center [368, 100] width 236 height 20
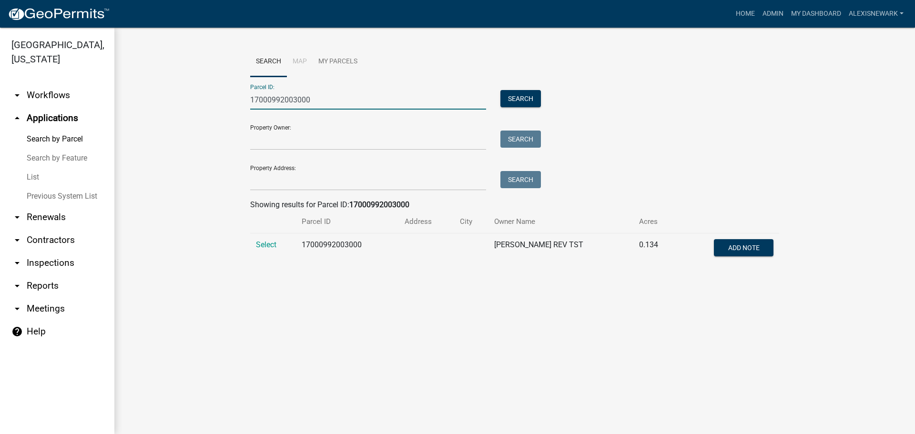
type input "17000992003000"
click at [256, 250] on td "Select" at bounding box center [273, 249] width 46 height 31
click at [259, 248] on span "Select" at bounding box center [266, 244] width 20 height 9
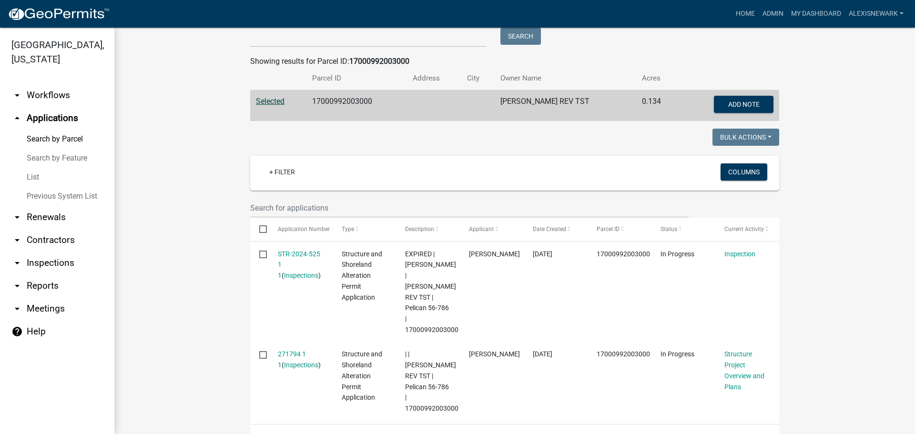
scroll to position [155, 0]
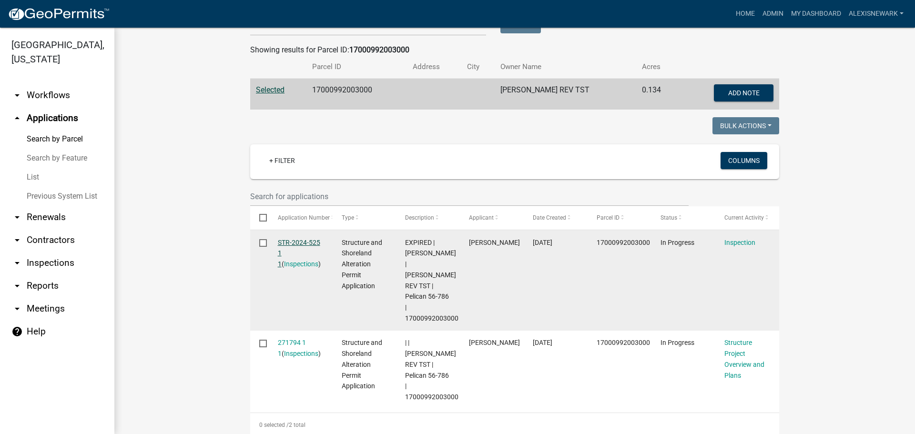
click at [307, 239] on link "STR-2024-525 1 1" at bounding box center [299, 254] width 42 height 30
click at [309, 239] on link "STR-2024-525 1 1" at bounding box center [299, 254] width 42 height 30
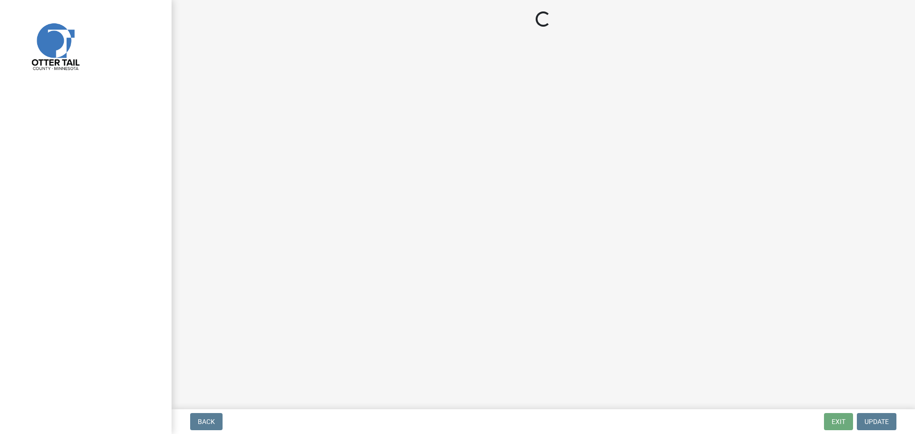
select select "710d5f49-2663-4e73-9718-d0c4e189f5ed"
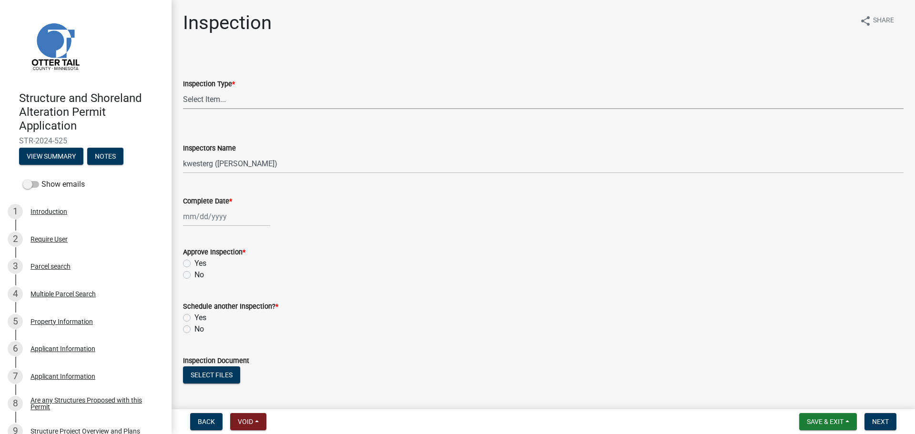
click at [513, 102] on select "Select Item... Footing / Structure Inspection Shoreland Alteration Not Built" at bounding box center [543, 100] width 721 height 20
click at [183, 90] on select "Select Item... Footing / Structure Inspection Shoreland Alteration Not Built" at bounding box center [543, 100] width 721 height 20
select select "29b027fa-a62f-4639-a4c1-67ac8b0bd2a2"
click at [328, 163] on select "Select Item... btollefson (Brittany Tollefson) alexisnewark (Alexis Newark) epl…" at bounding box center [543, 164] width 721 height 20
select select "540cdff0-8667-4a16-ad1f-2fbf1edb8379"
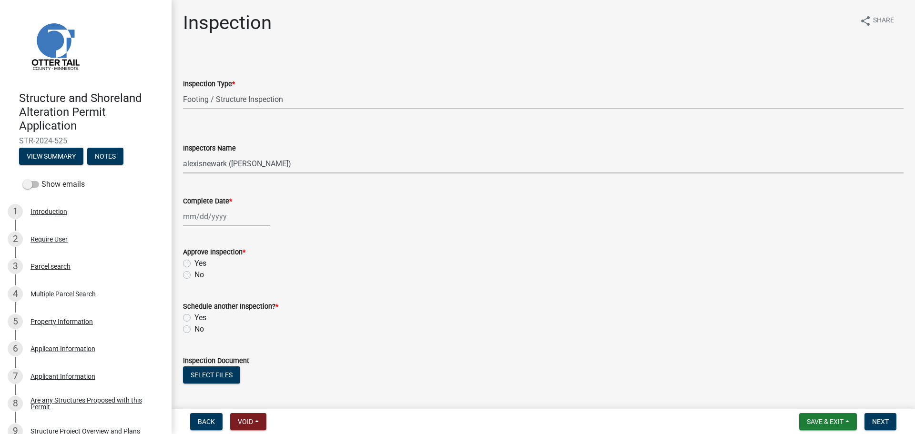
click at [183, 154] on select "Select Item... btollefson (Brittany Tollefson) alexisnewark (Alexis Newark) epl…" at bounding box center [543, 164] width 721 height 20
click at [219, 218] on div at bounding box center [226, 217] width 87 height 20
select select "9"
select select "2025"
click at [236, 280] on div "11" at bounding box center [238, 282] width 15 height 15
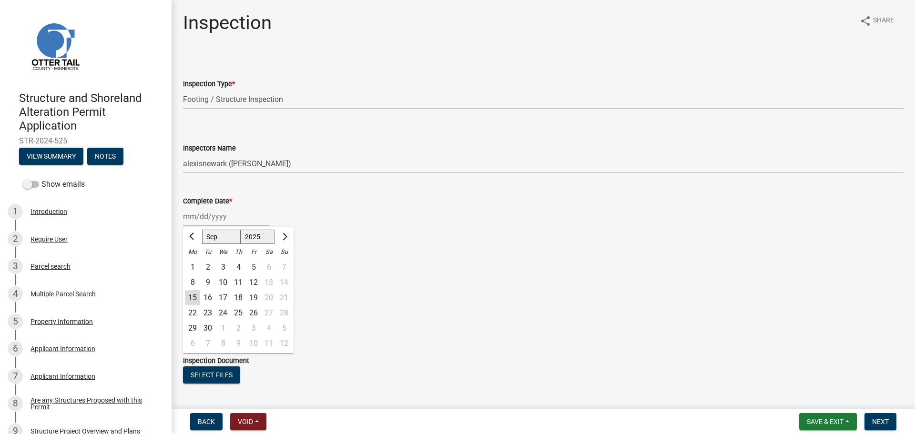
type input "09/11/2025"
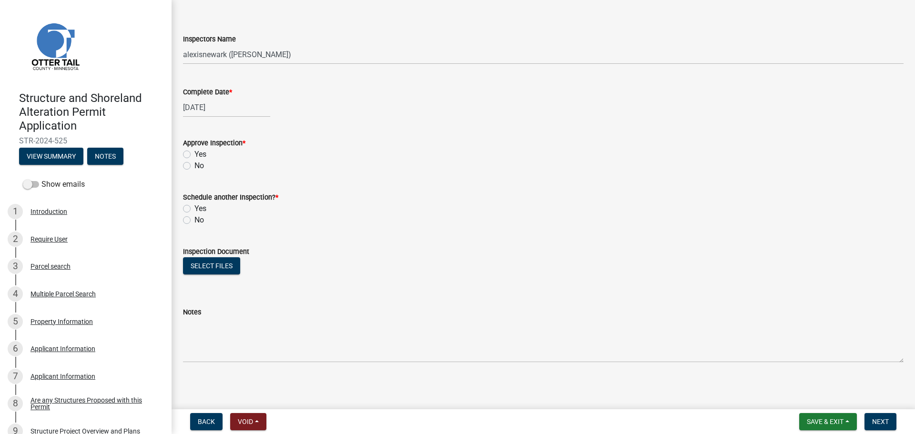
scroll to position [111, 0]
click at [194, 150] on label "Yes" at bounding box center [200, 152] width 12 height 11
click at [194, 150] on input "Yes" at bounding box center [197, 150] width 6 height 6
radio input "true"
drag, startPoint x: 189, startPoint y: 218, endPoint x: 193, endPoint y: 228, distance: 10.7
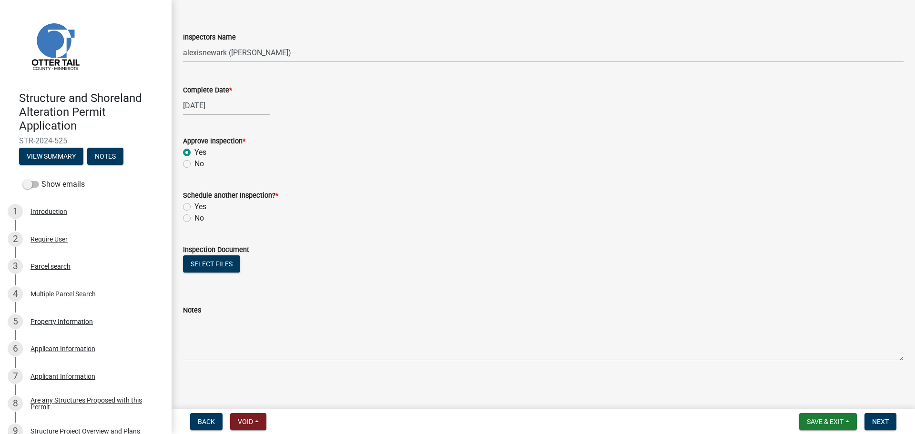
click at [194, 218] on label "No" at bounding box center [199, 218] width 10 height 11
click at [194, 218] on input "No" at bounding box center [197, 216] width 6 height 6
radio input "true"
click at [203, 266] on button "Select files" at bounding box center [211, 263] width 57 height 17
click at [296, 345] on div "Notes" at bounding box center [543, 344] width 721 height 11
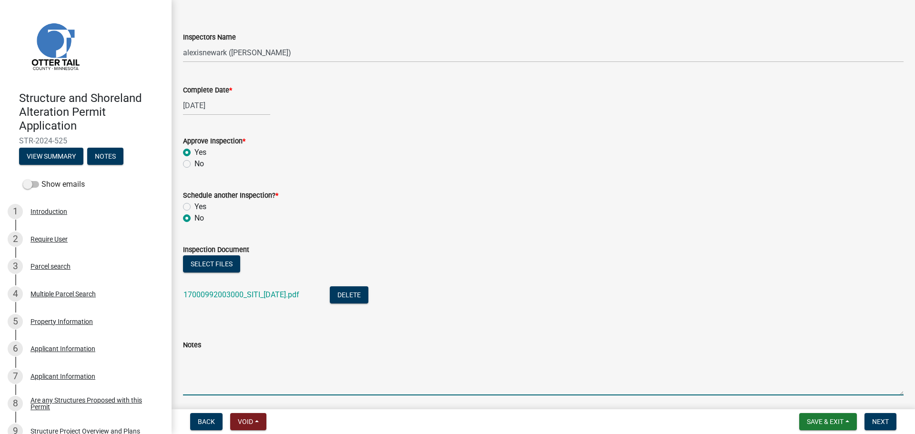
click at [299, 357] on textarea "Notes" at bounding box center [543, 373] width 721 height 45
type textarea "Meets all setbacks."
click at [886, 419] on span "Next" at bounding box center [880, 422] width 17 height 8
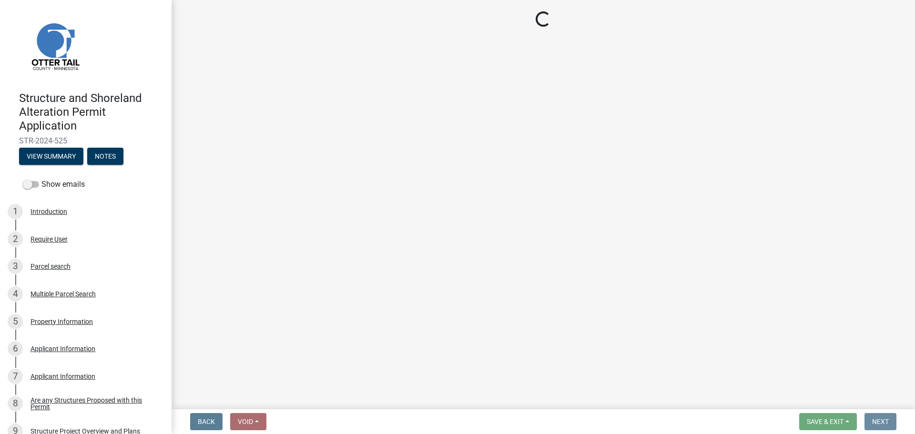
scroll to position [0, 0]
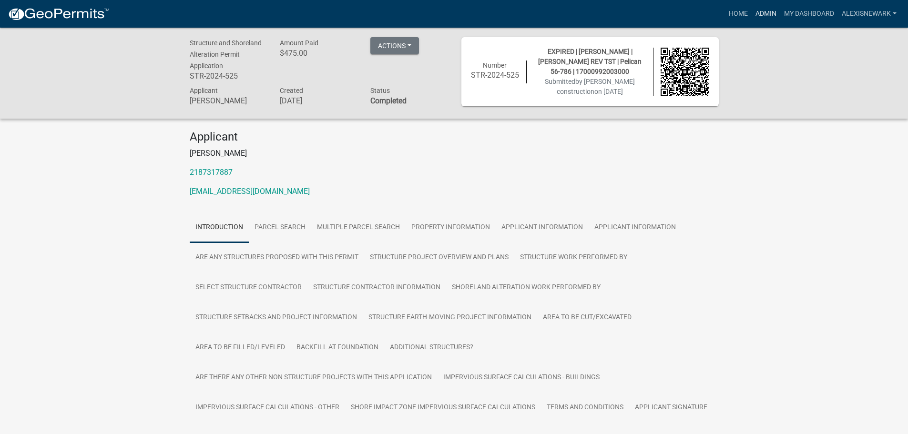
click at [774, 15] on link "Admin" at bounding box center [766, 14] width 29 height 18
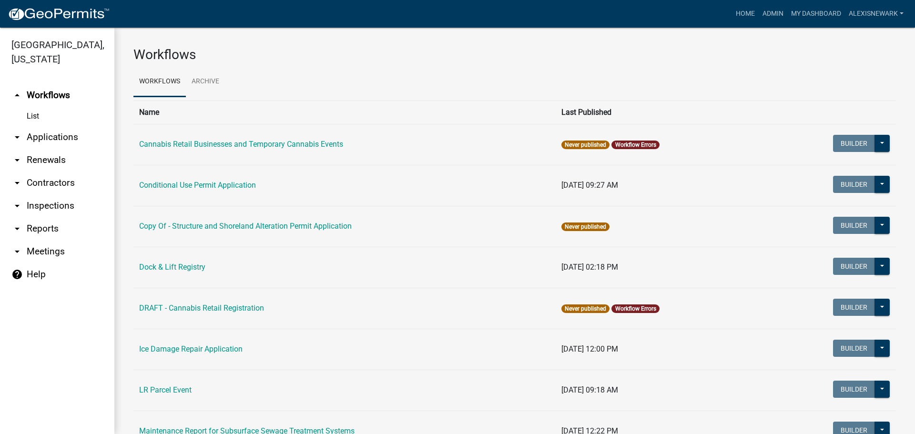
click at [73, 132] on link "arrow_drop_down Applications" at bounding box center [57, 137] width 114 height 23
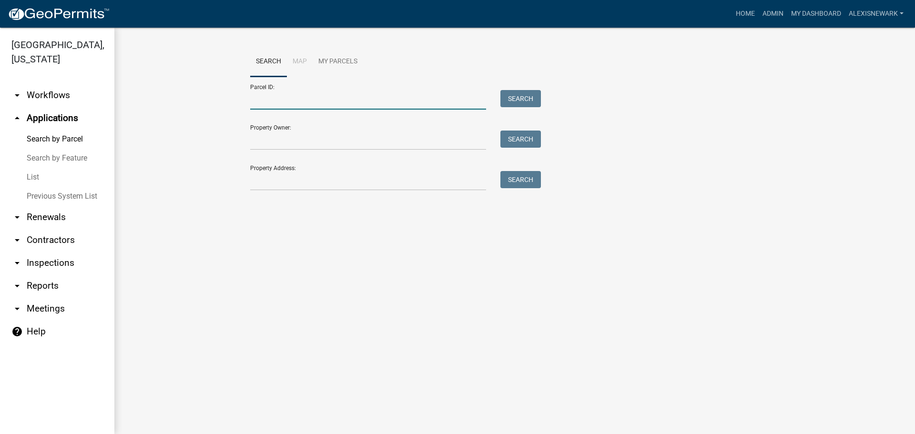
click at [279, 95] on input "Parcel ID:" at bounding box center [368, 100] width 236 height 20
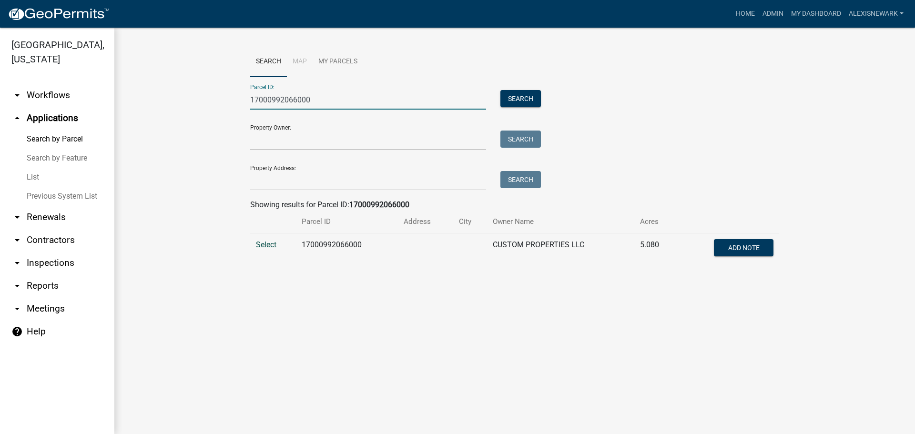
type input "17000992066000"
click at [272, 243] on span "Select" at bounding box center [266, 244] width 20 height 9
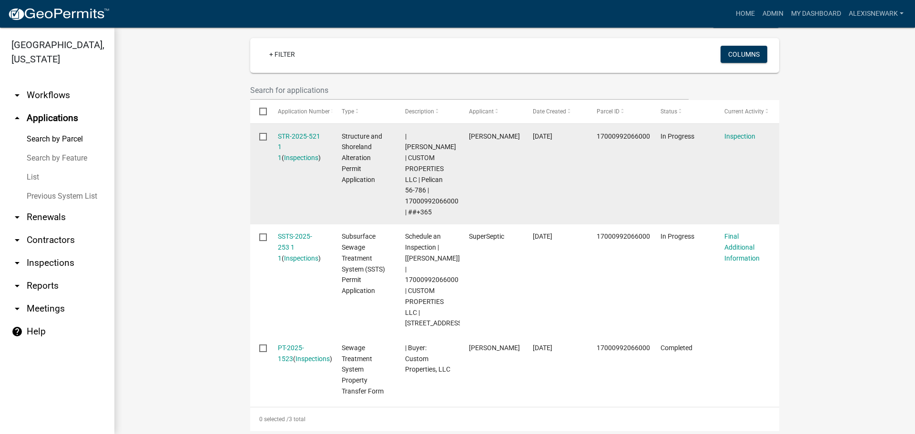
scroll to position [262, 0]
click at [298, 135] on link "STR-2025-521 1 1" at bounding box center [299, 147] width 42 height 30
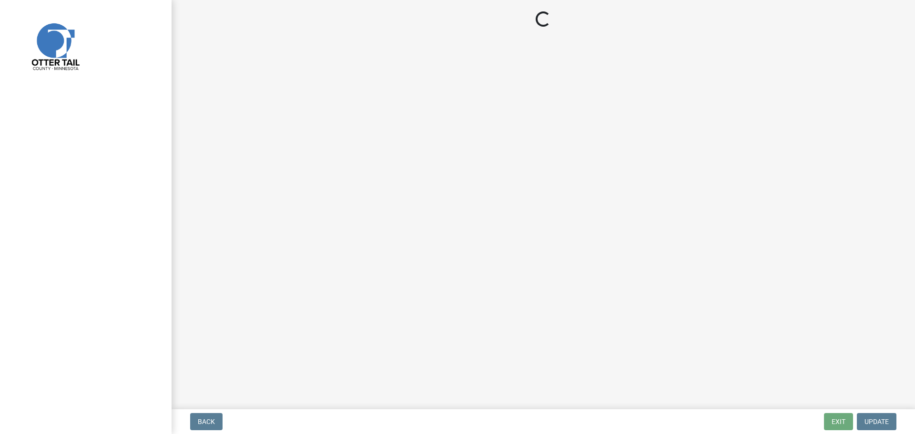
select select "710d5f49-2663-4e73-9718-d0c4e189f5ed"
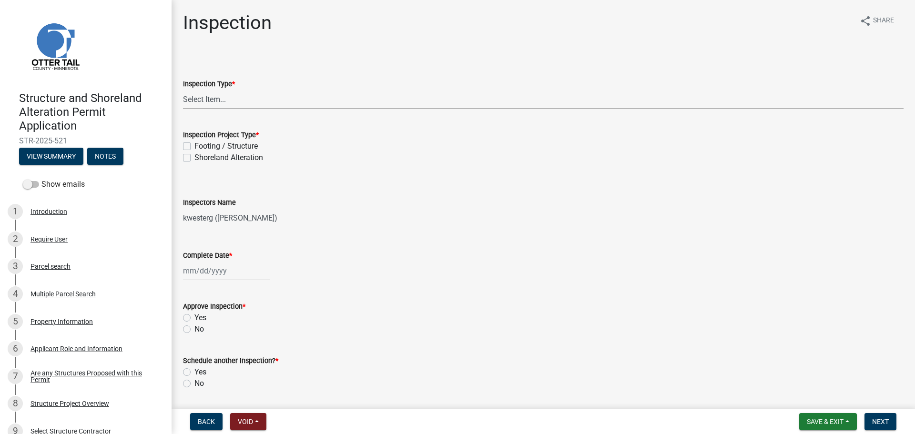
click at [243, 106] on select "Select Item... Inspection Complete Partial Inspection Inspected Not Built" at bounding box center [543, 100] width 721 height 20
click at [183, 90] on select "Select Item... Inspection Complete Partial Inspection Inspected Not Built" at bounding box center [543, 100] width 721 height 20
select select "409c2f88-eb3f-474f-aeae-54c427f2203e"
drag, startPoint x: 225, startPoint y: 150, endPoint x: 229, endPoint y: 160, distance: 10.3
click at [225, 150] on label "Footing / Structure" at bounding box center [225, 146] width 63 height 11
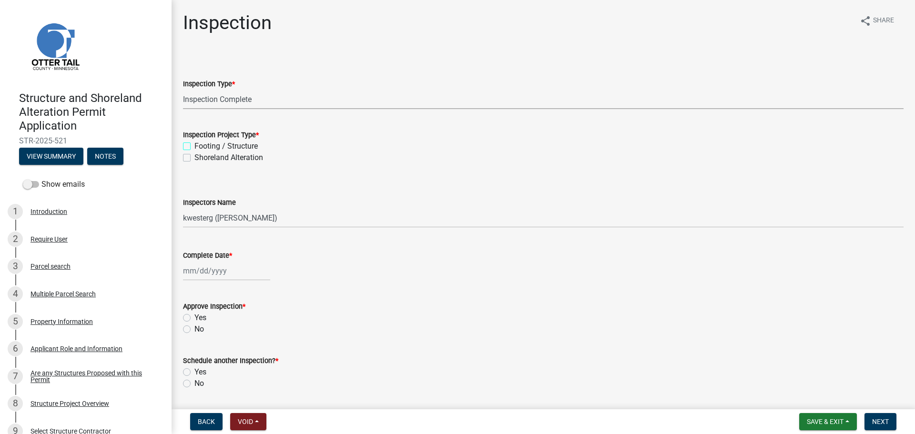
click at [201, 147] on input "Footing / Structure" at bounding box center [197, 144] width 6 height 6
checkbox input "true"
checkbox input "false"
click at [254, 227] on select "Select Item... cwleclair (Chris LeClair) btollefson (Brittany Tollefson) abusko…" at bounding box center [543, 218] width 721 height 20
select select "540cdff0-8667-4a16-ad1f-2fbf1edb8379"
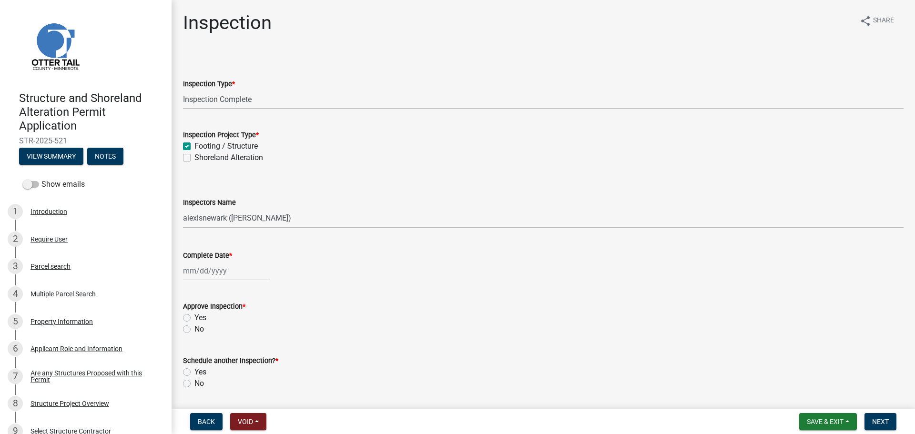
click at [183, 208] on select "Select Item... cwleclair (Chris LeClair) btollefson (Brittany Tollefson) abusko…" at bounding box center [543, 218] width 721 height 20
click at [217, 285] on wm-data-entity-input "Complete Date *" at bounding box center [543, 262] width 721 height 53
click at [215, 276] on div at bounding box center [226, 271] width 87 height 20
select select "9"
select select "2025"
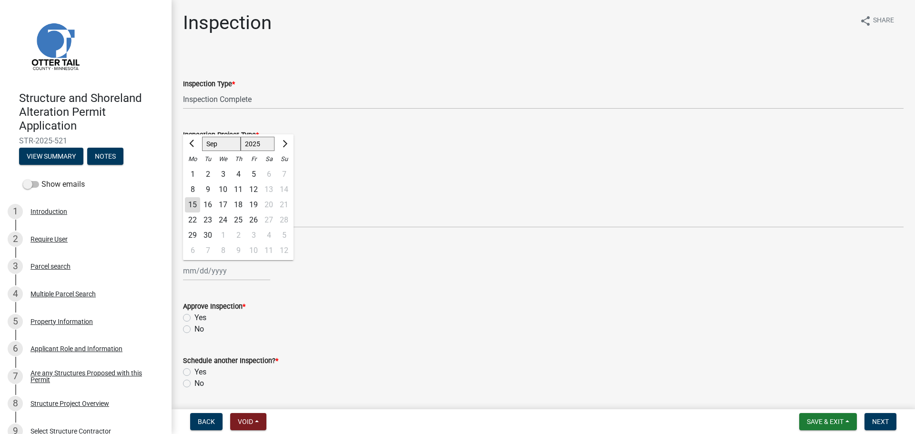
click at [255, 188] on div "12" at bounding box center [253, 189] width 15 height 15
type input "09/12/2025"
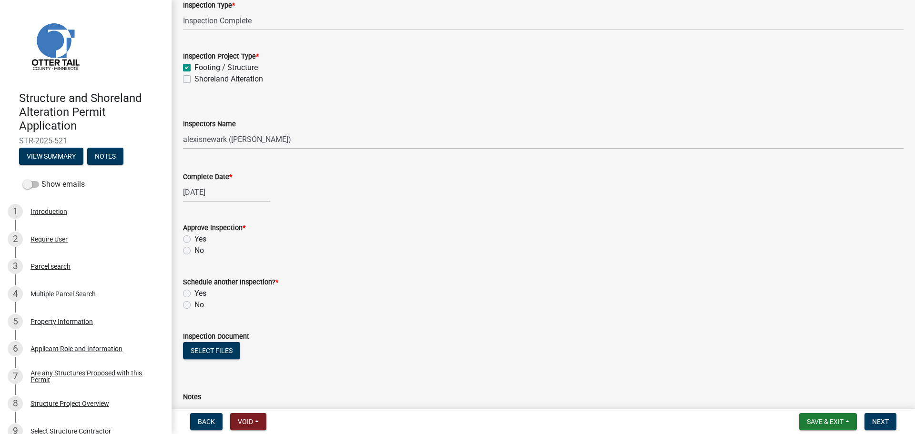
scroll to position [83, 0]
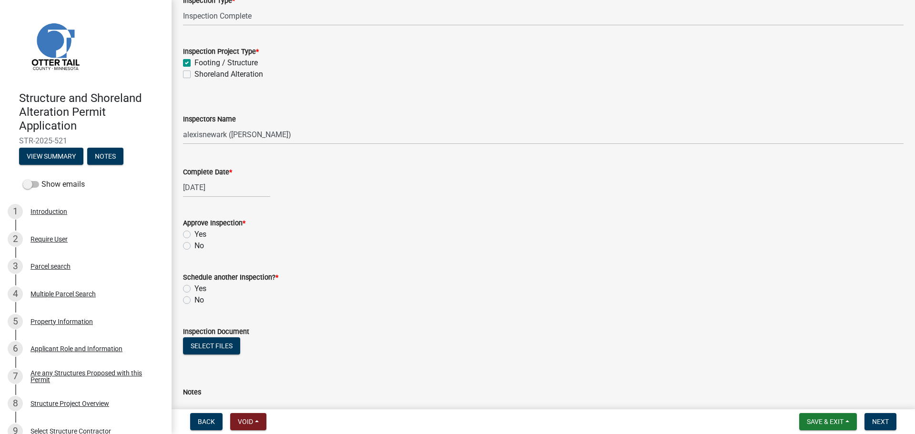
click at [208, 237] on div "Yes" at bounding box center [543, 234] width 721 height 11
click at [194, 236] on label "Yes" at bounding box center [200, 234] width 12 height 11
click at [194, 235] on input "Yes" at bounding box center [197, 232] width 6 height 6
radio input "true"
click at [194, 301] on label "No" at bounding box center [199, 300] width 10 height 11
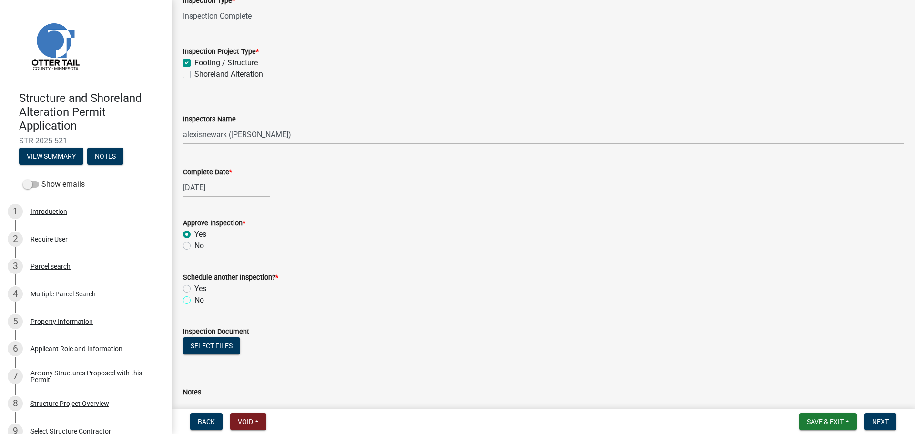
click at [194, 301] on input "No" at bounding box center [197, 298] width 6 height 6
radio input "true"
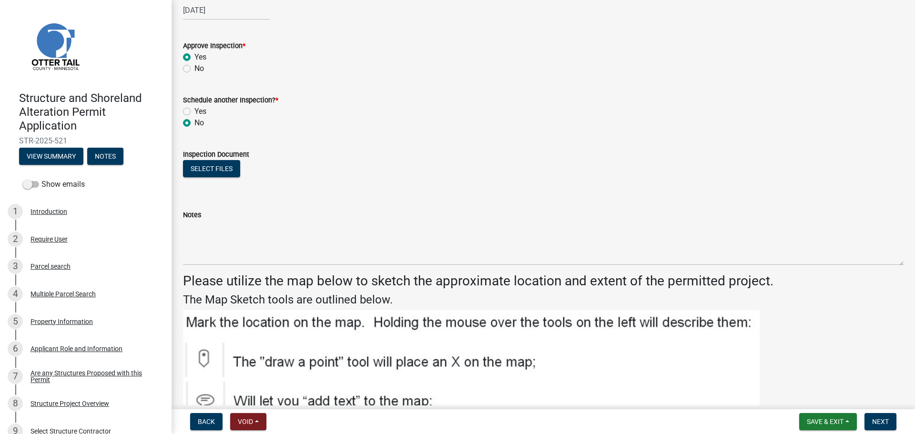
scroll to position [274, 0]
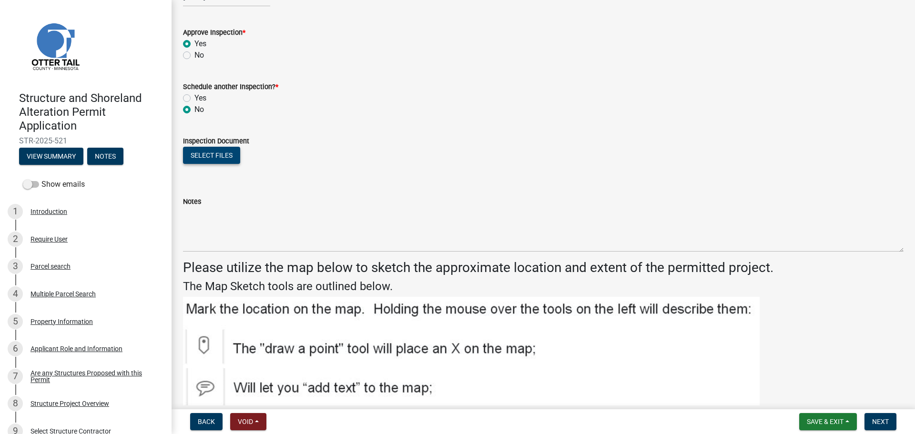
click at [217, 153] on button "Select files" at bounding box center [211, 155] width 57 height 17
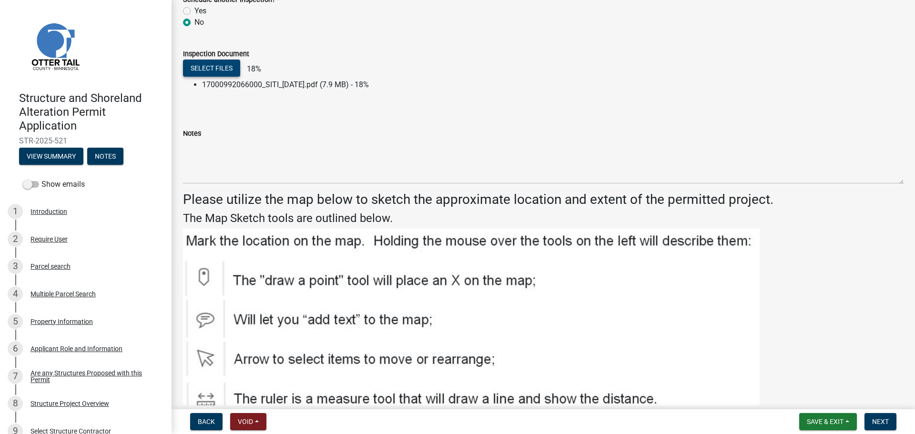
scroll to position [369, 0]
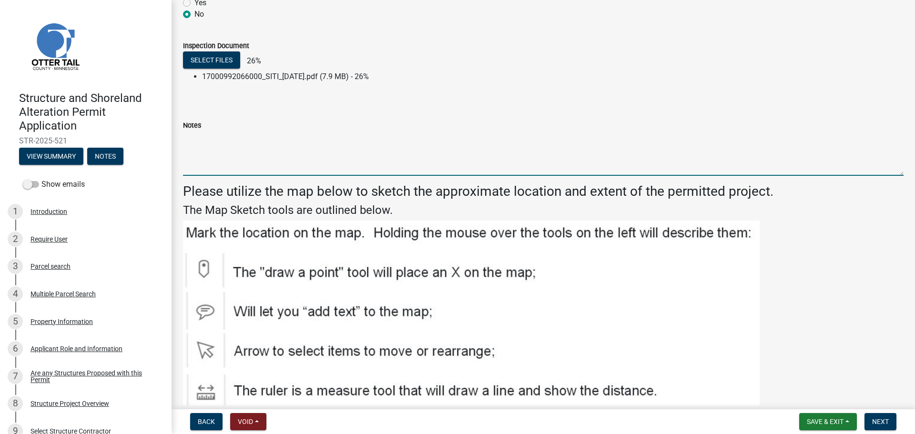
click at [222, 145] on textarea "Notes" at bounding box center [543, 153] width 721 height 45
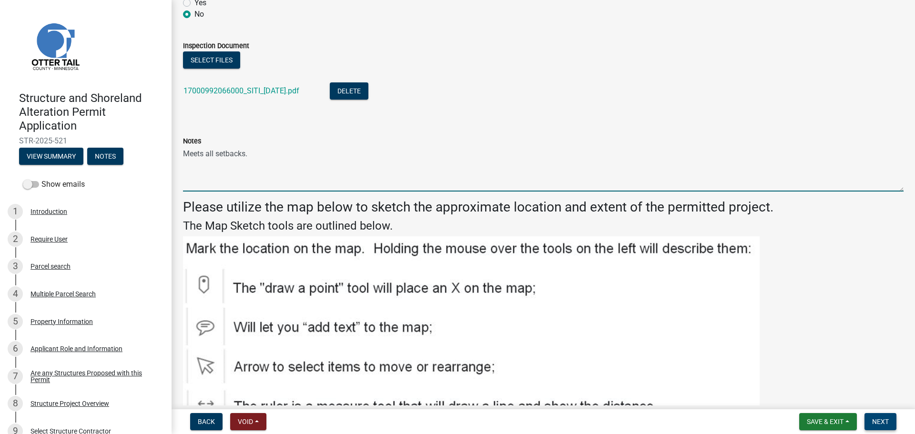
type textarea "Meets all setbacks."
click at [887, 425] on span "Next" at bounding box center [880, 422] width 17 height 8
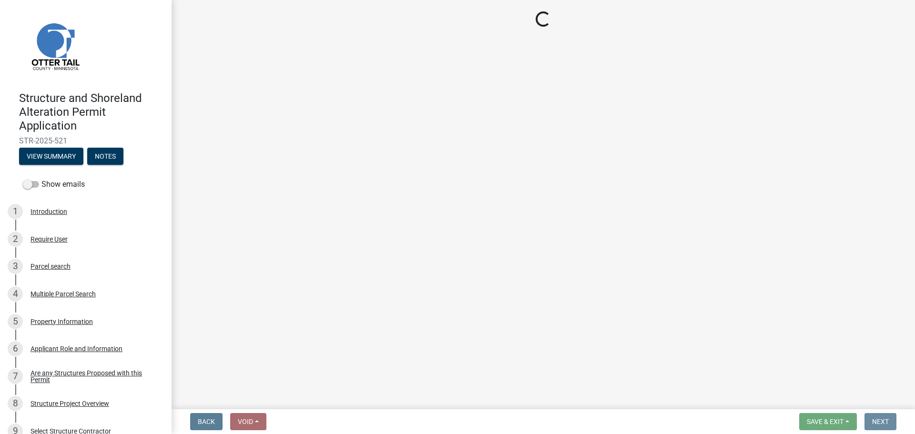
scroll to position [0, 0]
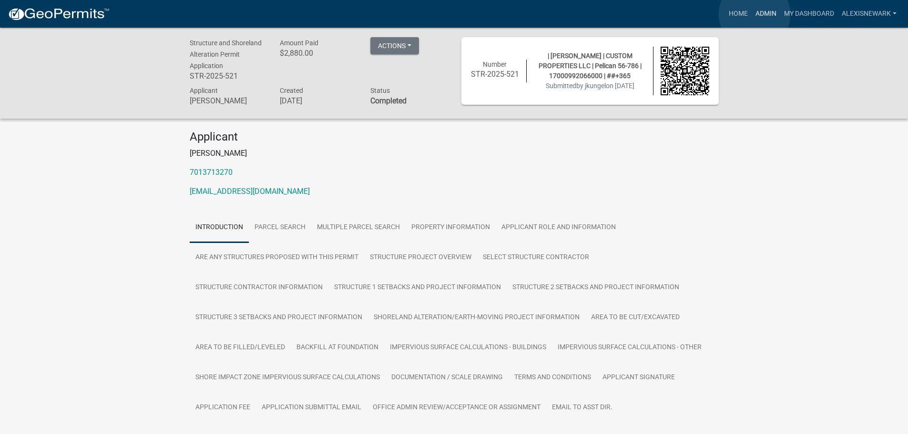
click at [754, 14] on link "Admin" at bounding box center [766, 14] width 29 height 18
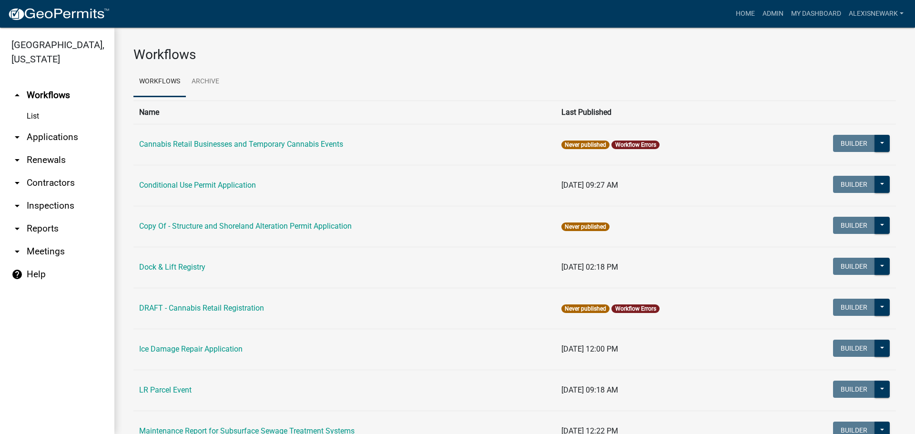
click at [71, 140] on link "arrow_drop_down Applications" at bounding box center [57, 137] width 114 height 23
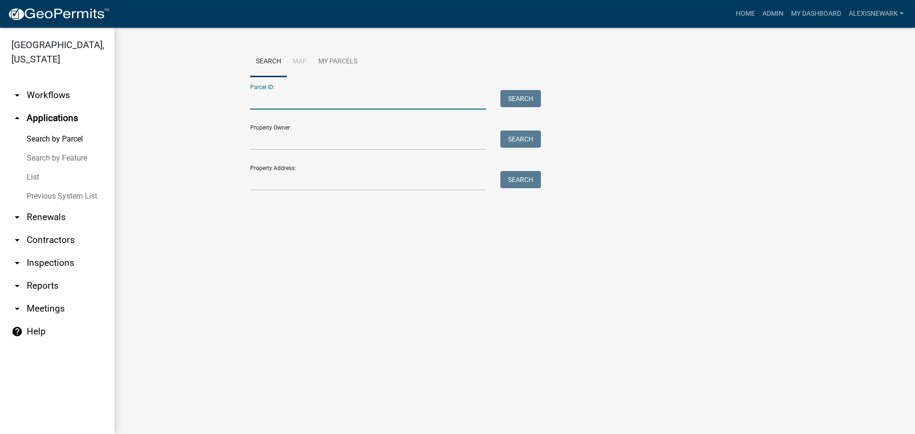
click at [273, 94] on input "Parcel ID:" at bounding box center [368, 100] width 236 height 20
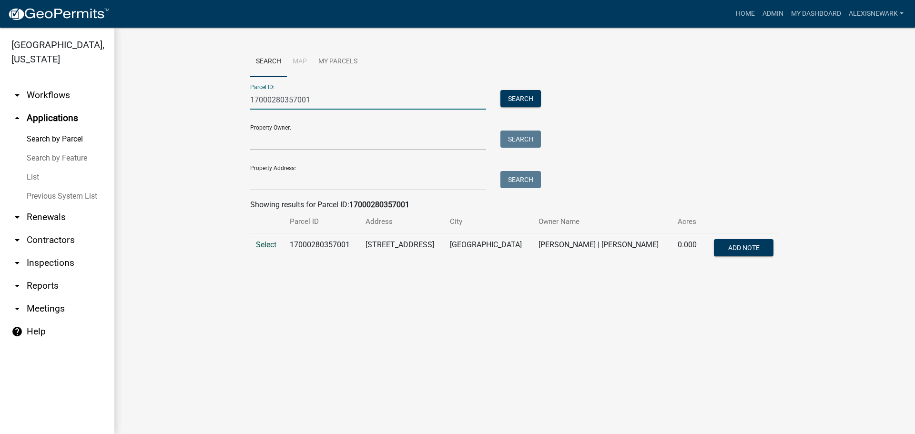
type input "17000280357001"
click at [266, 246] on span "Select" at bounding box center [266, 244] width 20 height 9
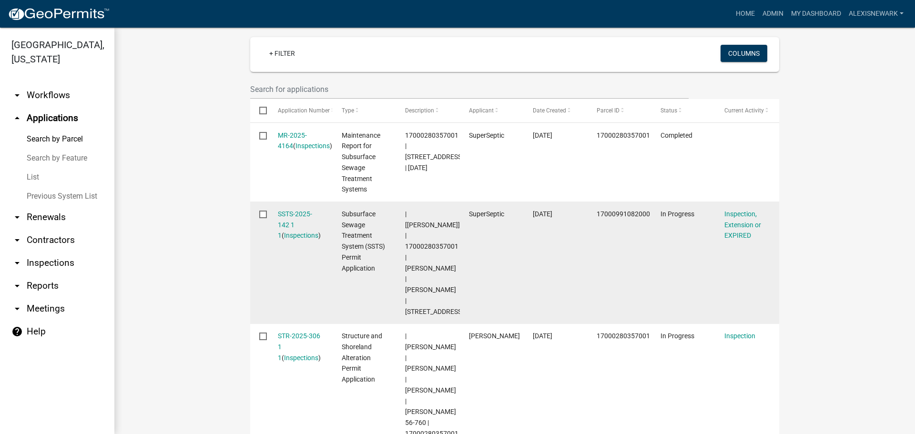
scroll to position [310, 0]
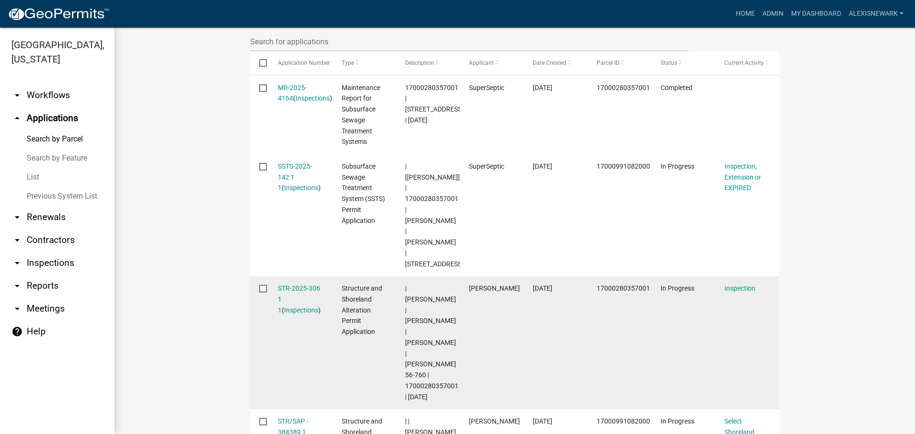
click at [295, 276] on datatable-body-cell "STR-2025-306 1 1 ( Inspections )" at bounding box center [300, 342] width 64 height 133
click at [296, 285] on link "STR-2025-306 1 1" at bounding box center [299, 300] width 42 height 30
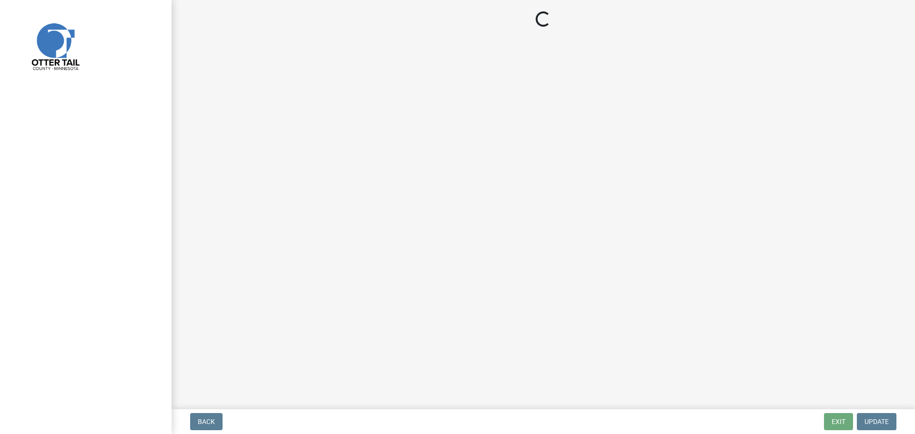
select select "710d5f49-2663-4e73-9718-d0c4e189f5ed"
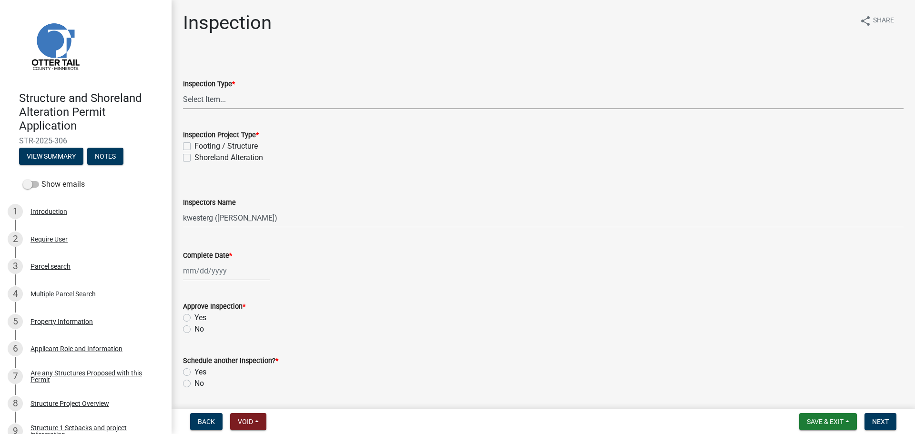
click at [200, 96] on select "Select Item... Inspection Complete Partial Inspection Inspected Not Built" at bounding box center [543, 100] width 721 height 20
click at [183, 90] on select "Select Item... Inspection Complete Partial Inspection Inspected Not Built" at bounding box center [543, 100] width 721 height 20
select select "409c2f88-eb3f-474f-aeae-54c427f2203e"
click at [222, 144] on label "Footing / Structure" at bounding box center [225, 146] width 63 height 11
click at [201, 144] on input "Footing / Structure" at bounding box center [197, 144] width 6 height 6
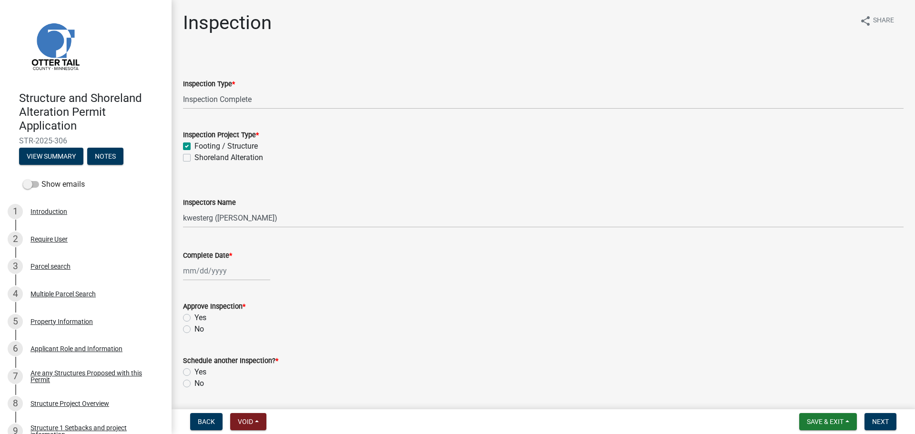
checkbox input "true"
checkbox input "false"
click at [229, 216] on select "Select Item... cwleclair (Chris LeClair) btollefson (Brittany Tollefson) abusko…" at bounding box center [543, 218] width 721 height 20
select select "540cdff0-8667-4a16-ad1f-2fbf1edb8379"
click at [183, 208] on select "Select Item... cwleclair (Chris LeClair) btollefson (Brittany Tollefson) abusko…" at bounding box center [543, 218] width 721 height 20
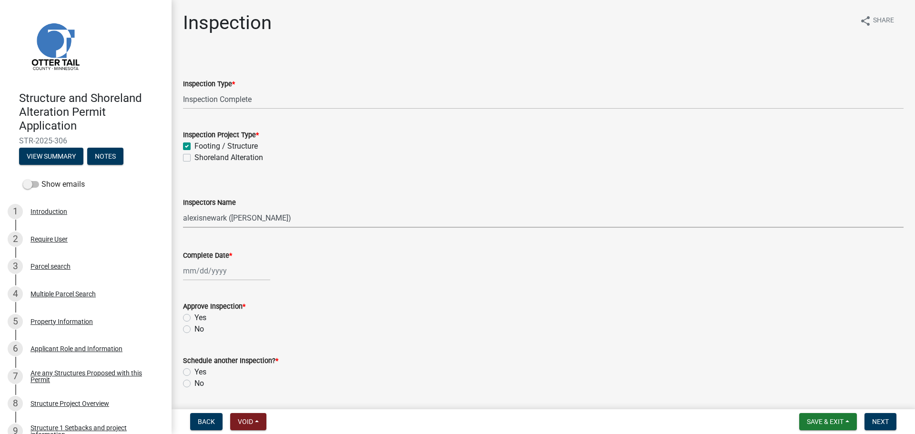
click at [230, 271] on div at bounding box center [226, 271] width 87 height 20
select select "9"
select select "2025"
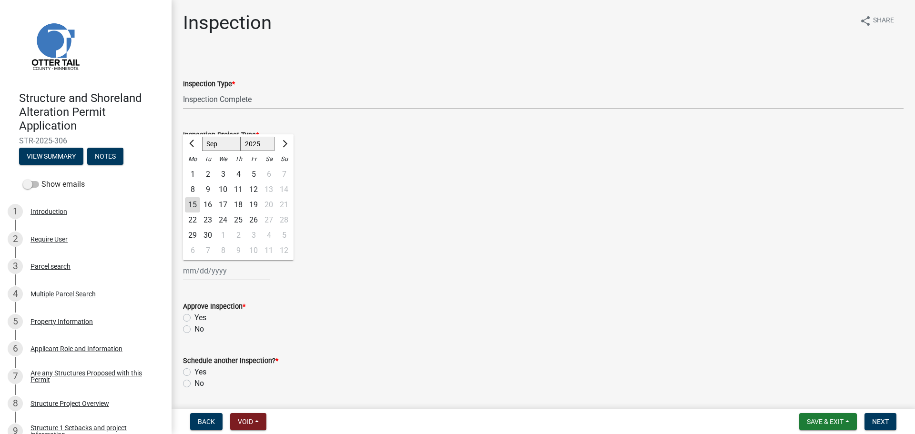
click at [253, 189] on div "12" at bounding box center [253, 189] width 15 height 15
type input "09/12/2025"
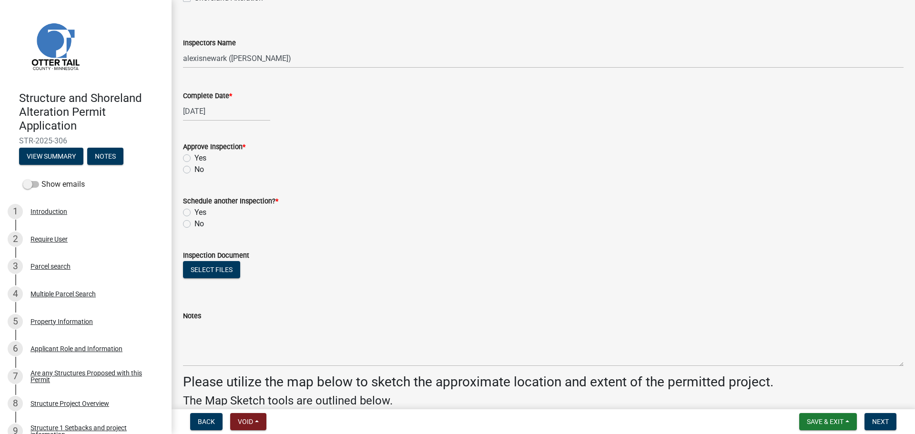
scroll to position [191, 0]
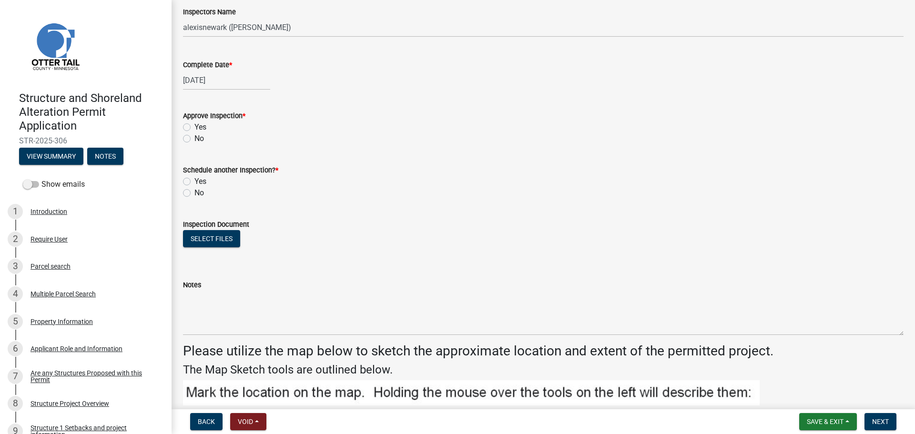
click at [197, 127] on label "Yes" at bounding box center [200, 127] width 12 height 11
click at [197, 127] on input "Yes" at bounding box center [197, 125] width 6 height 6
radio input "true"
click at [199, 189] on label "No" at bounding box center [199, 192] width 10 height 11
click at [199, 189] on input "No" at bounding box center [197, 190] width 6 height 6
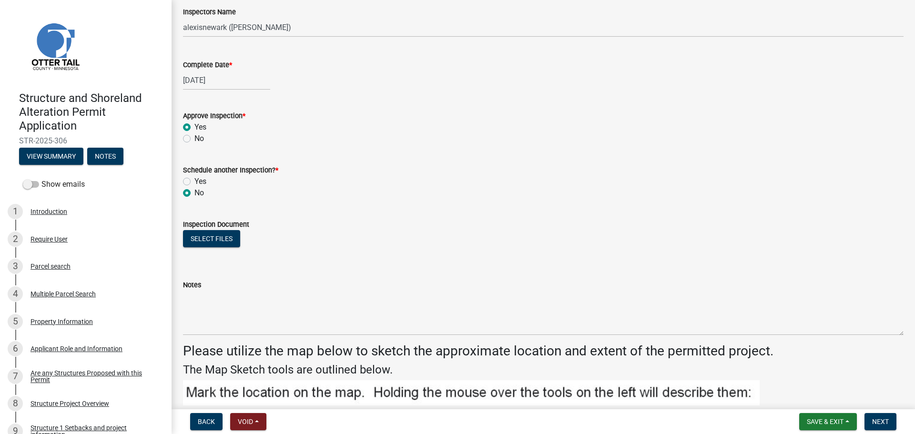
radio input "true"
click at [214, 244] on button "Select files" at bounding box center [211, 238] width 57 height 17
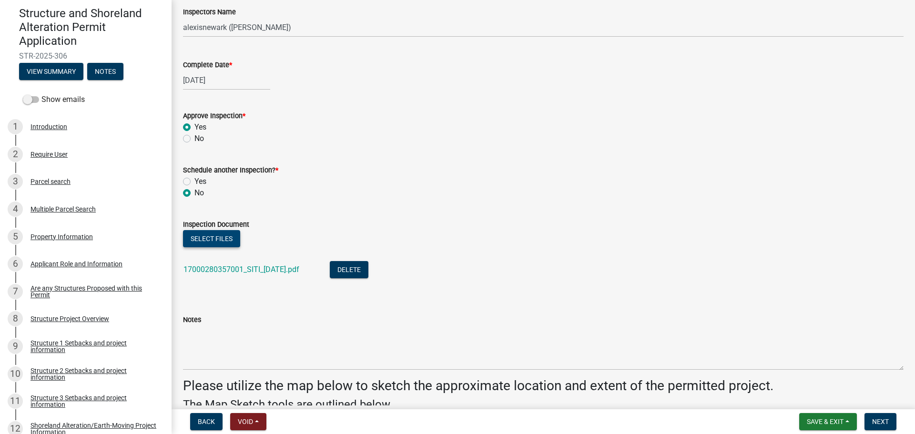
scroll to position [238, 0]
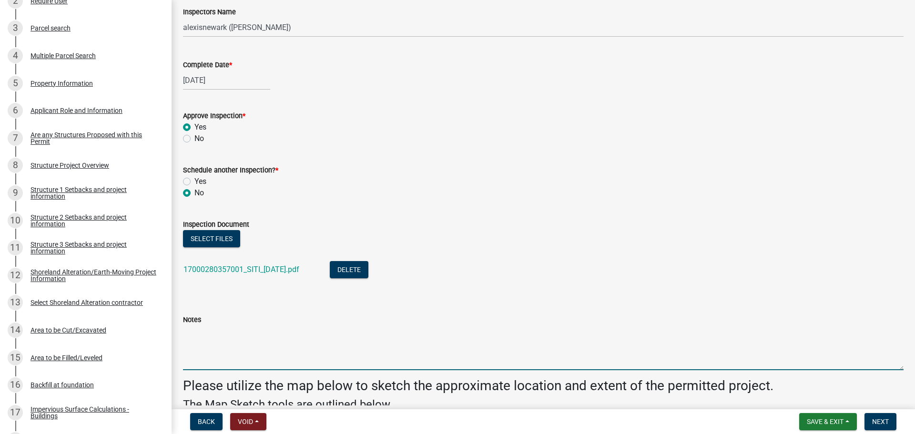
click at [277, 350] on textarea "Notes" at bounding box center [543, 347] width 721 height 45
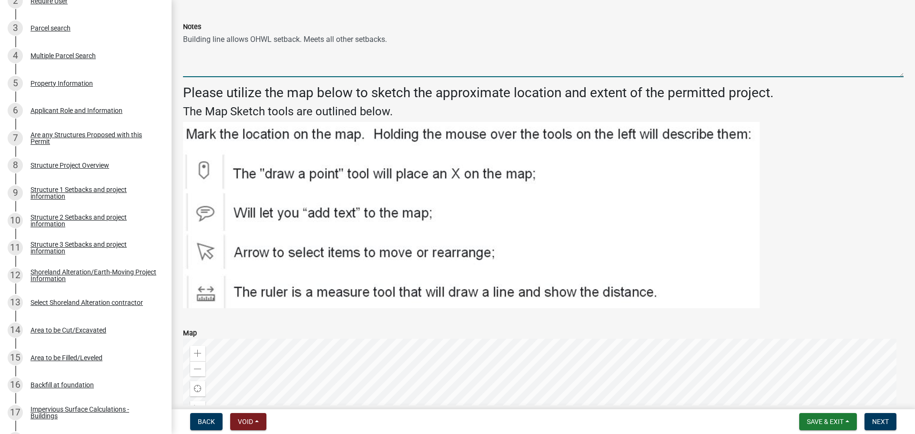
scroll to position [488, 0]
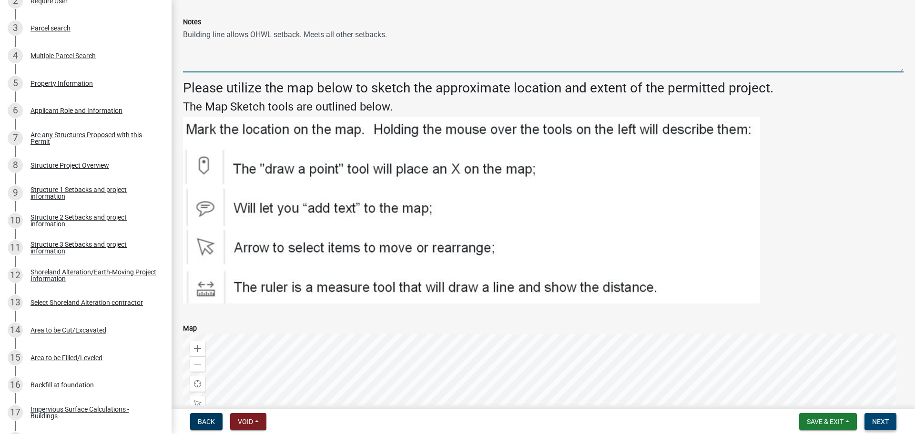
type textarea "Building line allows OHWL setback. Meets all other setbacks."
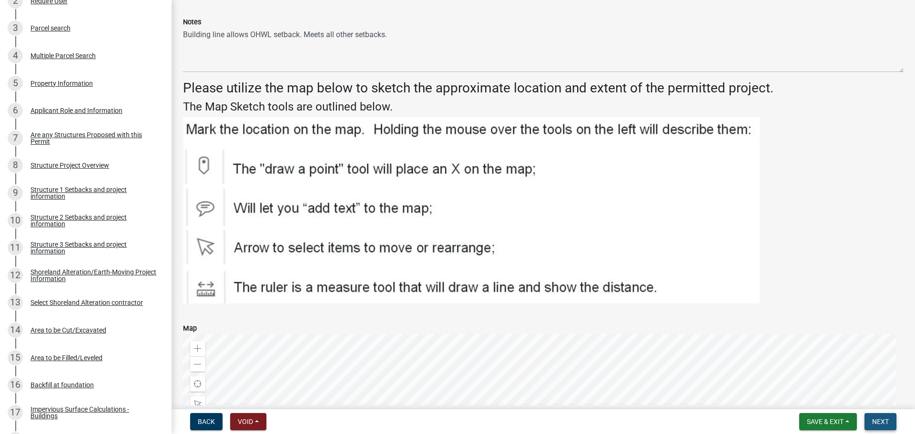
click at [878, 420] on span "Next" at bounding box center [880, 422] width 17 height 8
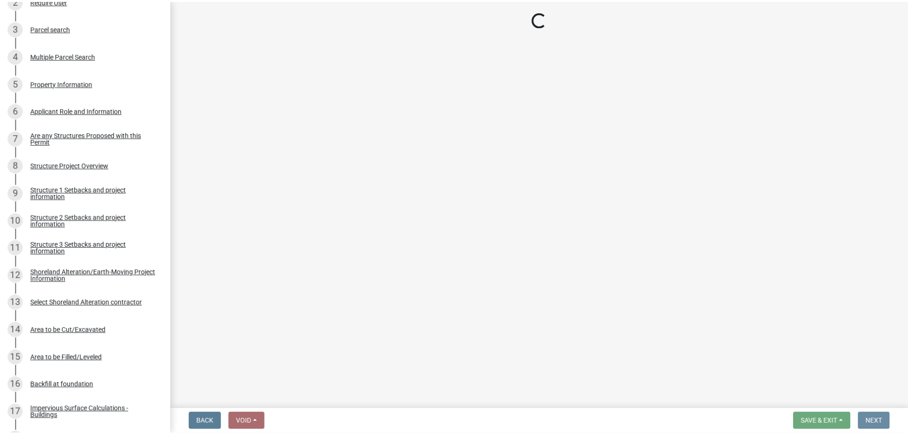
scroll to position [0, 0]
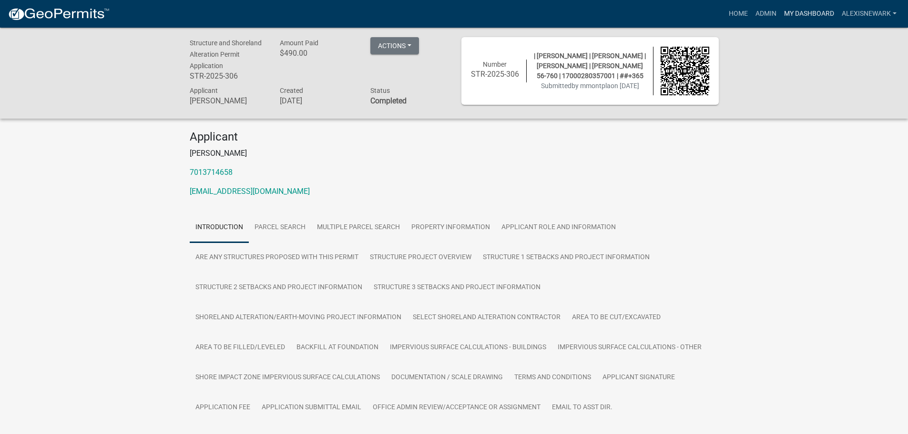
click at [796, 13] on link "My Dashboard" at bounding box center [809, 14] width 58 height 18
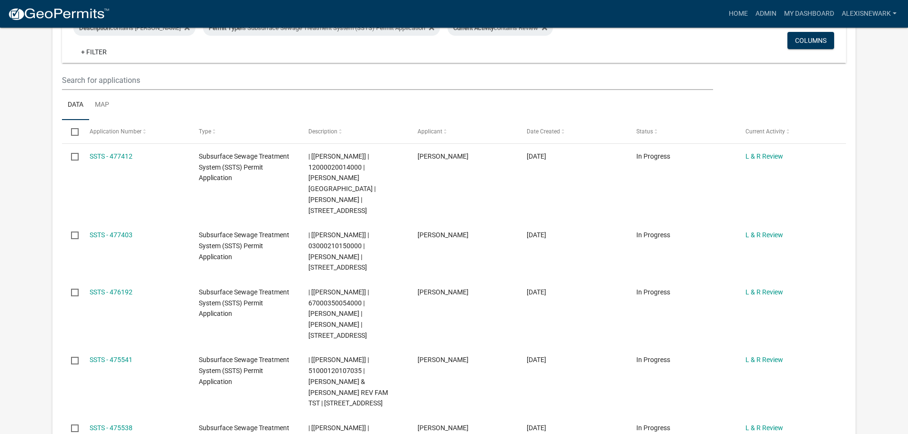
scroll to position [214, 0]
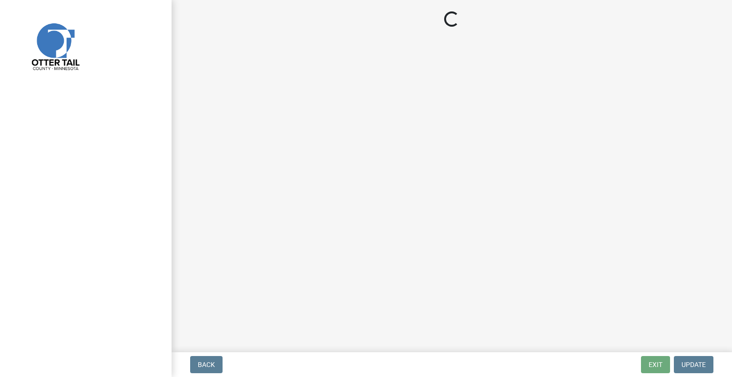
select select "710d5f49-2663-4e73-9718-d0c4e189f5ed"
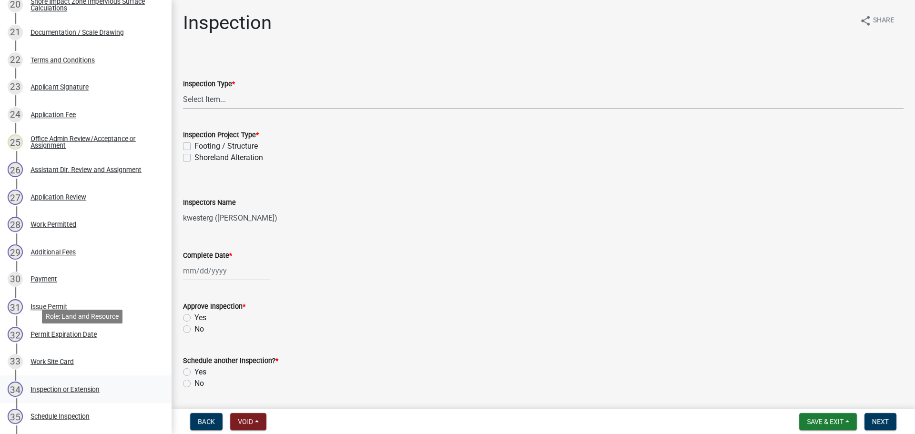
scroll to position [774, 0]
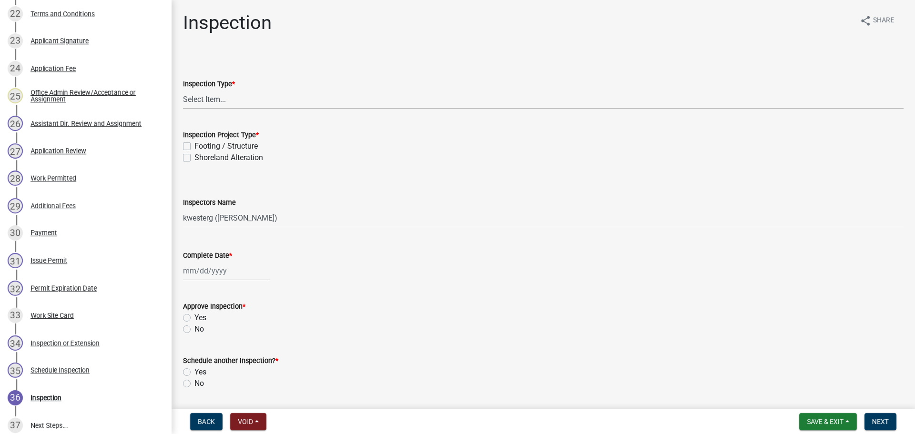
click at [100, 310] on div "33 Work Site Card" at bounding box center [82, 315] width 149 height 15
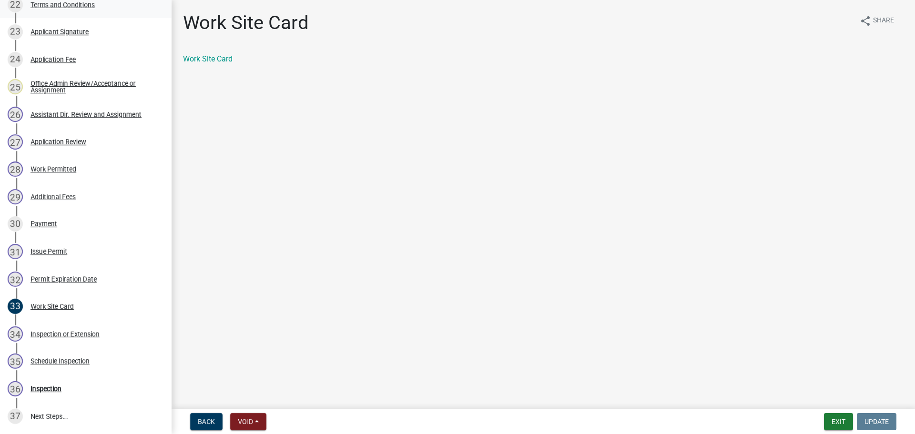
scroll to position [786, 0]
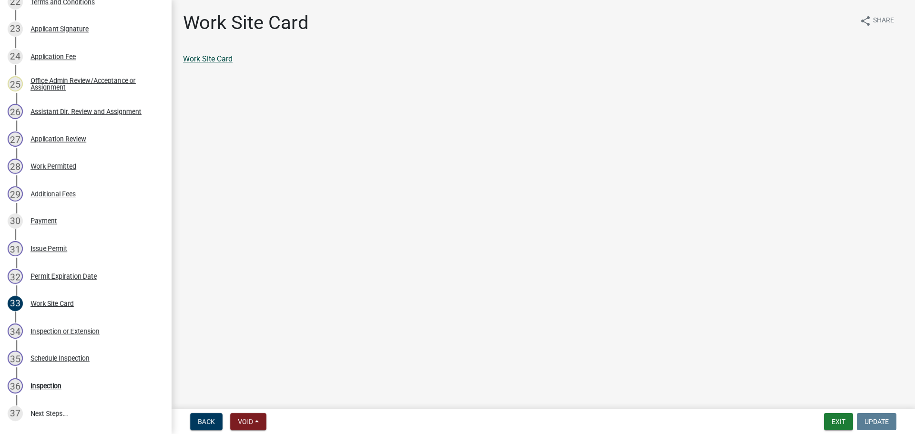
click at [217, 61] on link "Work Site Card" at bounding box center [208, 58] width 50 height 9
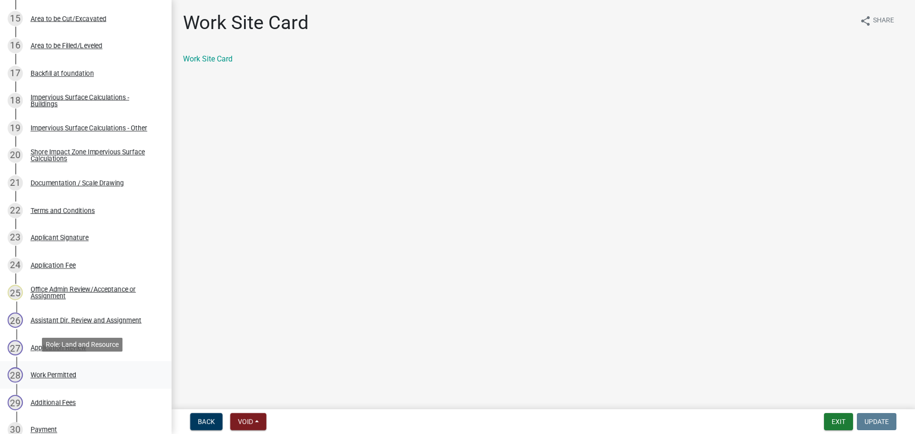
scroll to position [572, 0]
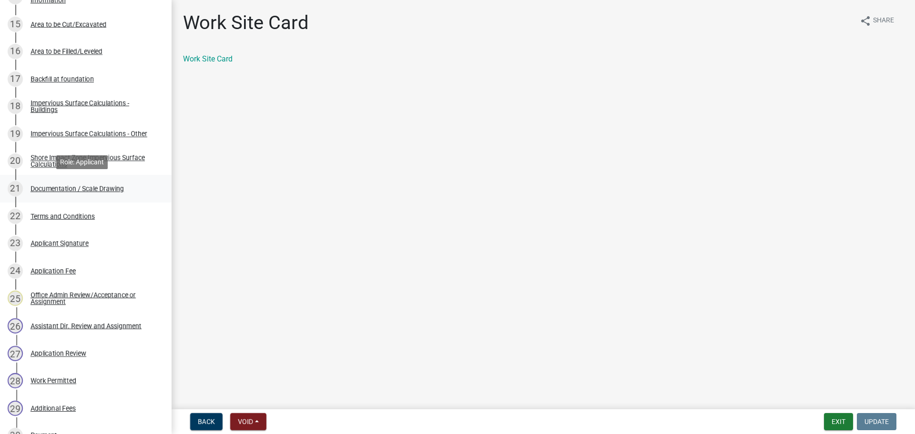
click at [99, 191] on div "Documentation / Scale Drawing" at bounding box center [77, 188] width 93 height 7
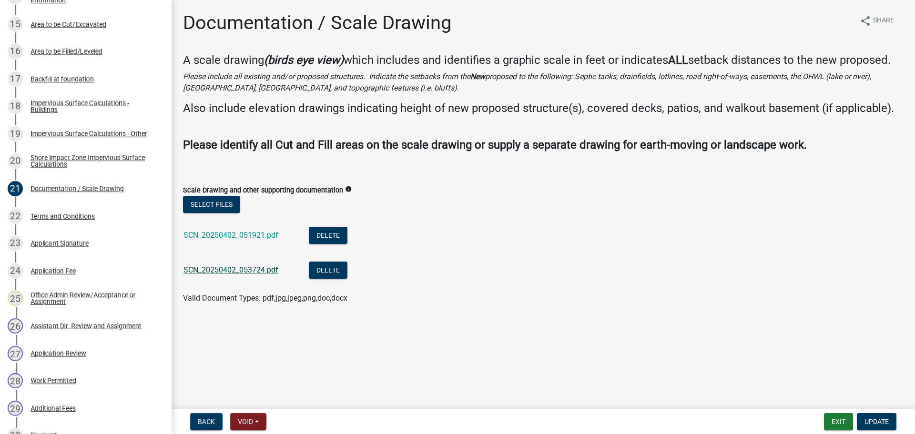
click at [260, 267] on link "SCN_20250402_053724.pdf" at bounding box center [230, 269] width 95 height 9
click at [271, 231] on link "SCN_20250402_051921.pdf" at bounding box center [230, 235] width 95 height 9
click at [732, 376] on button "Exit" at bounding box center [838, 421] width 29 height 17
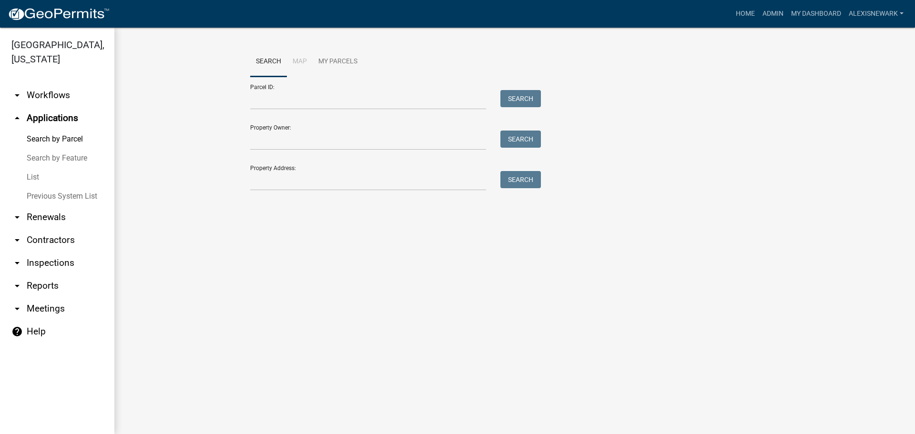
click at [85, 274] on link "arrow_drop_down Inspections" at bounding box center [57, 263] width 114 height 23
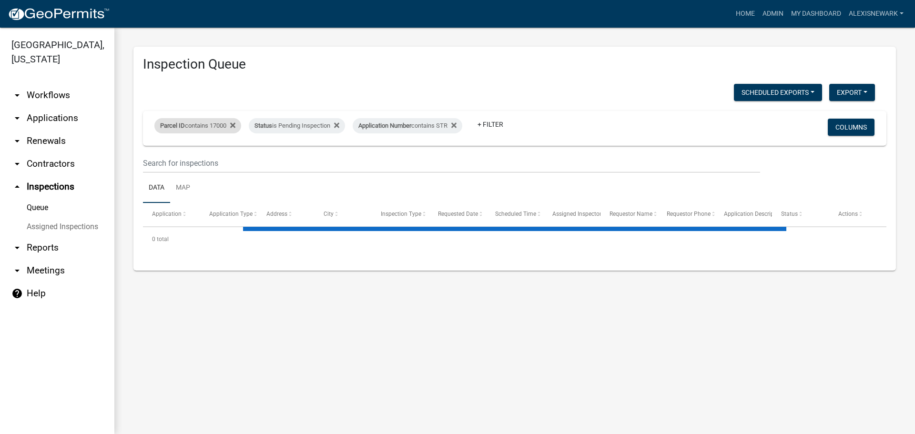
click at [225, 127] on div "Parcel ID contains 17000" at bounding box center [197, 125] width 87 height 15
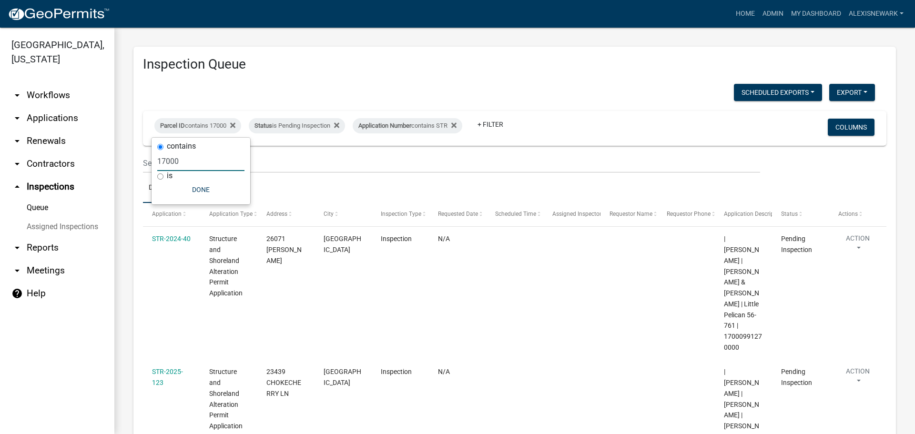
click at [164, 159] on input "17000" at bounding box center [200, 162] width 87 height 20
type input "000"
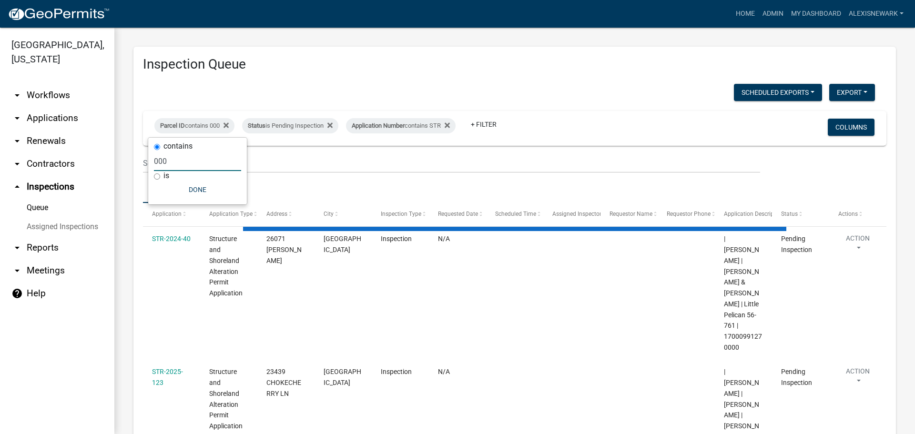
select select "3: 100"
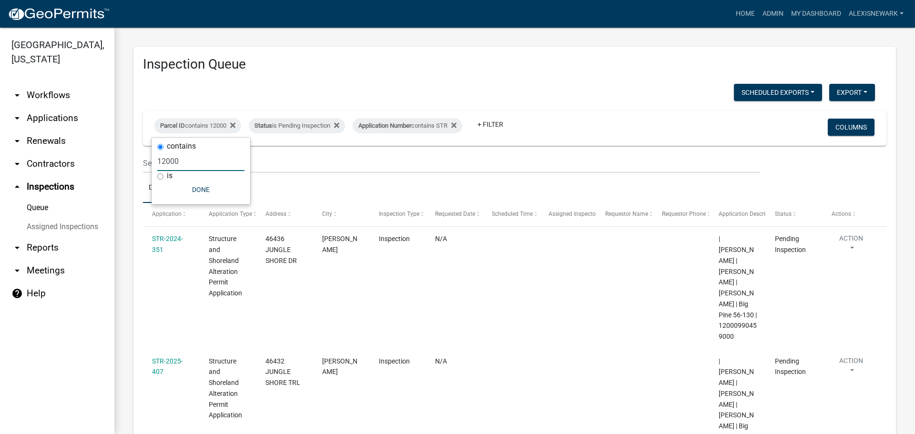
type input "12000"
click at [126, 130] on div "Inspection Queue Scheduled Exports + Create New Export Excel Format (.xlsx) CSV…" at bounding box center [514, 349] width 801 height 642
click at [211, 127] on div "Parcel ID contains 12000" at bounding box center [197, 125] width 87 height 15
click at [165, 160] on input "12000" at bounding box center [200, 162] width 87 height 20
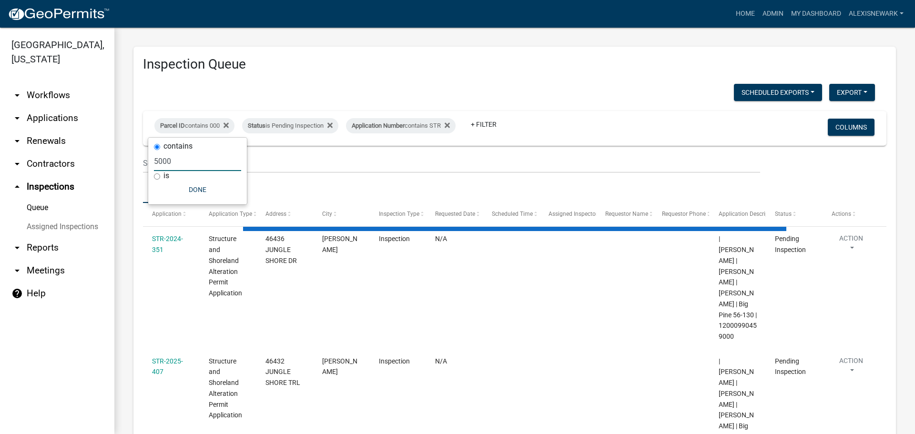
type input "51000"
select select "3: 100"
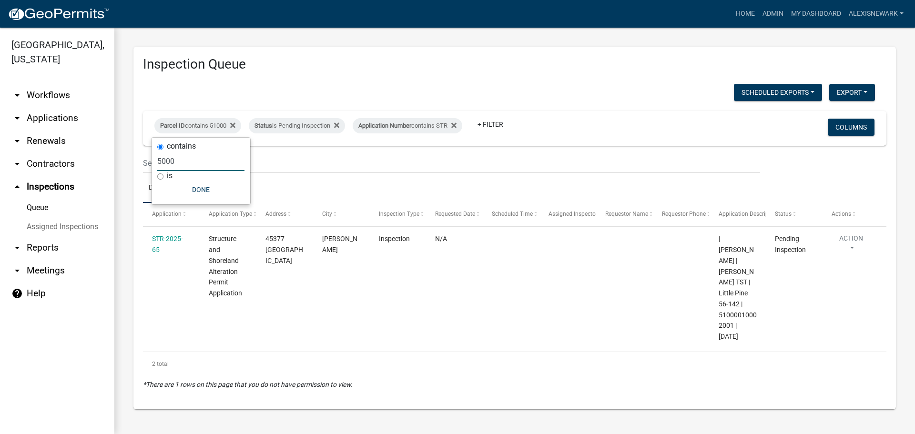
type input "000"
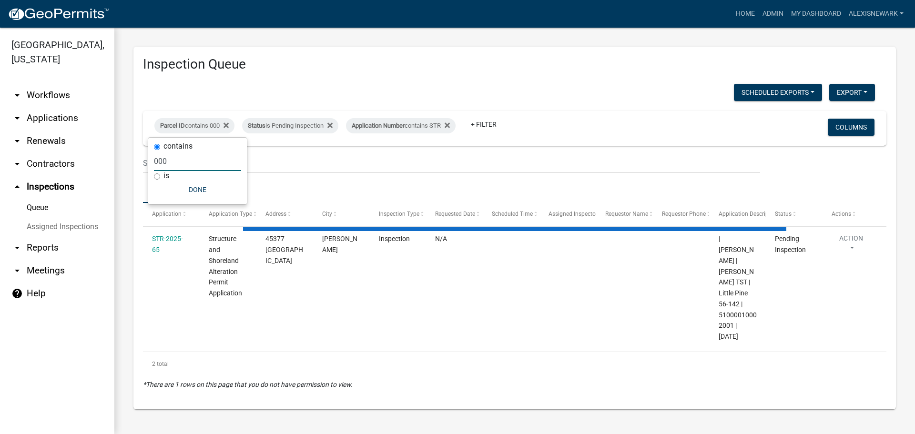
select select "3: 100"
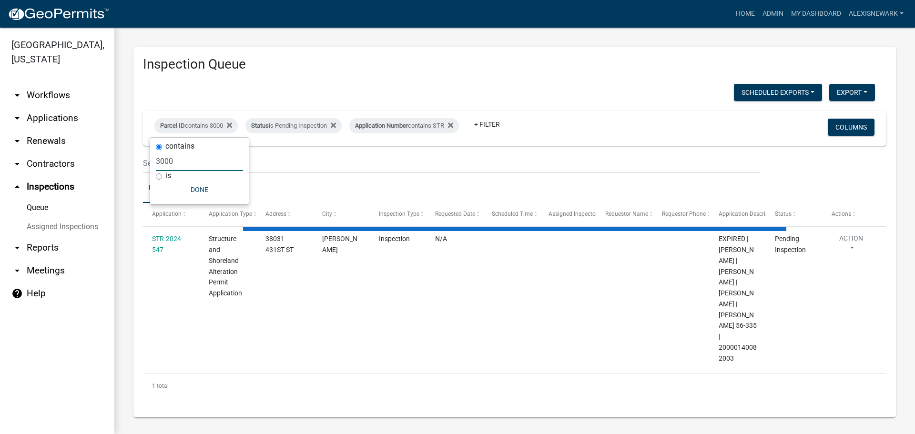
type input "30000"
select select "3: 100"
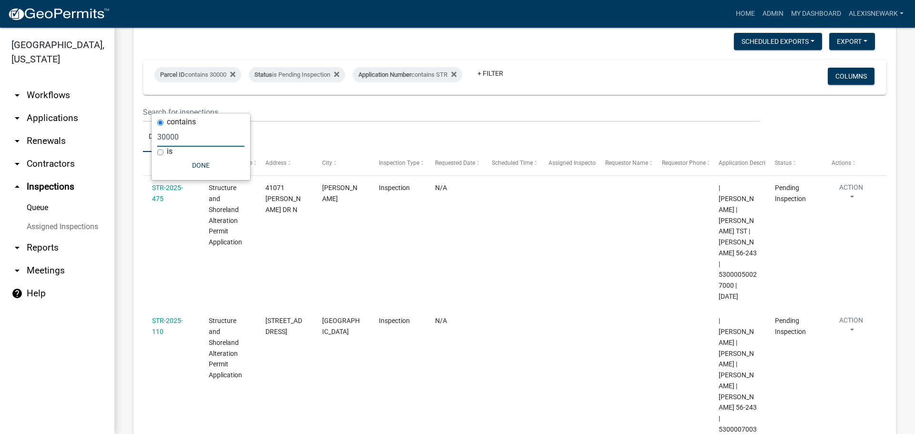
scroll to position [22, 0]
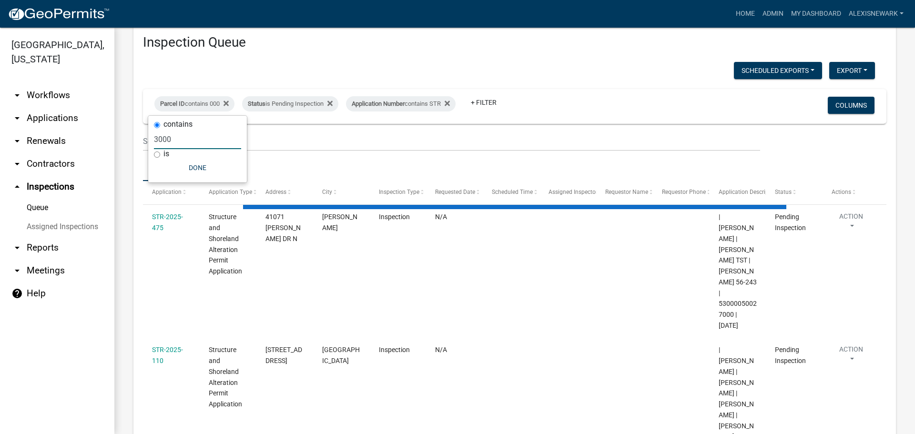
type input "32000"
select select "3: 100"
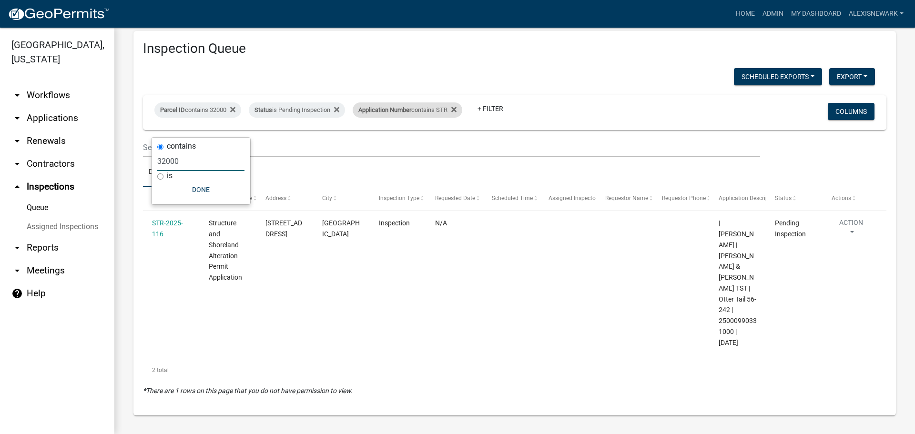
scroll to position [0, 0]
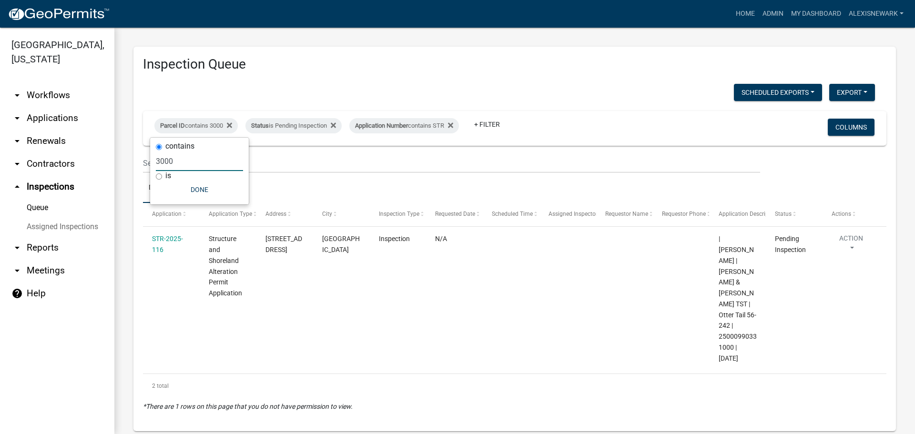
type input "000"
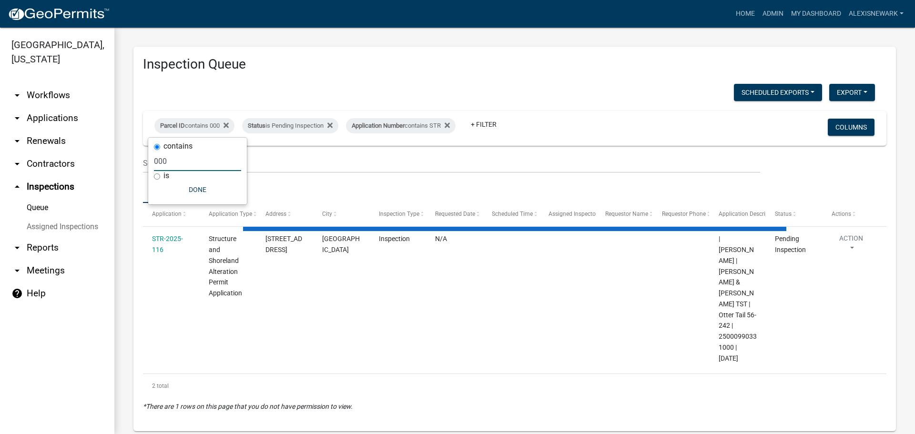
select select "3: 100"
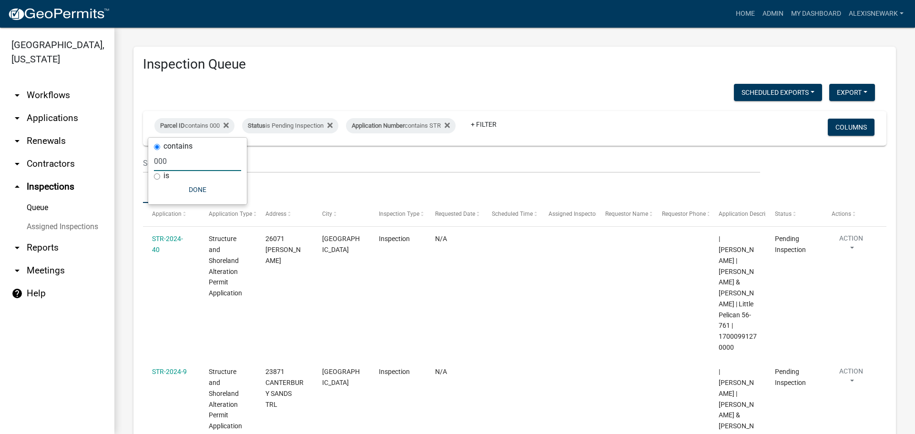
type input "000"
click at [87, 114] on link "arrow_drop_down Applications" at bounding box center [57, 118] width 114 height 23
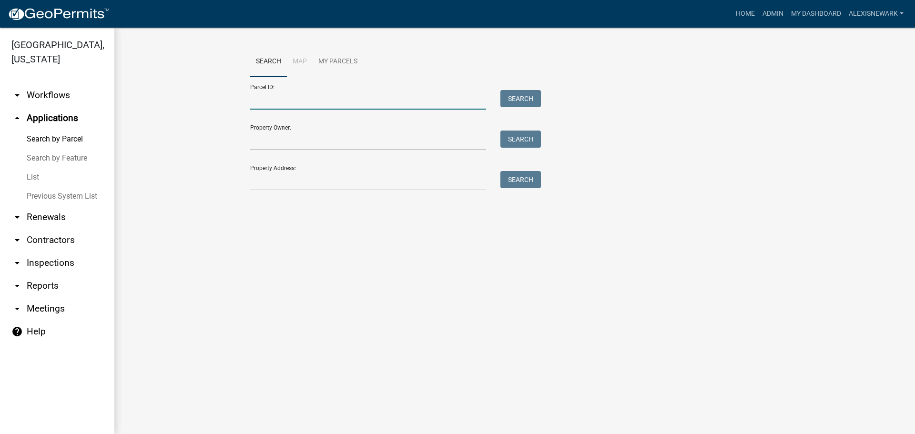
click at [275, 91] on input "Parcel ID:" at bounding box center [368, 100] width 236 height 20
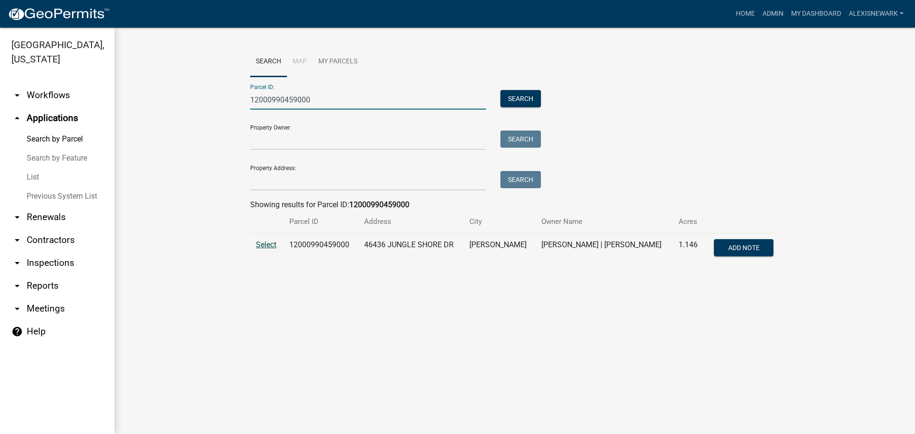
type input "12000990459000"
click at [273, 245] on span "Select" at bounding box center [266, 244] width 20 height 9
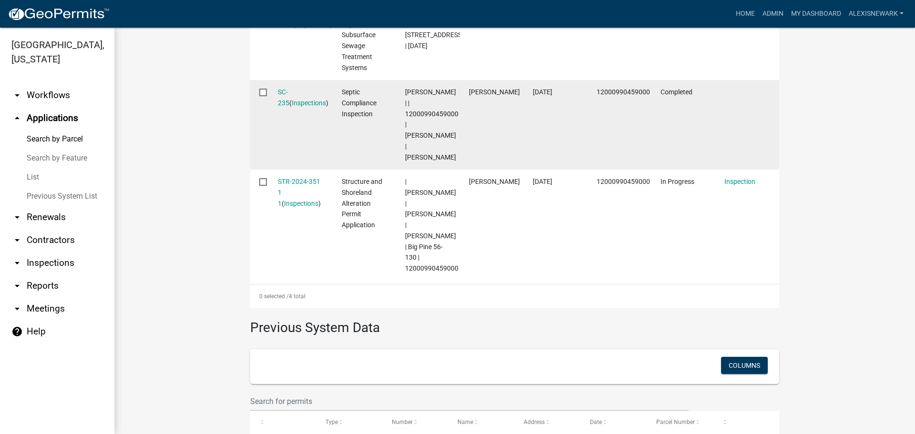
scroll to position [477, 0]
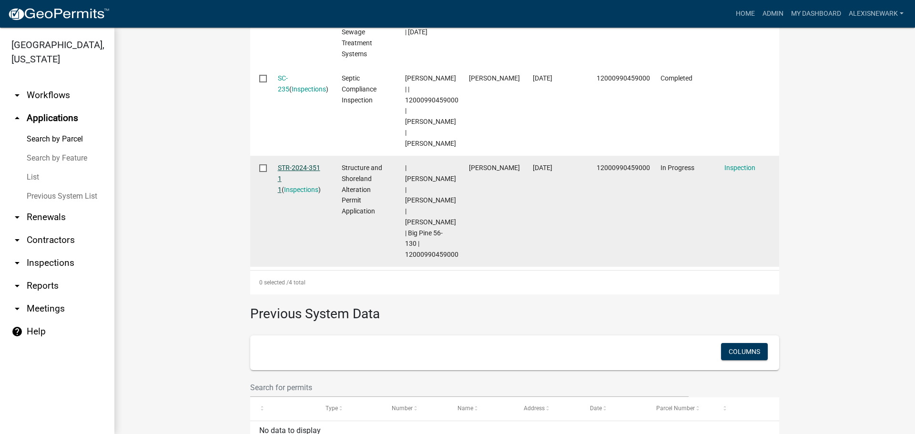
click at [302, 169] on link "STR-2024-351 1 1" at bounding box center [299, 179] width 42 height 30
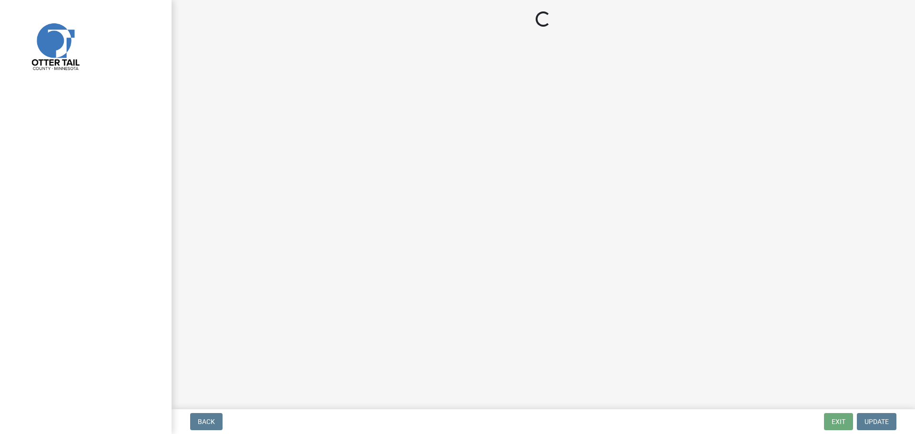
select select "710d5f49-2663-4e73-9718-d0c4e189f5ed"
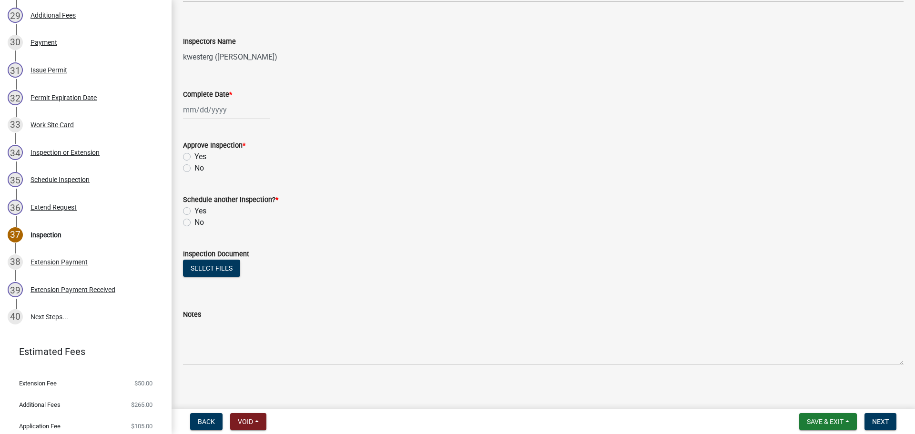
scroll to position [111, 0]
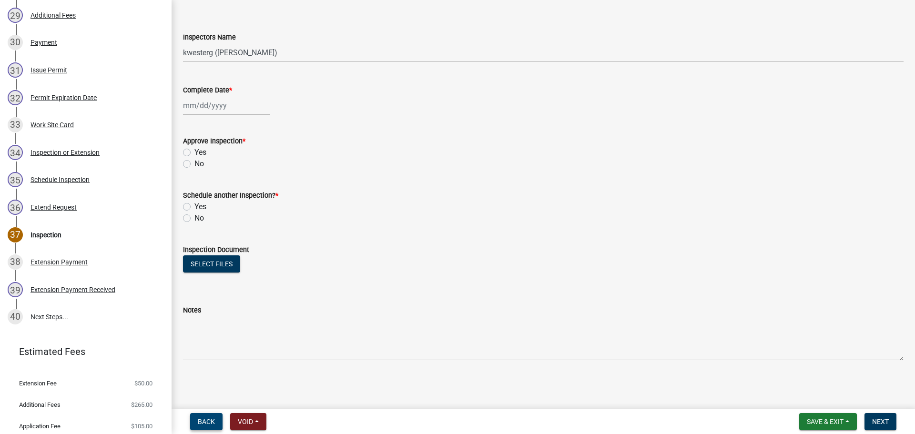
click at [198, 376] on button "Back" at bounding box center [206, 421] width 32 height 17
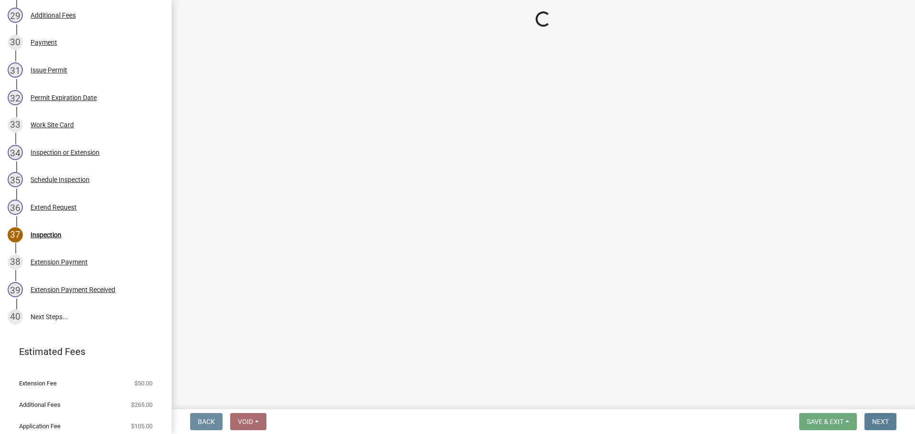
scroll to position [0, 0]
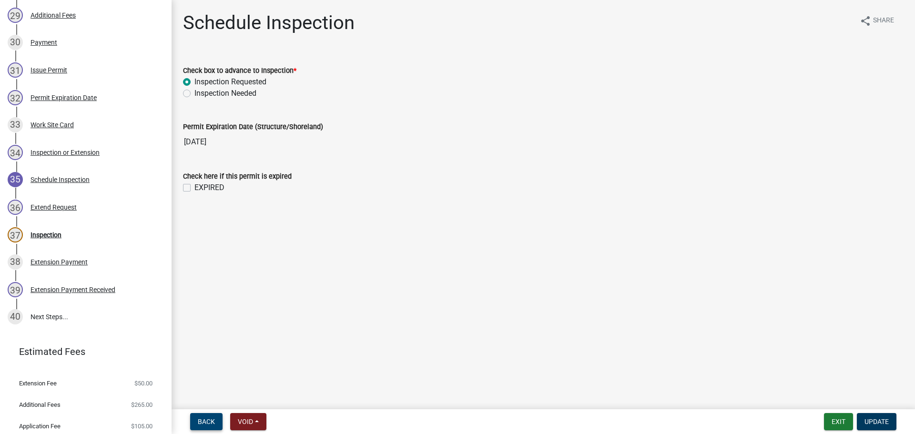
click at [198, 376] on button "Back" at bounding box center [206, 421] width 32 height 17
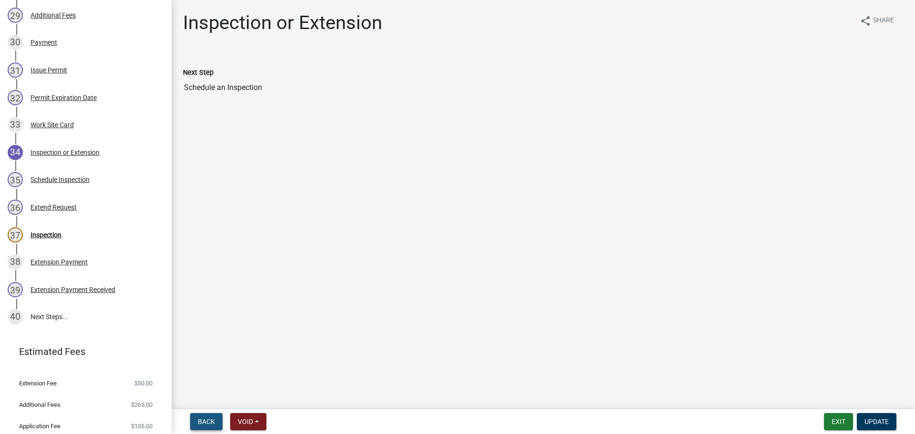
click at [198, 376] on button "Back" at bounding box center [206, 421] width 32 height 17
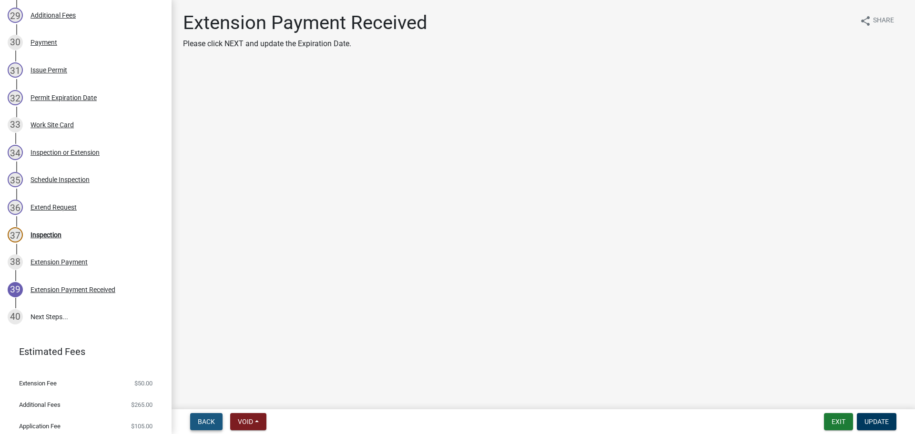
click at [198, 376] on button "Back" at bounding box center [206, 421] width 32 height 17
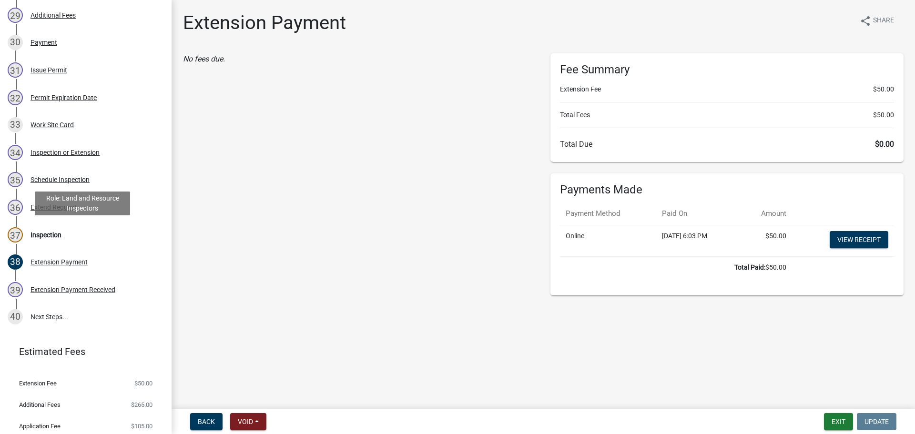
click at [103, 237] on div "37 Inspection" at bounding box center [82, 234] width 149 height 15
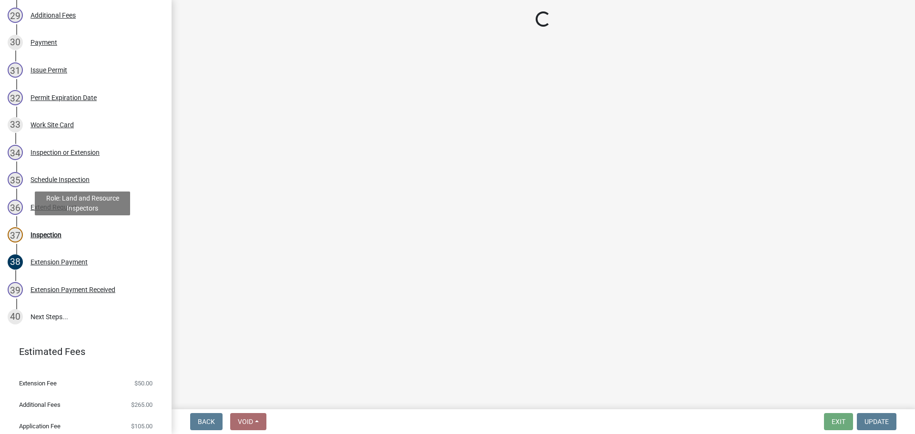
select select "710d5f49-2663-4e73-9718-d0c4e189f5ed"
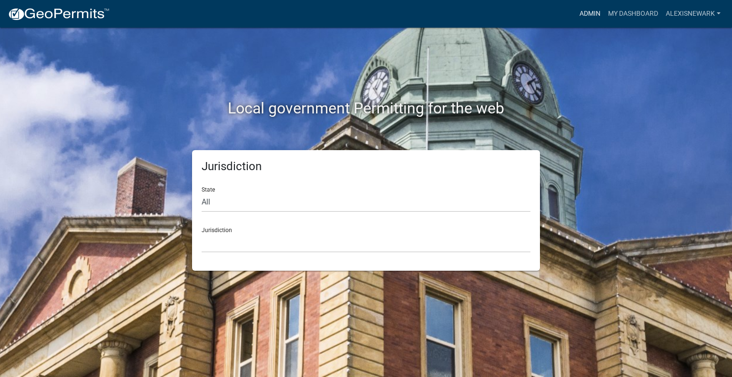
click at [588, 12] on link "Admin" at bounding box center [590, 14] width 29 height 18
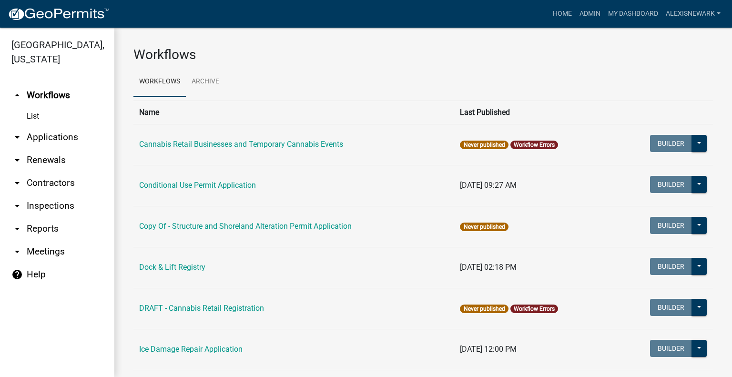
click at [98, 142] on link "arrow_drop_down Applications" at bounding box center [57, 137] width 114 height 23
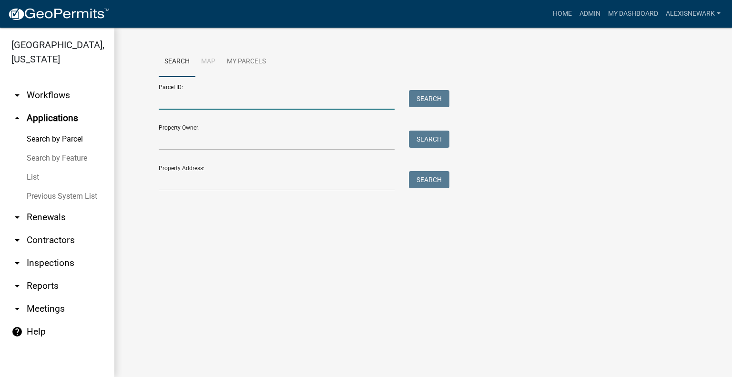
click at [262, 108] on input "Parcel ID:" at bounding box center [277, 100] width 236 height 20
click at [170, 181] on input "Property Address:" at bounding box center [277, 181] width 236 height 20
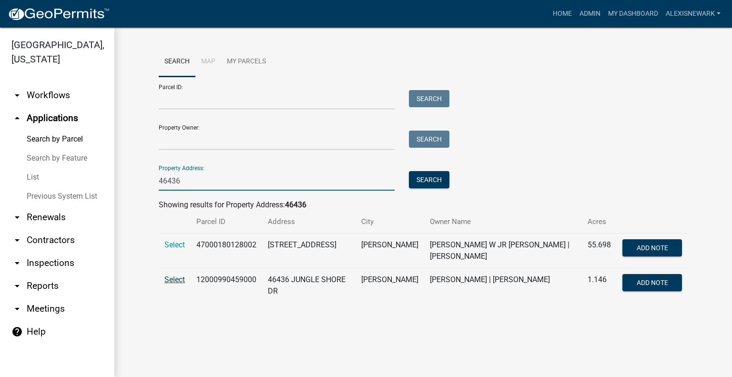
type input "46436"
click at [173, 278] on span "Select" at bounding box center [174, 279] width 20 height 9
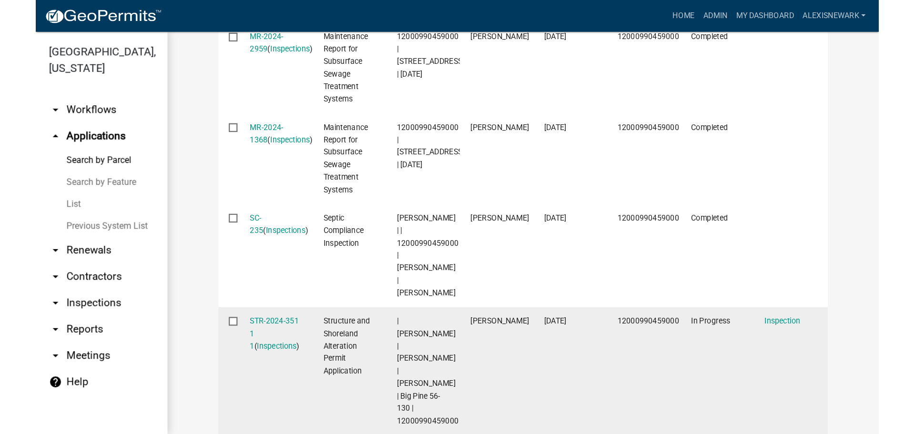
scroll to position [381, 0]
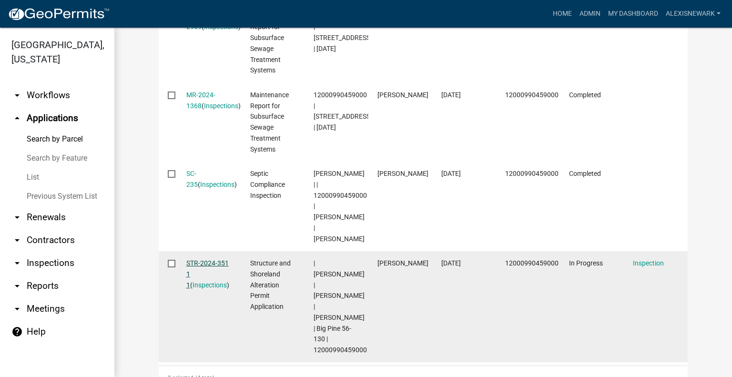
click at [204, 263] on link "STR-2024-351 1 1" at bounding box center [207, 274] width 42 height 30
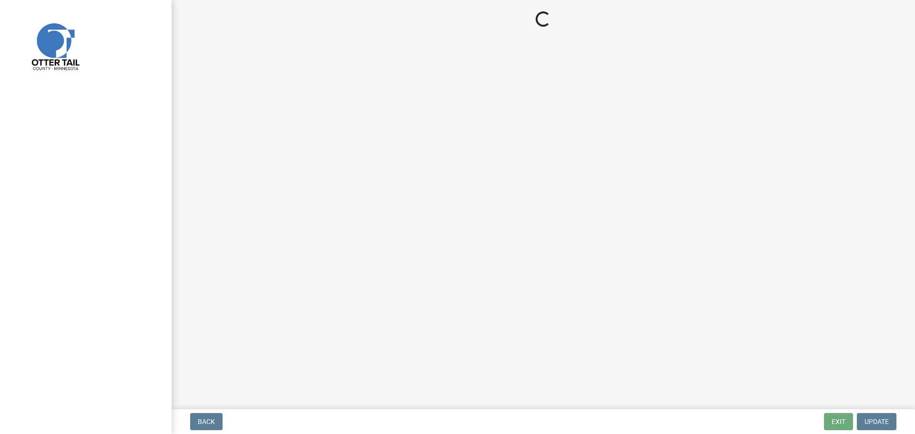
select select "710d5f49-2663-4e73-9718-d0c4e189f5ed"
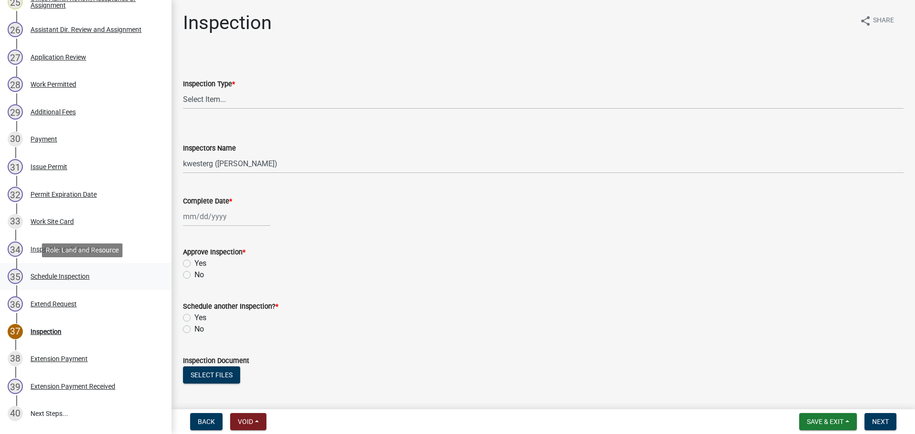
scroll to position [870, 0]
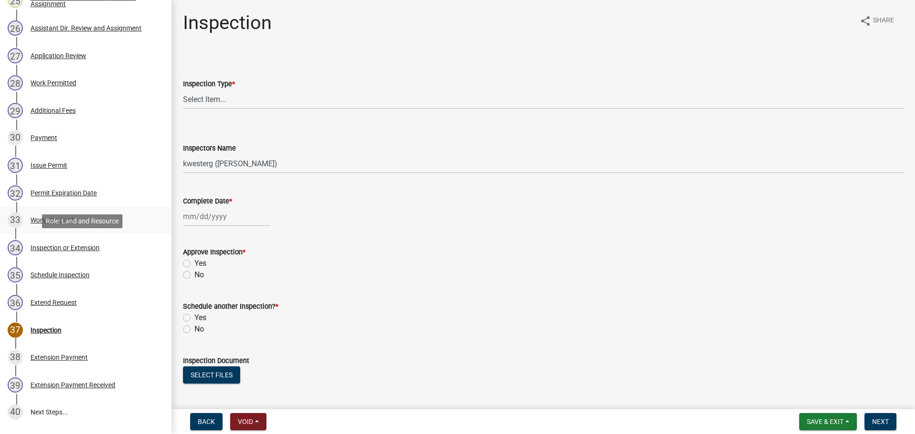
click at [77, 222] on div "33 Work Site Card" at bounding box center [82, 220] width 149 height 15
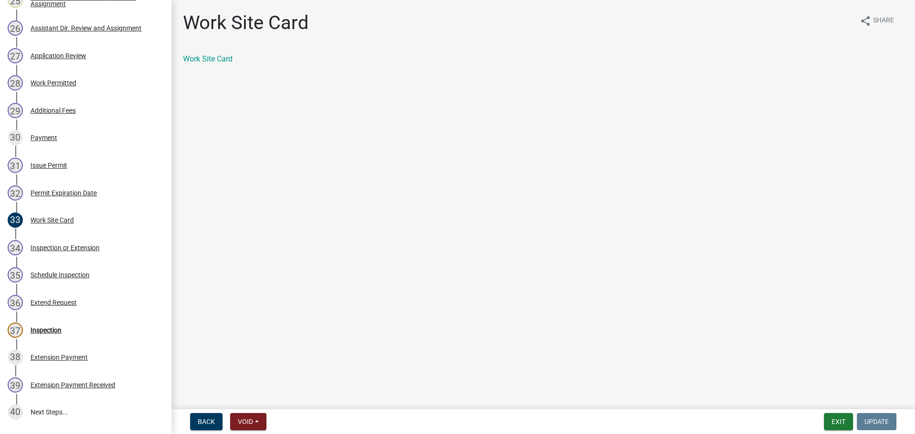
click at [215, 53] on div "Work Site Card" at bounding box center [543, 58] width 721 height 11
click at [226, 61] on link "Work Site Card" at bounding box center [208, 58] width 50 height 9
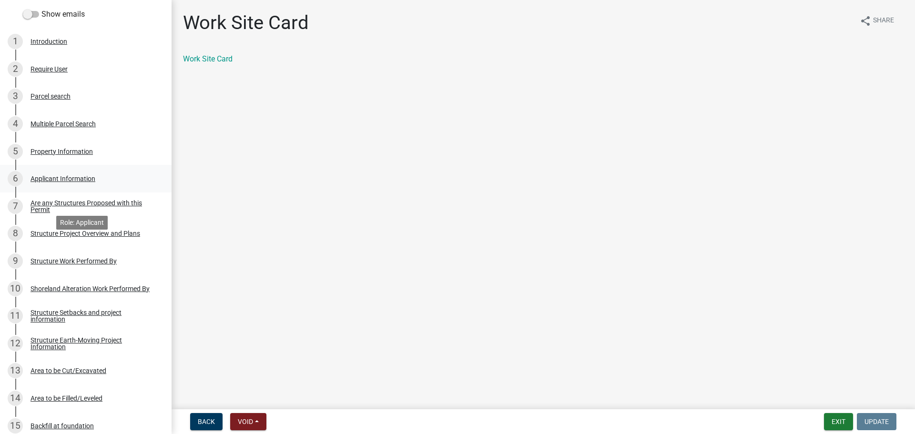
scroll to position [131, 0]
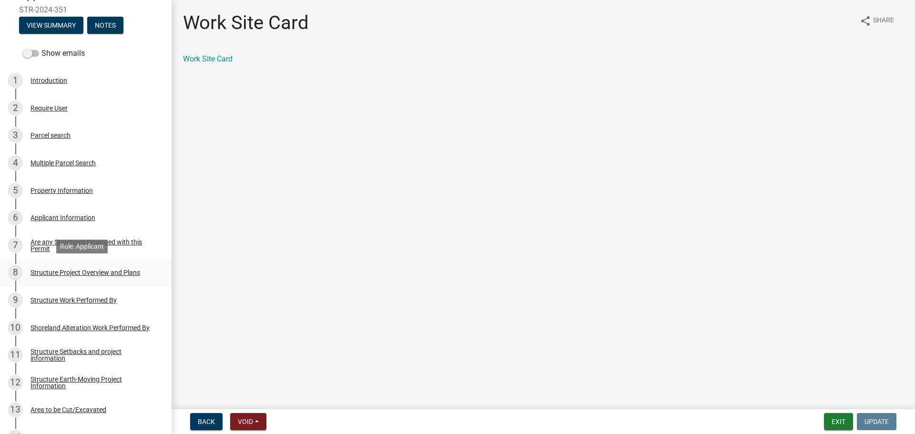
click at [122, 277] on div "8 Structure Project Overview and Plans" at bounding box center [82, 272] width 149 height 15
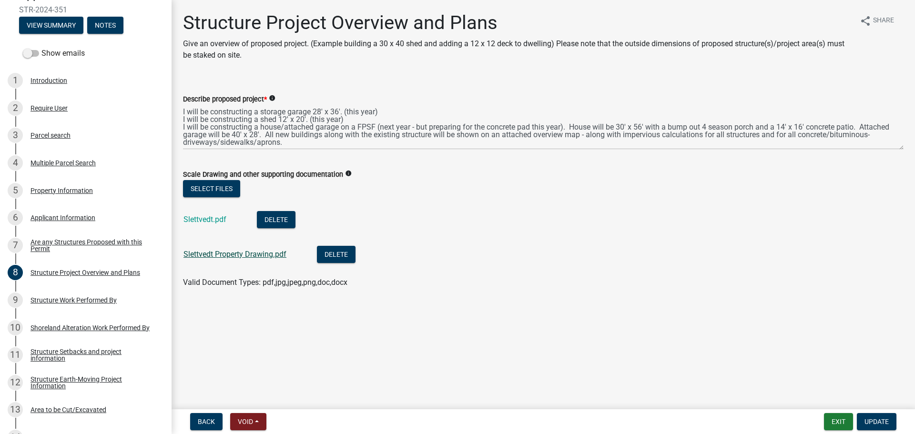
click at [233, 251] on link "Slettvedt Property Drawing.pdf" at bounding box center [234, 254] width 103 height 9
click at [208, 223] on link "Slettvedt.pdf" at bounding box center [204, 219] width 43 height 9
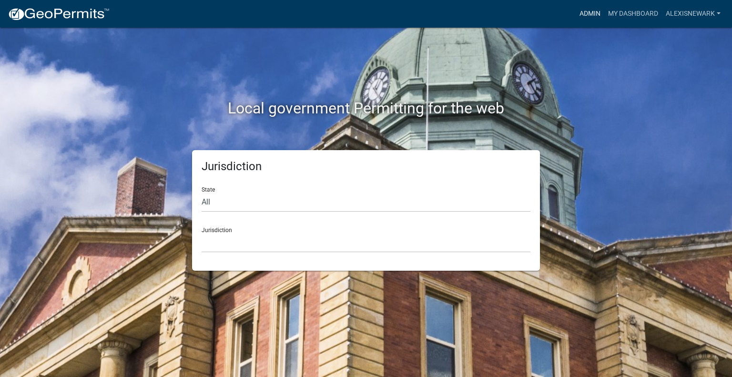
click at [580, 15] on link "Admin" at bounding box center [590, 14] width 29 height 18
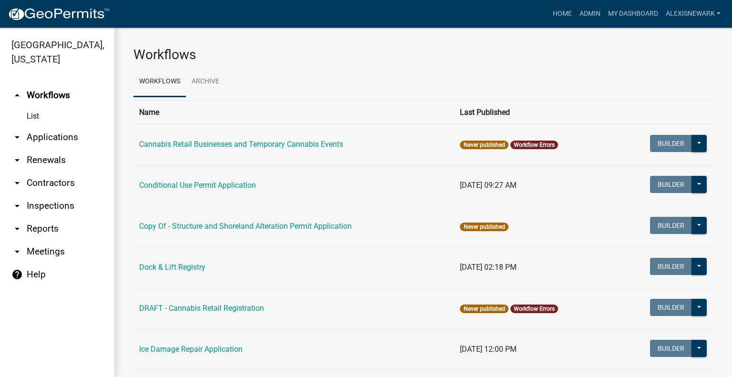
click at [63, 132] on link "arrow_drop_down Applications" at bounding box center [57, 137] width 114 height 23
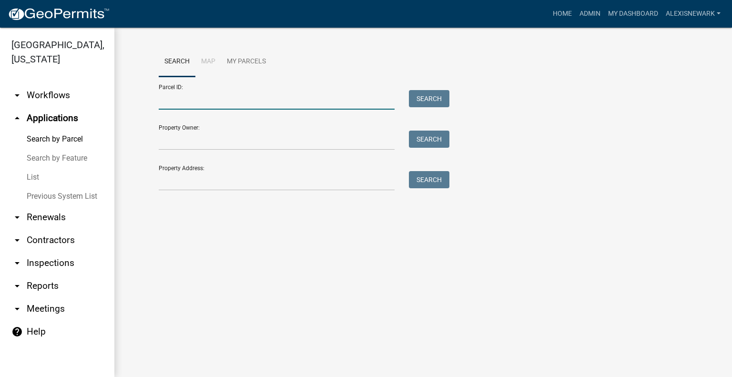
click at [213, 99] on input "Parcel ID:" at bounding box center [277, 100] width 236 height 20
click at [166, 175] on input "Property Address:" at bounding box center [277, 181] width 236 height 20
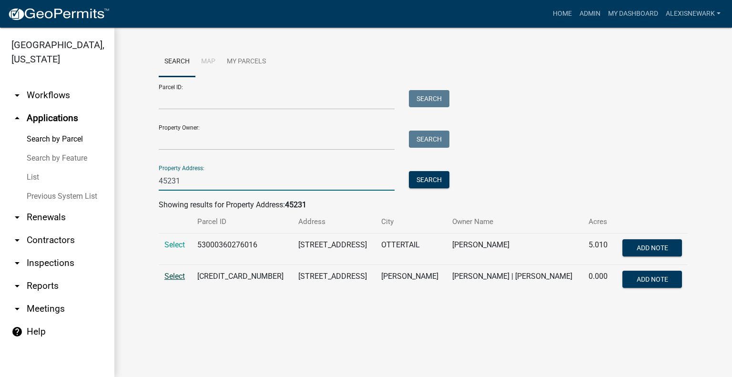
type input "45231"
click at [167, 279] on span "Select" at bounding box center [174, 276] width 20 height 9
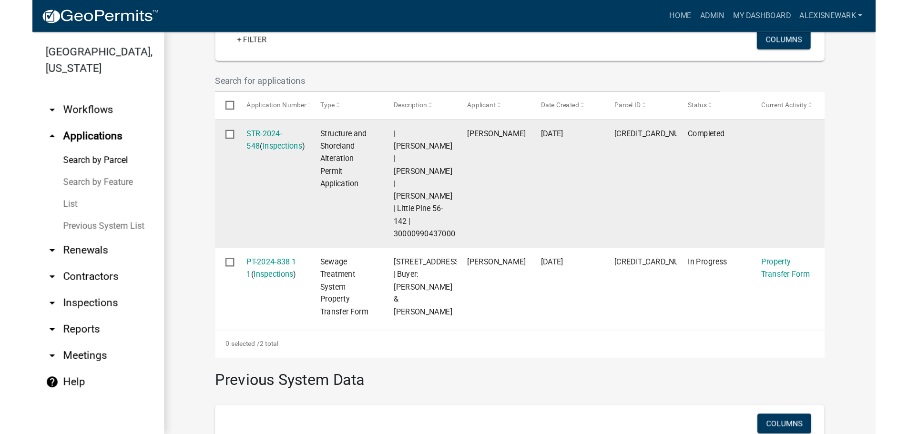
scroll to position [274, 0]
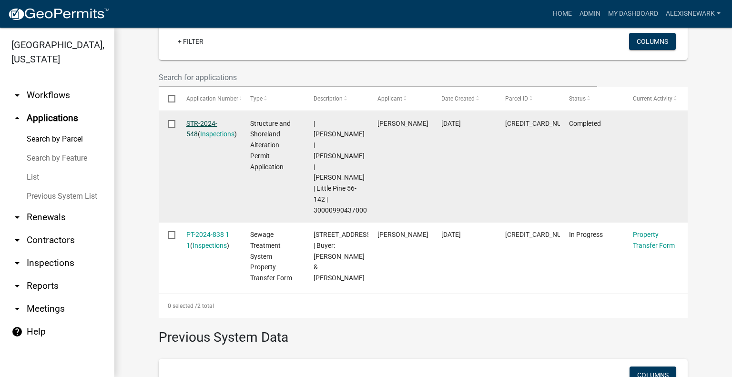
click at [215, 125] on link "STR-2024-548" at bounding box center [201, 129] width 31 height 19
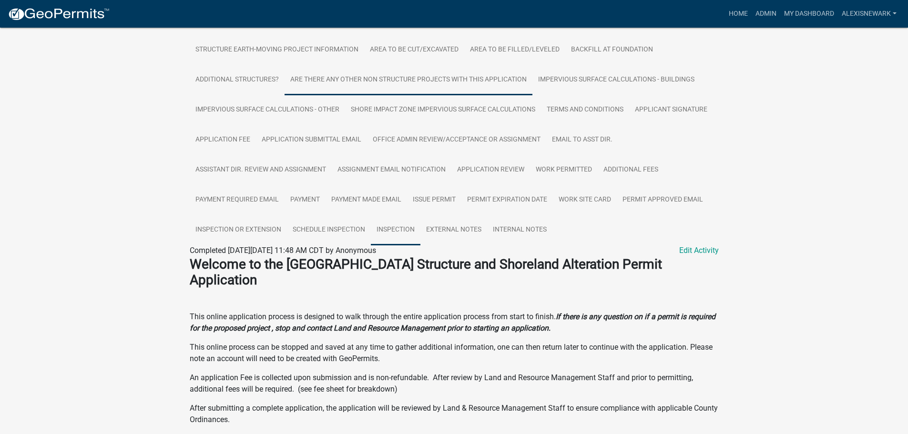
click at [392, 229] on link "Inspection" at bounding box center [396, 230] width 50 height 31
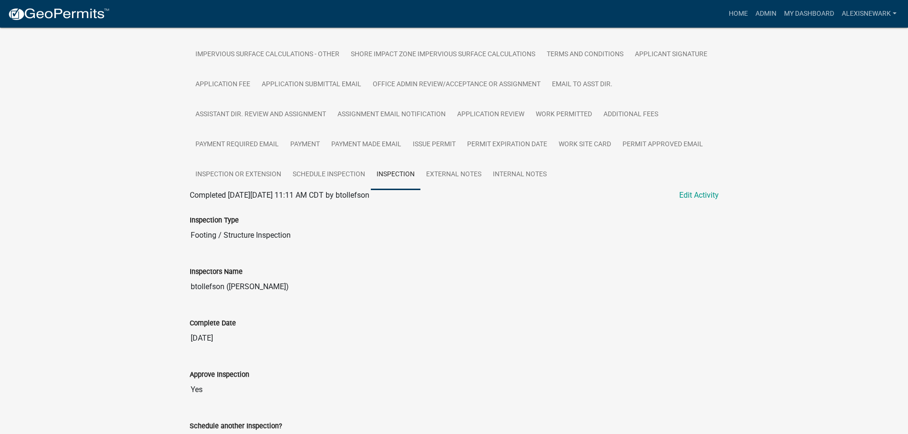
scroll to position [350, 0]
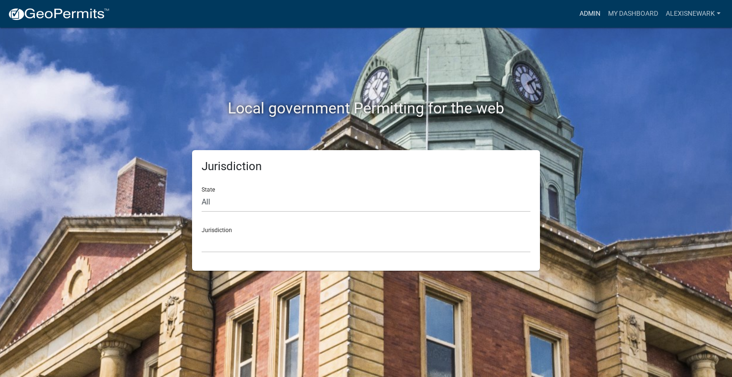
click at [595, 16] on link "Admin" at bounding box center [590, 14] width 29 height 18
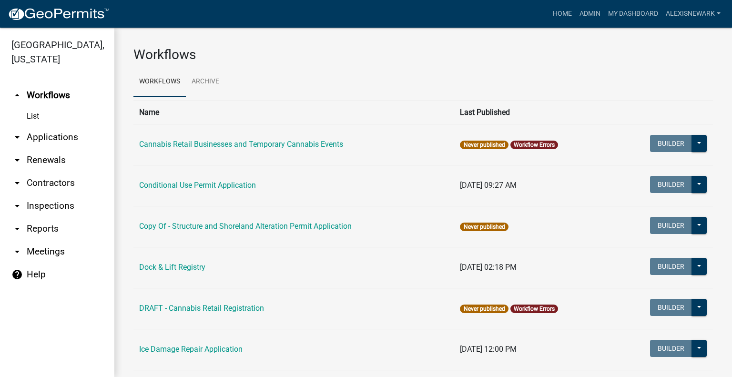
click at [90, 142] on link "arrow_drop_down Applications" at bounding box center [57, 137] width 114 height 23
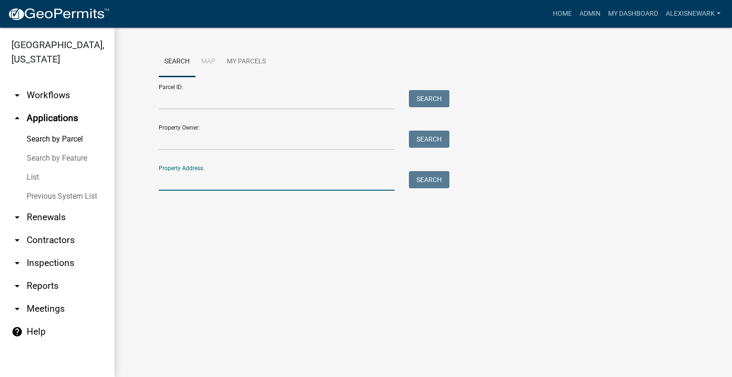
click at [246, 171] on input "Property Address:" at bounding box center [277, 181] width 236 height 20
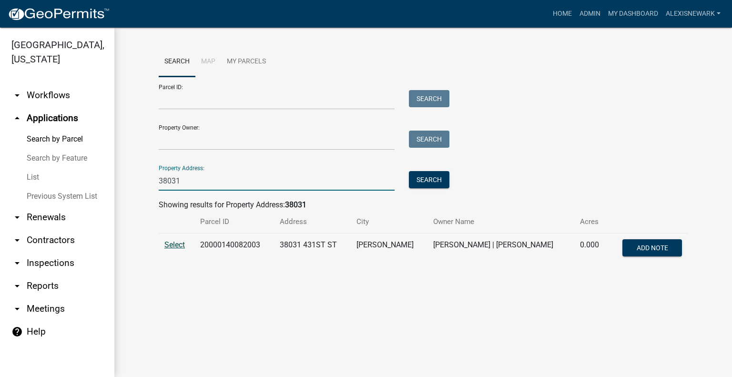
type input "38031"
click at [171, 244] on span "Select" at bounding box center [174, 244] width 20 height 9
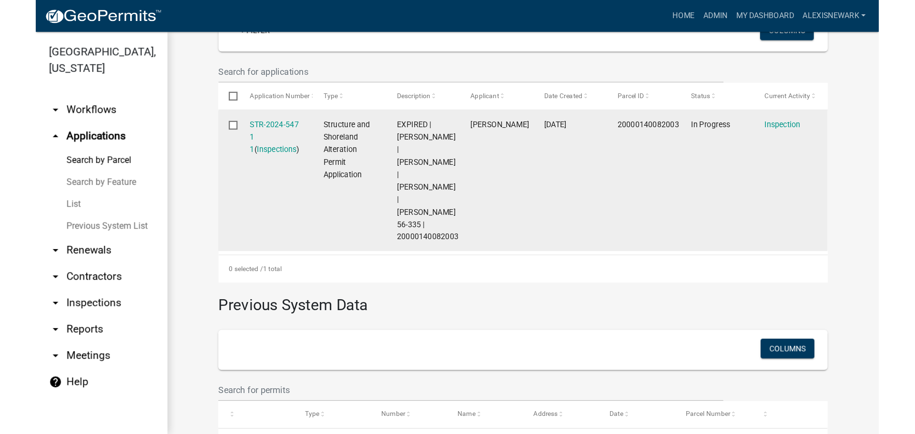
scroll to position [297, 0]
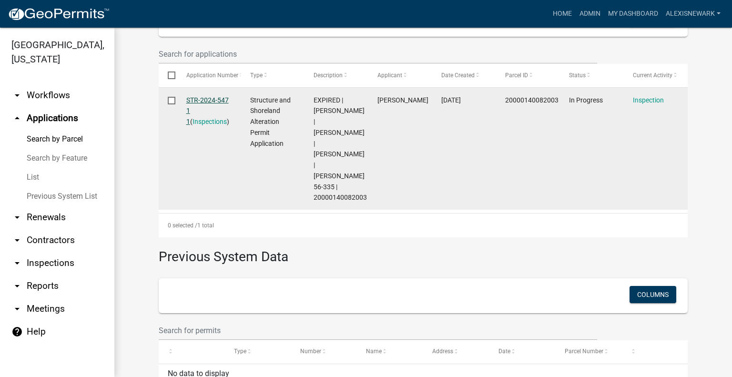
click at [194, 100] on link "STR-2024-547 1 1" at bounding box center [207, 111] width 42 height 30
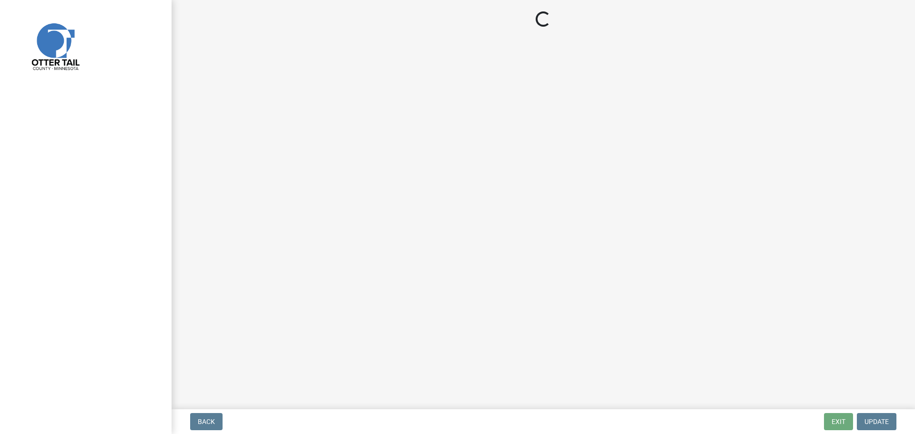
select select "710d5f49-2663-4e73-9718-d0c4e189f5ed"
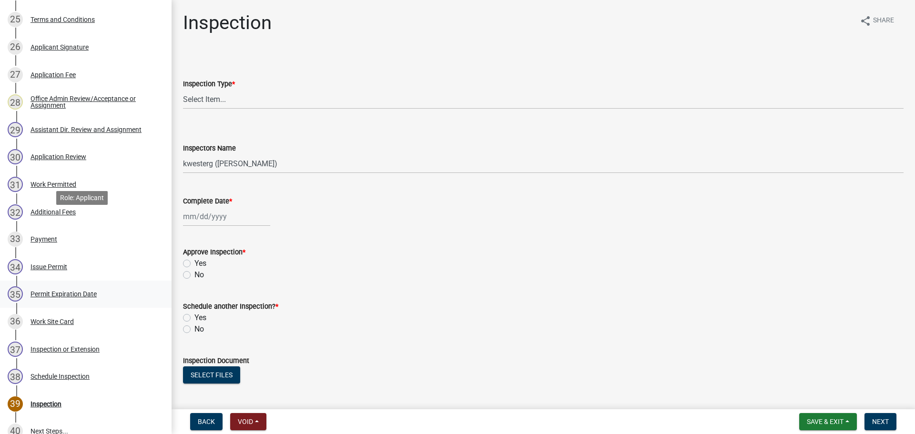
scroll to position [882, 0]
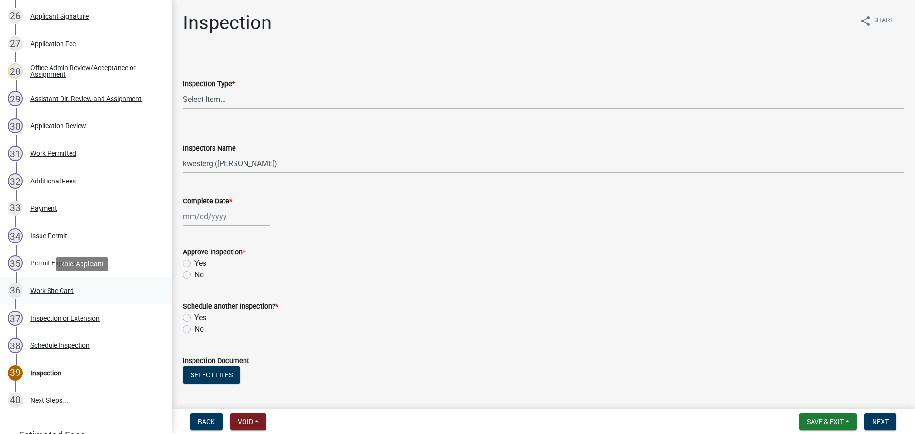
click at [81, 286] on div "36 Work Site Card" at bounding box center [82, 290] width 149 height 15
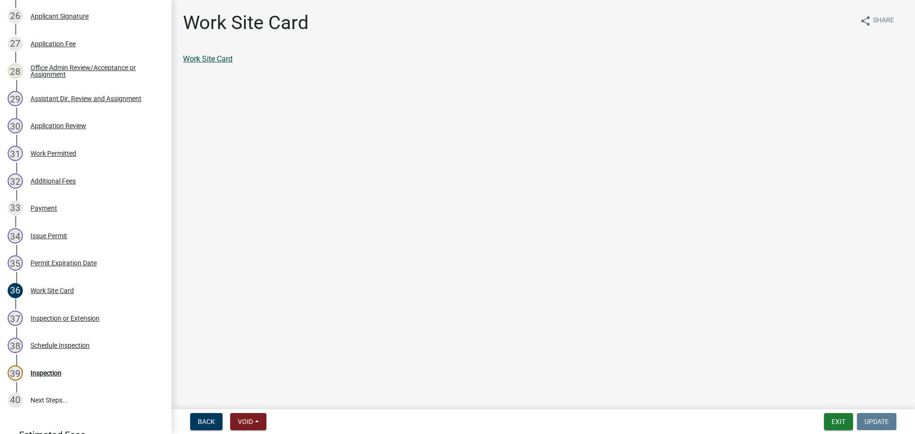
click at [219, 61] on link "Work Site Card" at bounding box center [208, 58] width 50 height 9
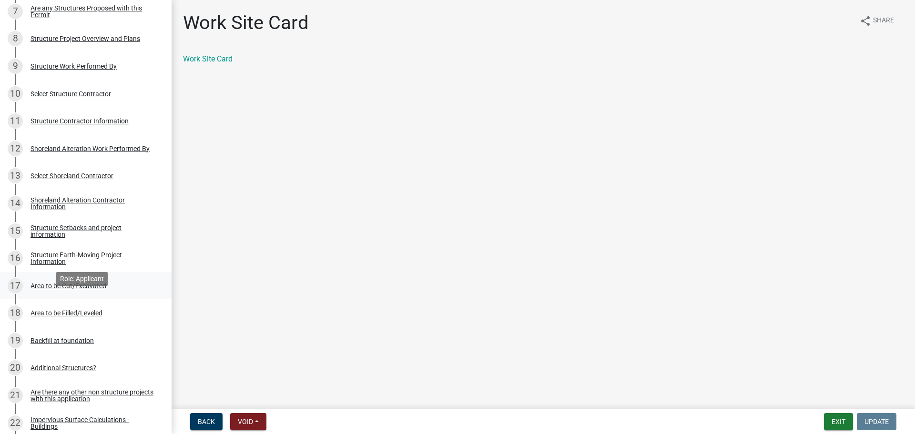
scroll to position [346, 0]
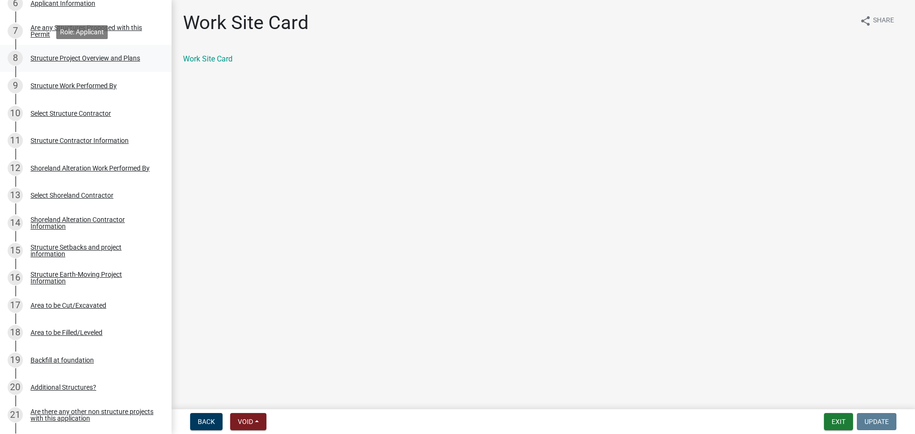
click at [111, 50] on link "8 Structure Project Overview and Plans" at bounding box center [86, 59] width 172 height 28
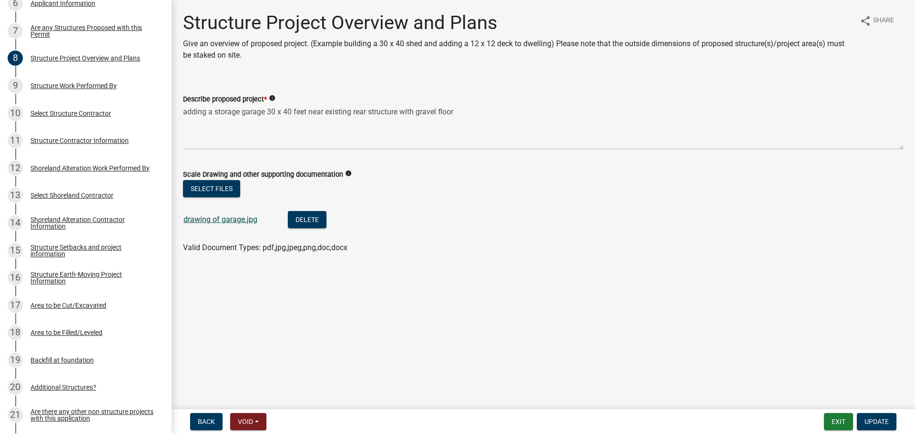
click at [252, 220] on link "drawing of garage.jpg" at bounding box center [220, 219] width 74 height 9
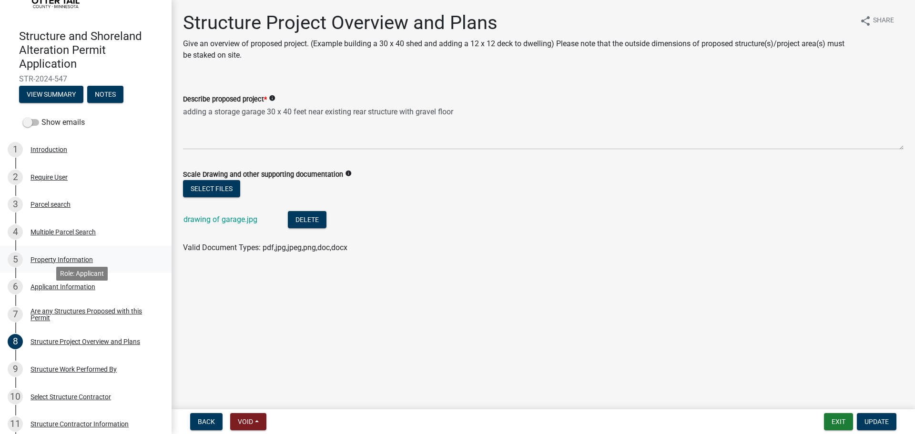
scroll to position [0, 0]
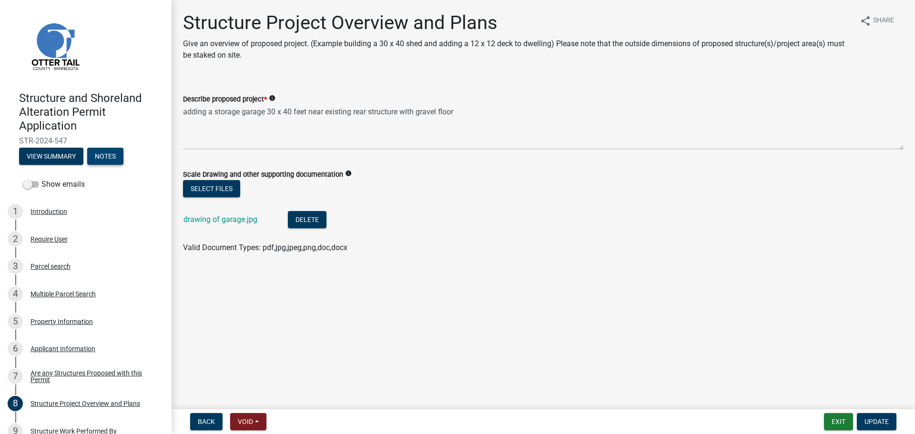
click at [97, 157] on button "Notes" at bounding box center [105, 156] width 36 height 17
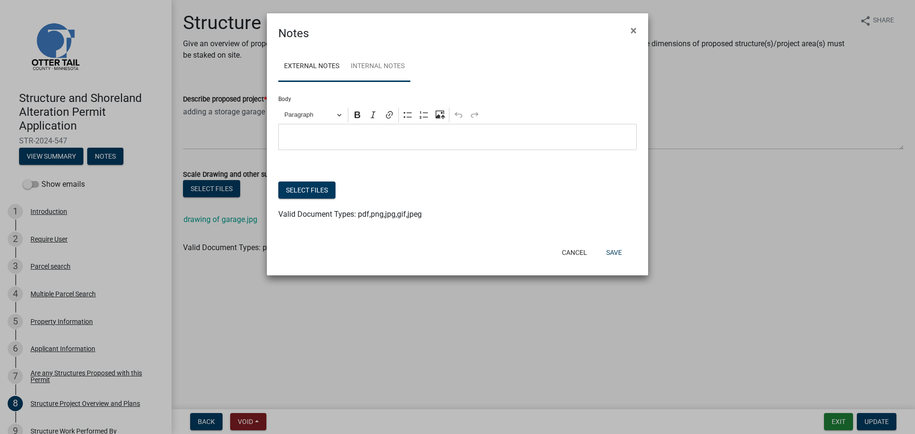
click at [384, 73] on link "Internal Notes" at bounding box center [377, 66] width 65 height 31
click at [636, 28] on span "×" at bounding box center [633, 30] width 6 height 13
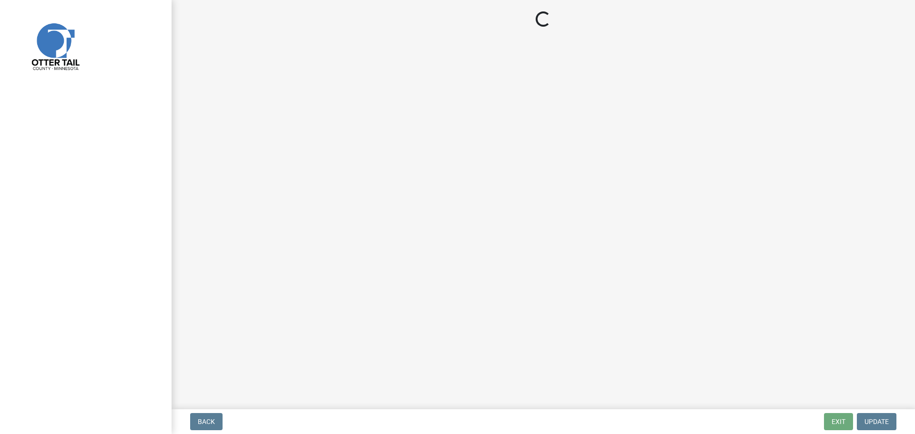
select select "710d5f49-2663-4e73-9718-d0c4e189f5ed"
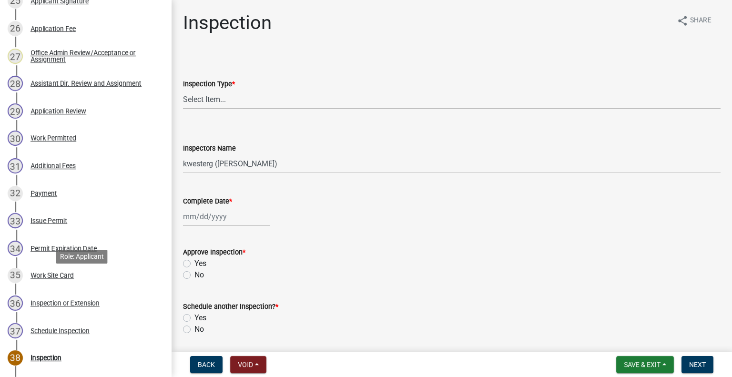
scroll to position [869, 0]
click at [88, 280] on div "35 Work Site Card" at bounding box center [82, 275] width 149 height 15
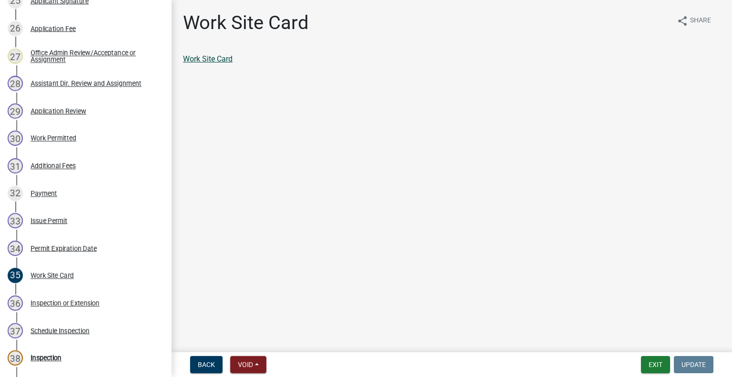
click at [226, 62] on link "Work Site Card" at bounding box center [208, 58] width 50 height 9
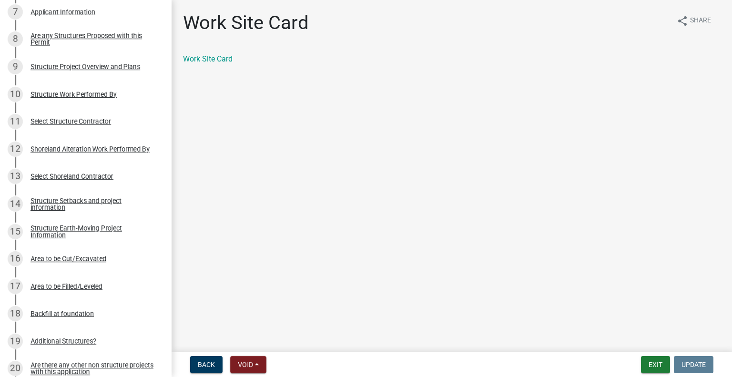
scroll to position [357, 0]
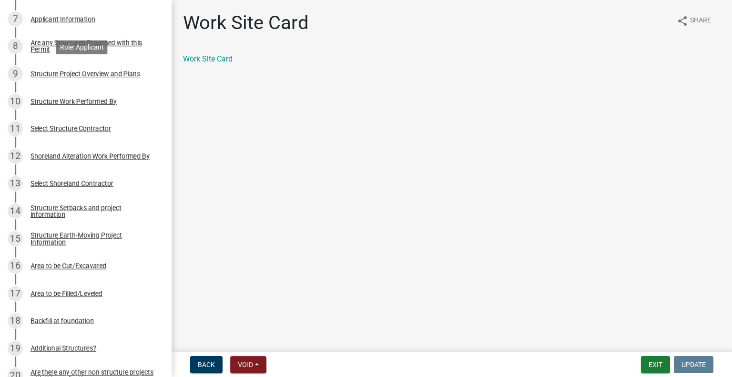
click at [92, 74] on div "Structure Project Overview and Plans" at bounding box center [86, 74] width 110 height 7
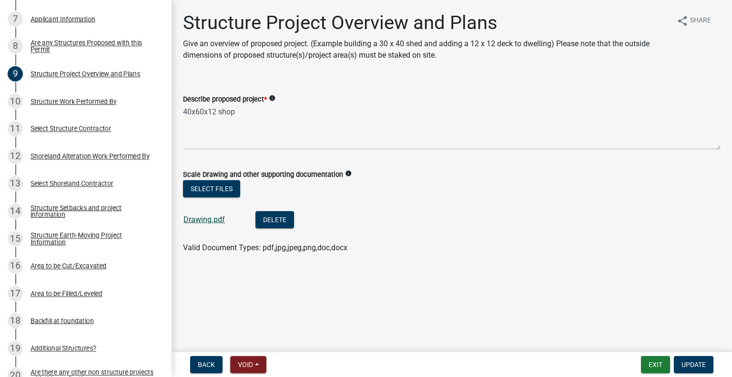
click at [210, 220] on link "Drawing.pdf" at bounding box center [203, 219] width 41 height 9
